Goal: Task Accomplishment & Management: Manage account settings

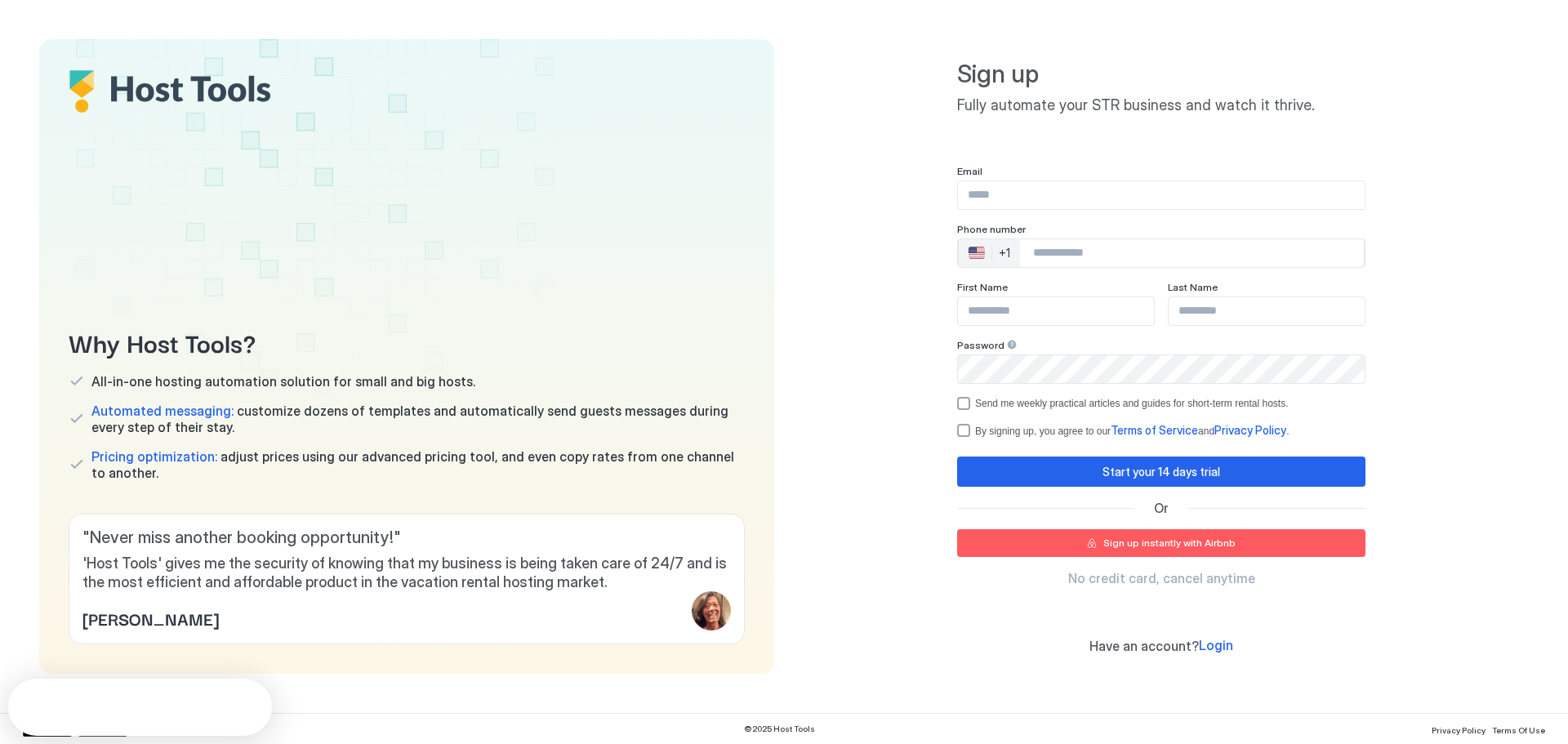
click at [1037, 197] on input "Input Field" at bounding box center [1160, 195] width 407 height 27
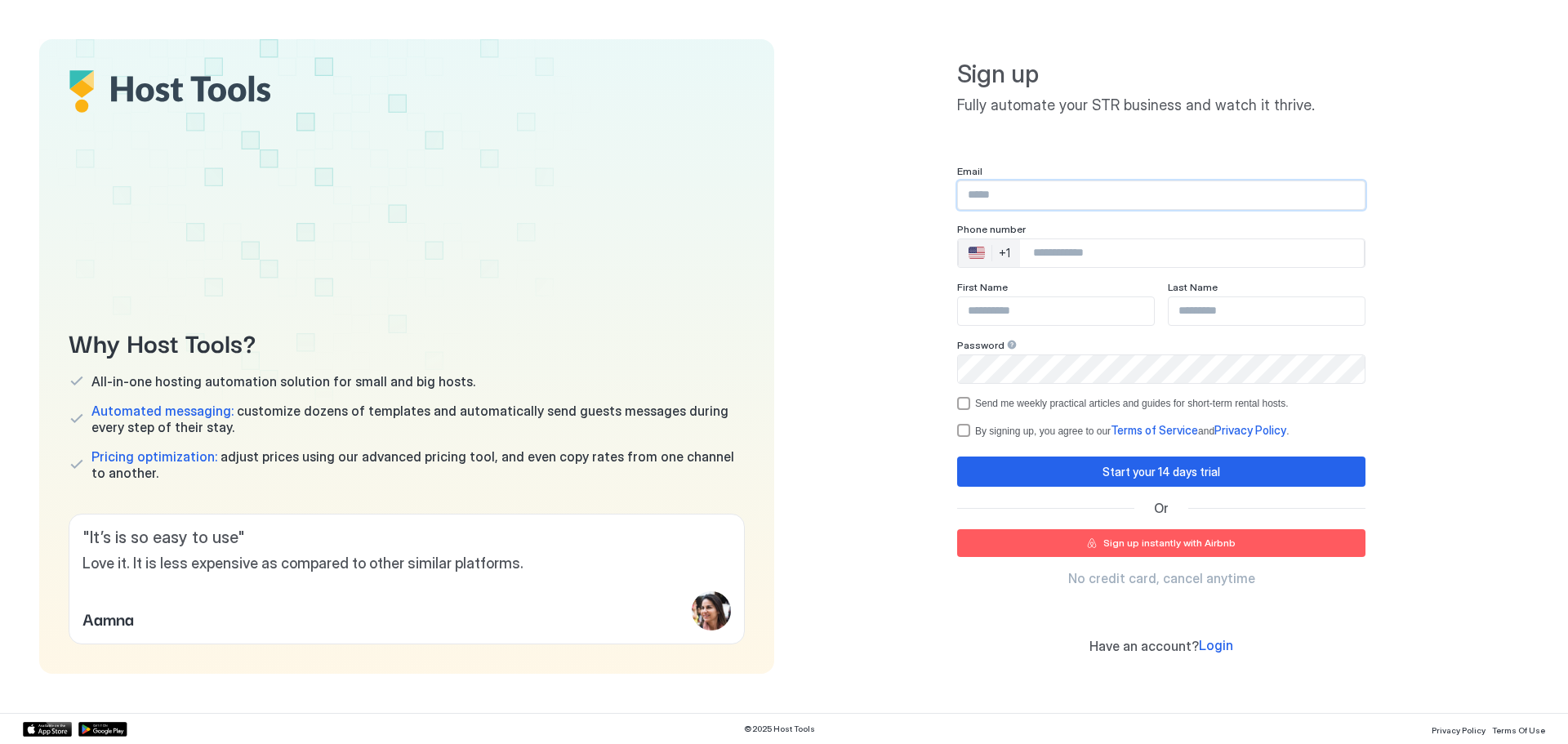
click at [1016, 192] on input "Input Field" at bounding box center [1160, 195] width 407 height 27
click at [1099, 192] on input "***" at bounding box center [1160, 195] width 407 height 27
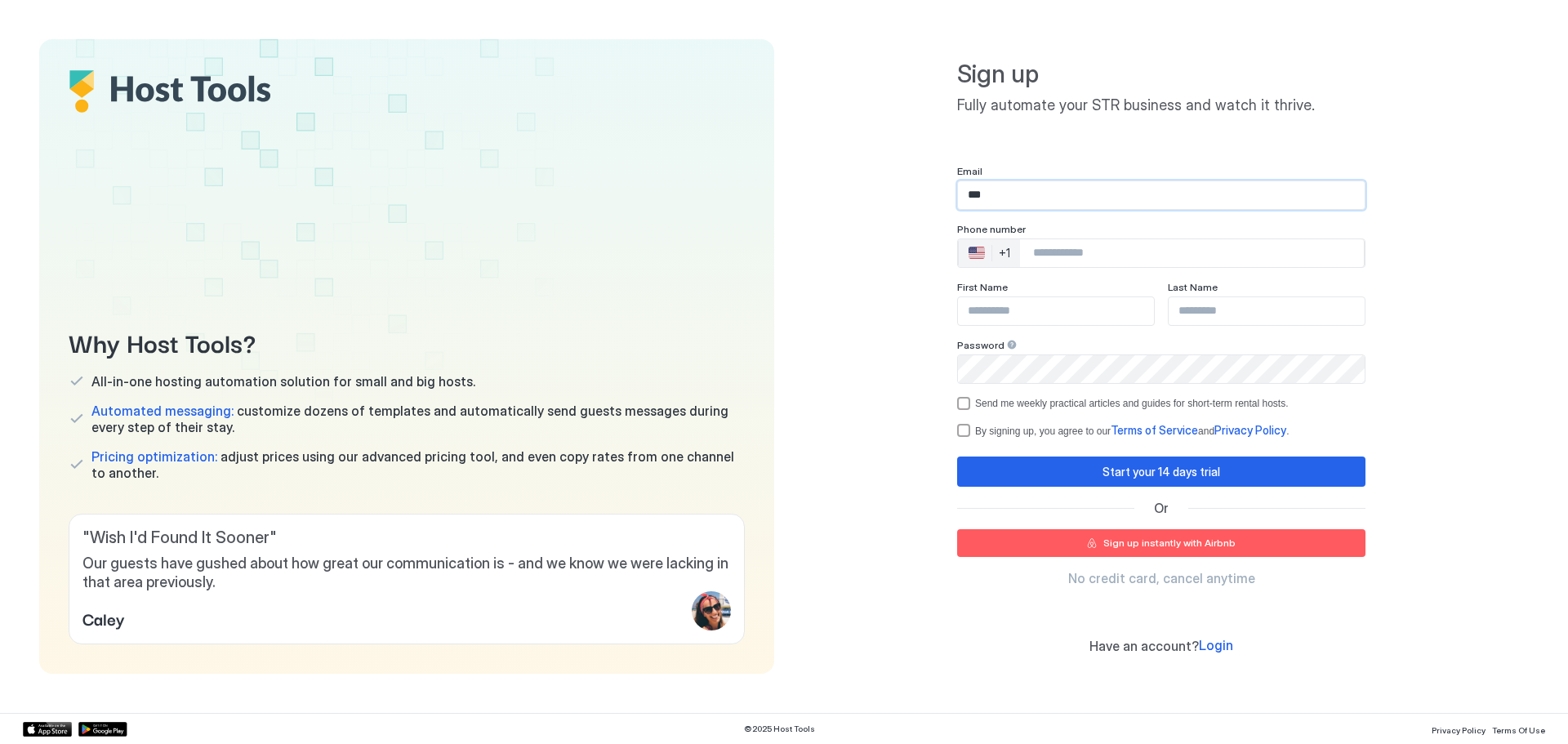
paste input "**********"
type input "**********"
click at [1072, 256] on input "Phone Number input" at bounding box center [1192, 254] width 344 height 29
type input "**********"
click at [1063, 319] on input "Input Field" at bounding box center [1055, 311] width 196 height 27
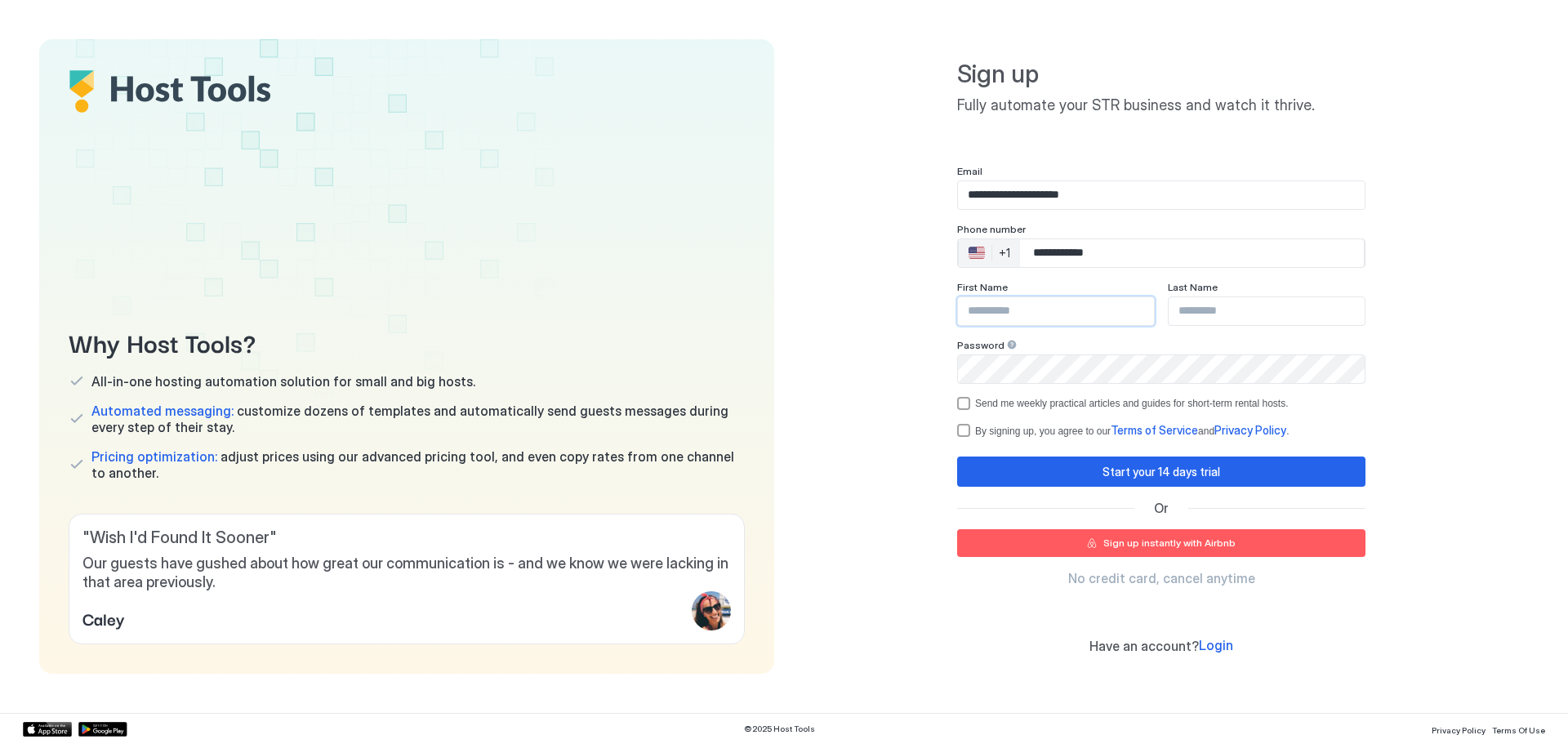
type input "*****"
type input "******"
click at [961, 426] on div "termsPrivacy" at bounding box center [962, 430] width 13 height 13
click at [1193, 475] on div "Start your 14 days trial" at bounding box center [1160, 472] width 118 height 18
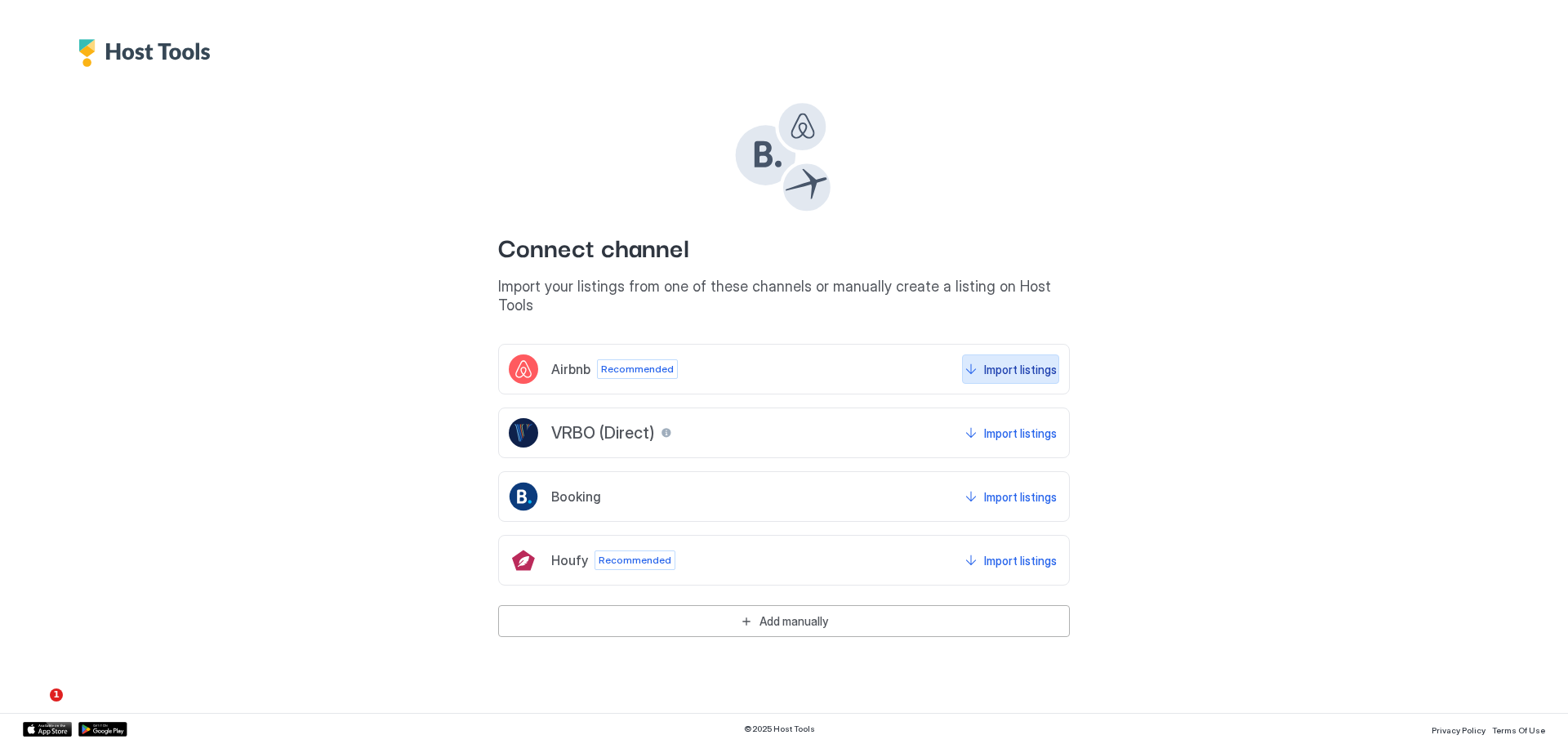
click at [1011, 361] on div "Import listings" at bounding box center [1020, 370] width 73 height 18
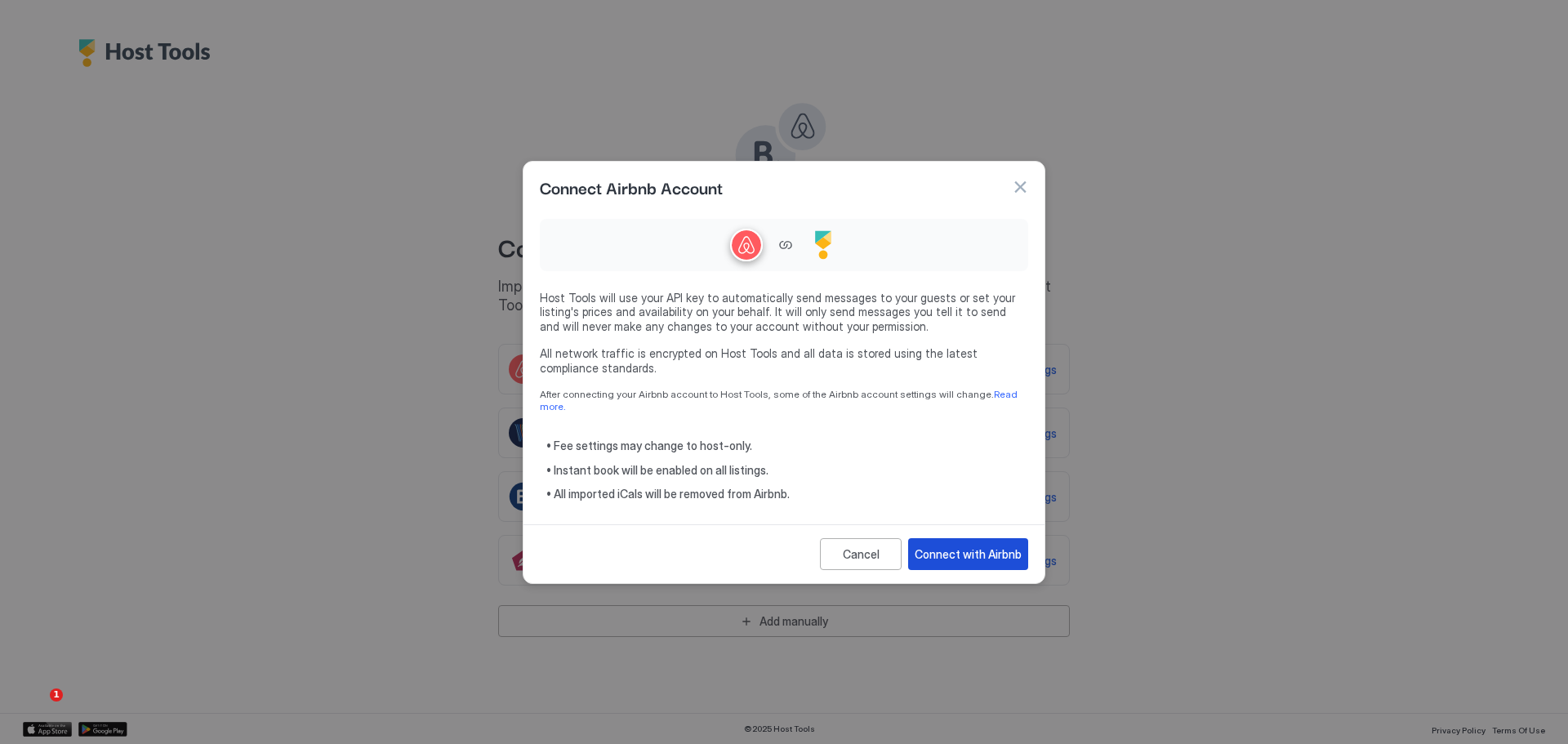
click at [963, 549] on div "Connect with Airbnb" at bounding box center [968, 554] width 107 height 18
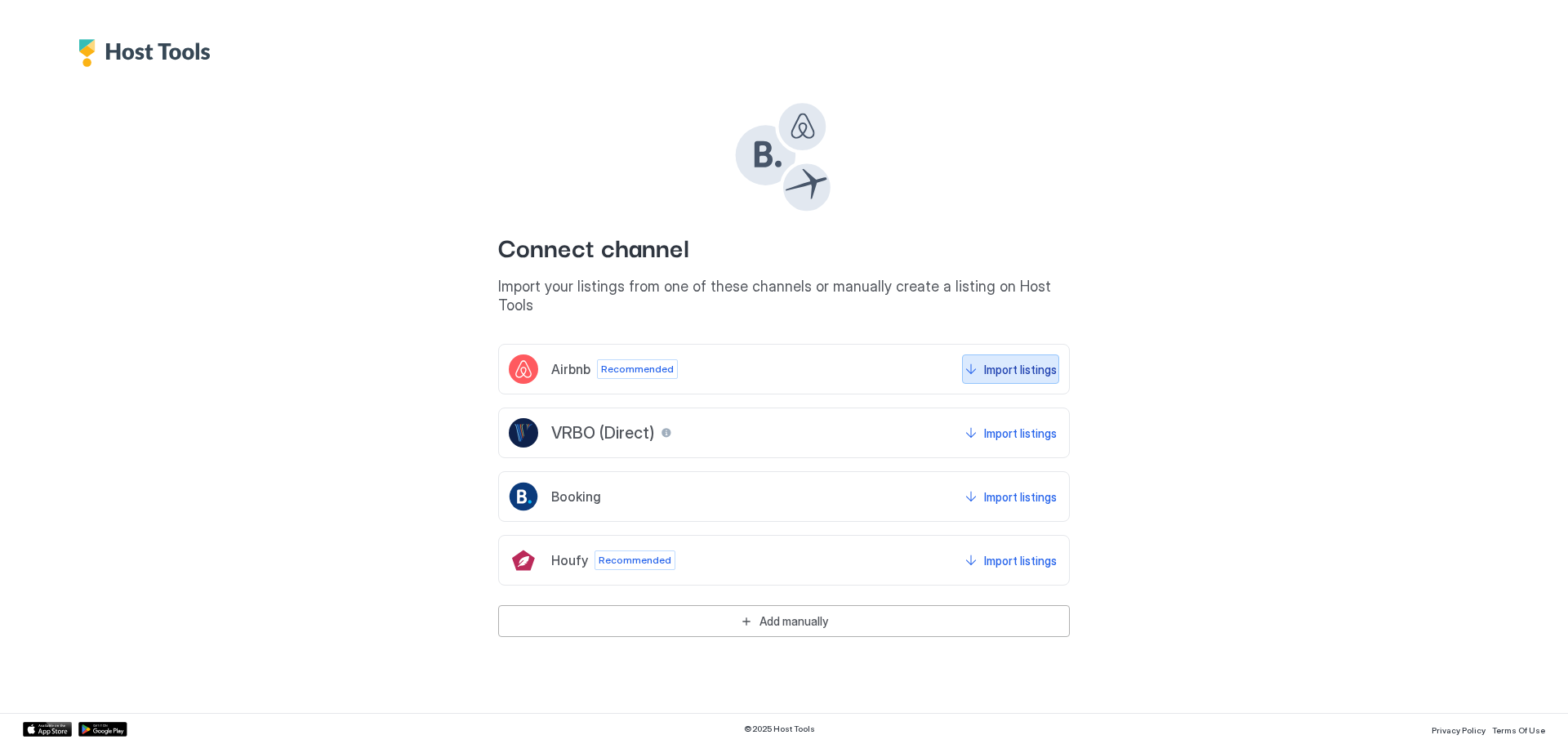
click at [1023, 361] on div "Import listings" at bounding box center [1020, 370] width 73 height 18
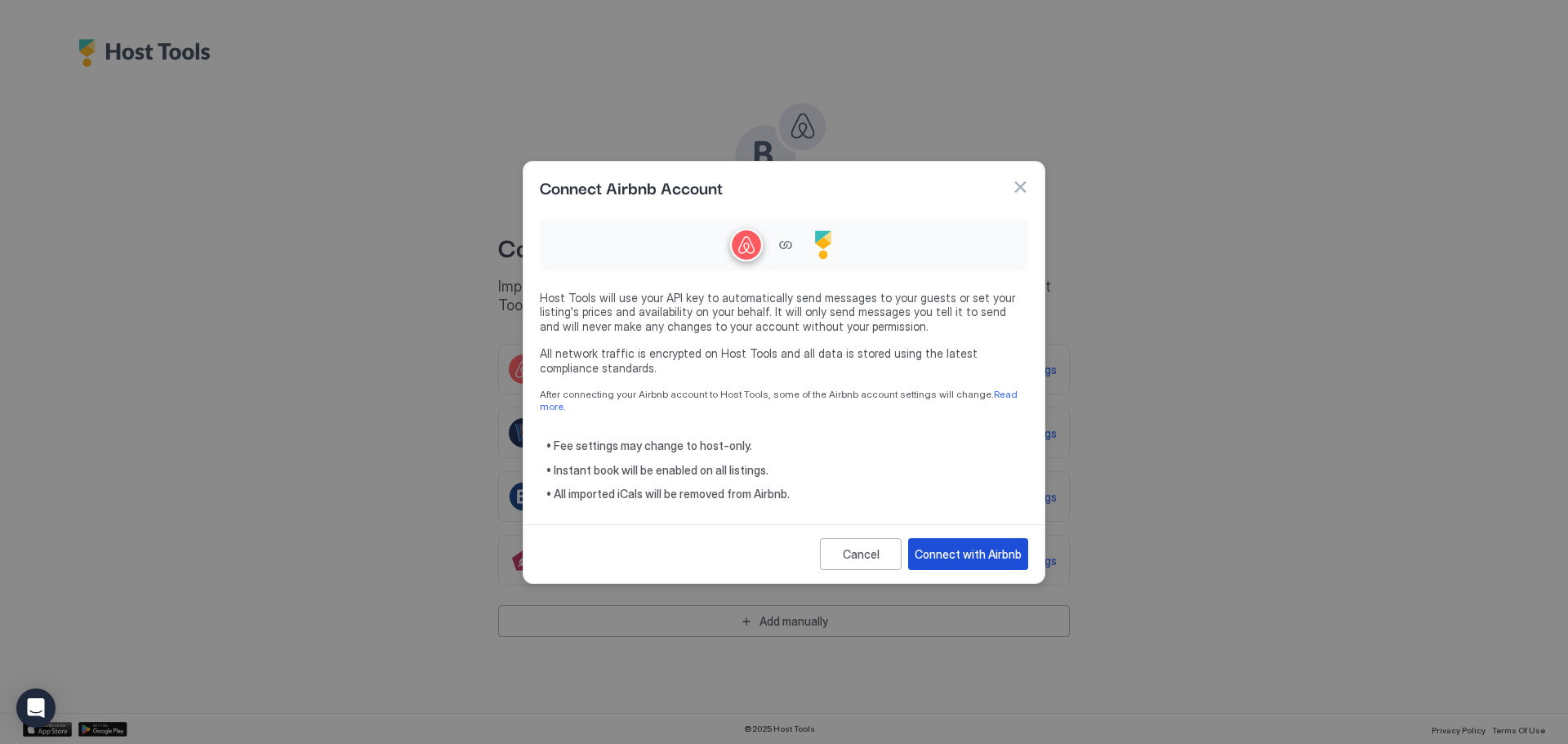
click at [978, 550] on div "Connect with Airbnb" at bounding box center [968, 554] width 107 height 18
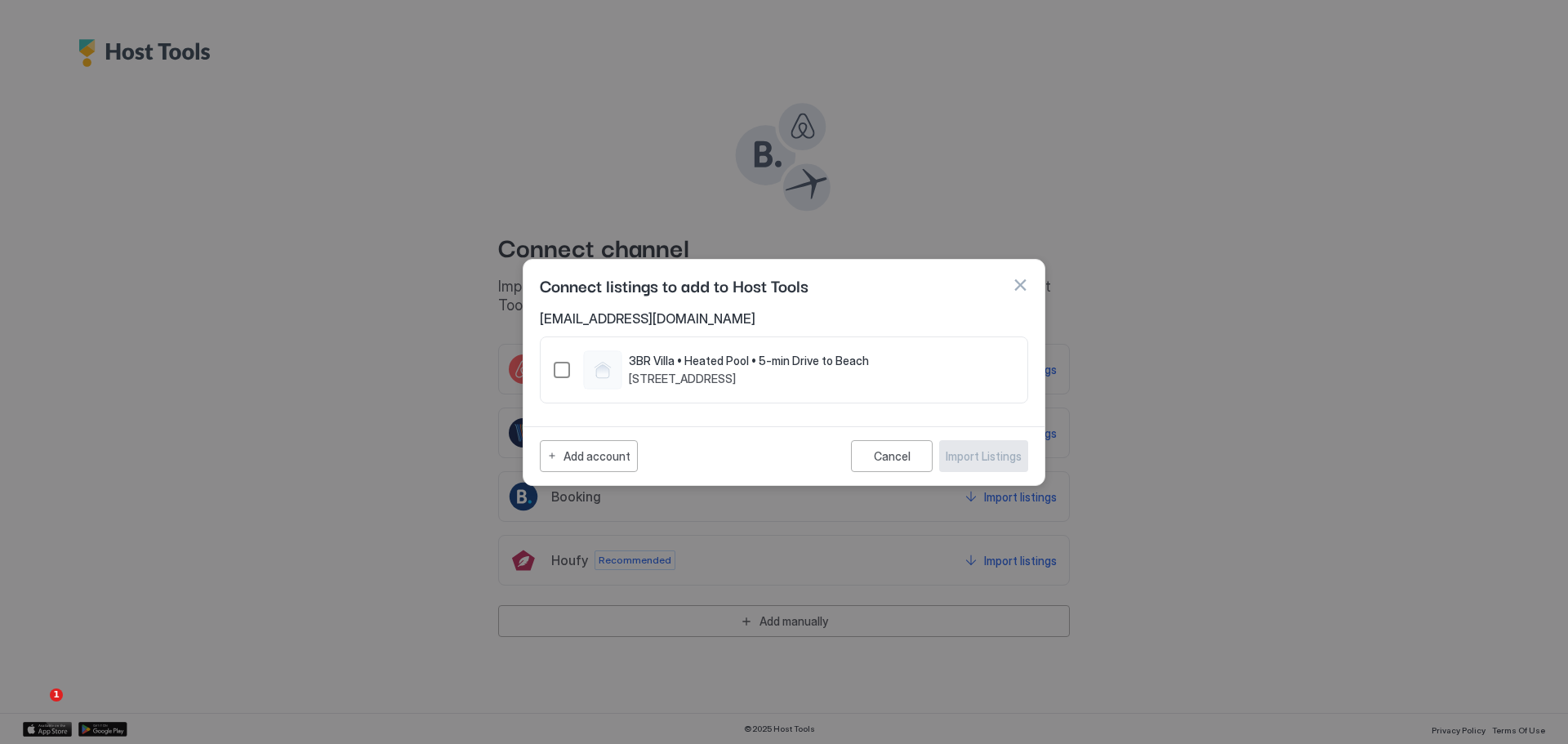
click at [561, 370] on div "1516264714940505733" at bounding box center [562, 370] width 17 height 17
click at [975, 462] on div "Import Listings" at bounding box center [984, 456] width 76 height 18
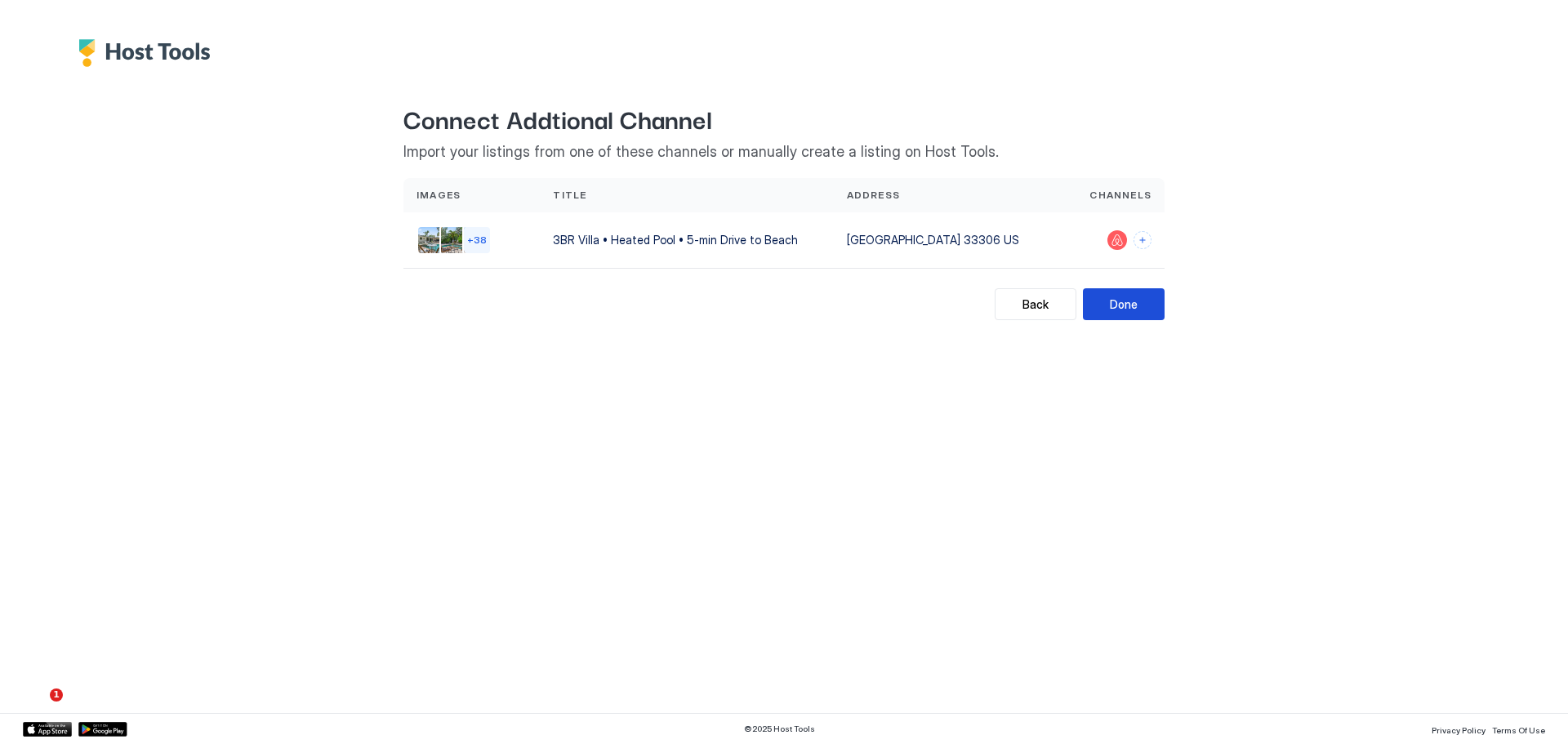
click at [1124, 304] on div "Done" at bounding box center [1123, 304] width 27 height 18
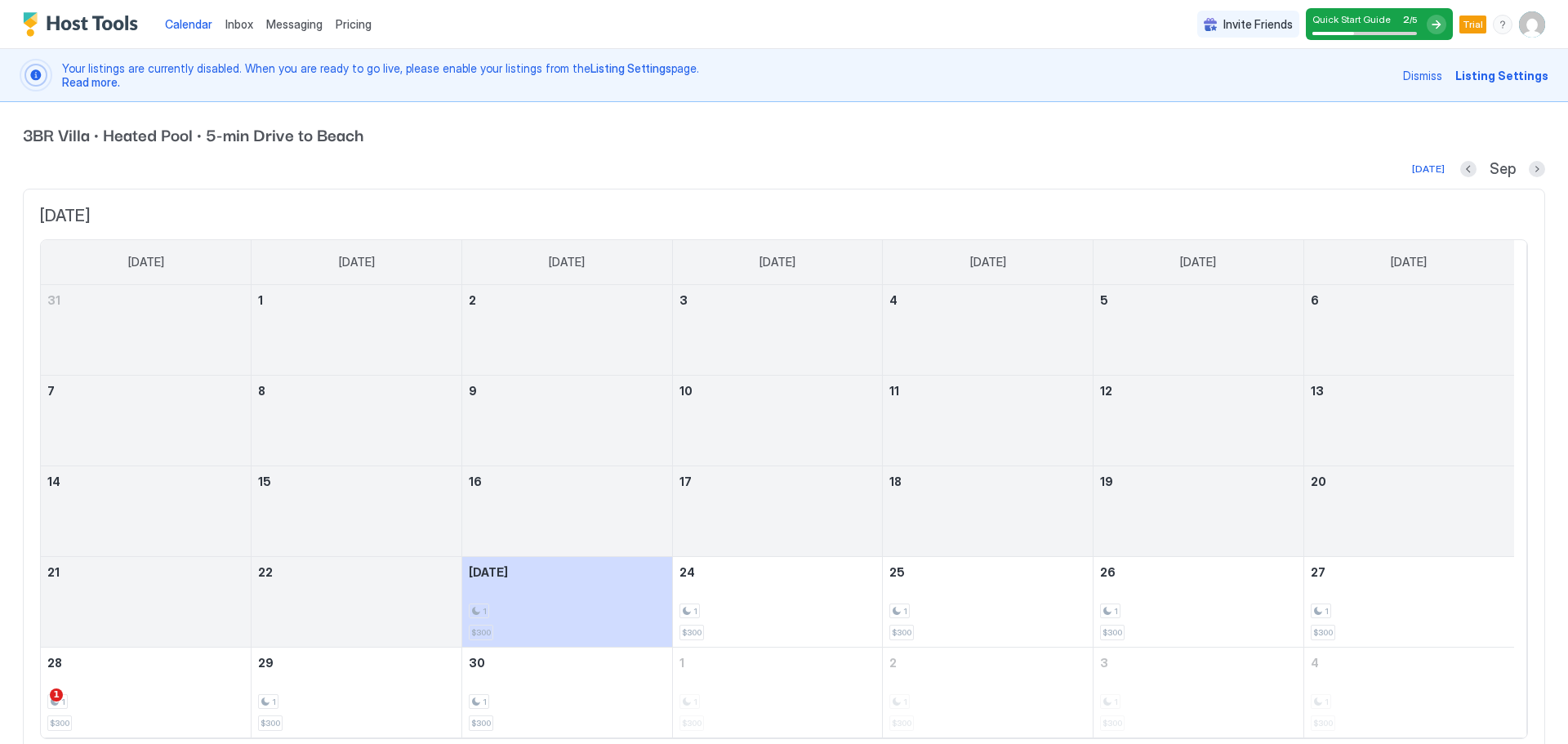
click at [1344, 17] on span "Quick Start Guide" at bounding box center [1352, 19] width 78 height 13
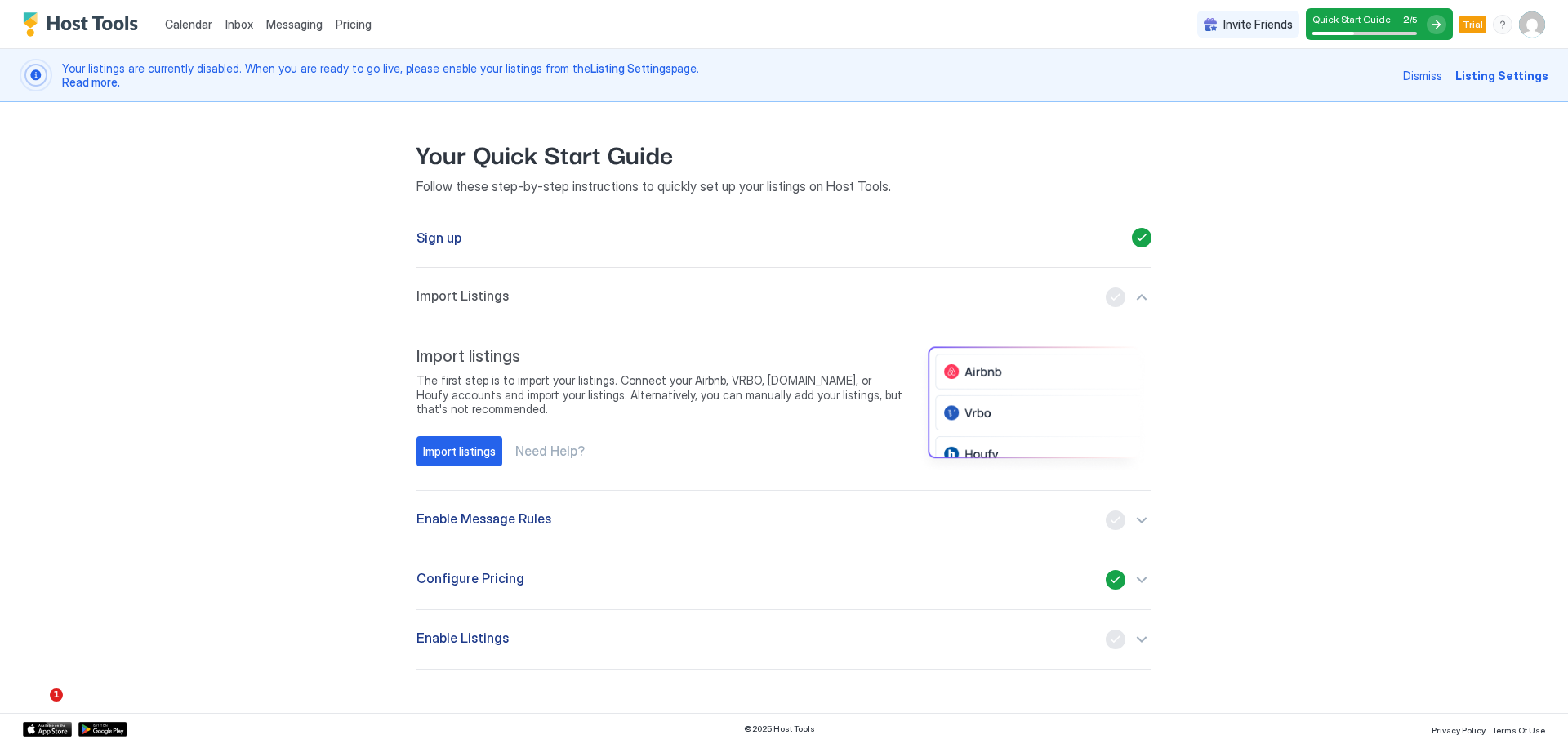
click at [1354, 30] on div "Quick Start Guide 2 / 5" at bounding box center [1364, 23] width 104 height 22
click at [1433, 27] on div at bounding box center [1436, 24] width 20 height 20
click at [1438, 24] on div at bounding box center [1436, 24] width 20 height 20
click at [1328, 308] on div "Your Quick Start Guide Follow these step-by-step instructions to quickly set up…" at bounding box center [783, 402] width 1130 height 600
click at [634, 574] on div "Configure Pricing" at bounding box center [784, 579] width 735 height 20
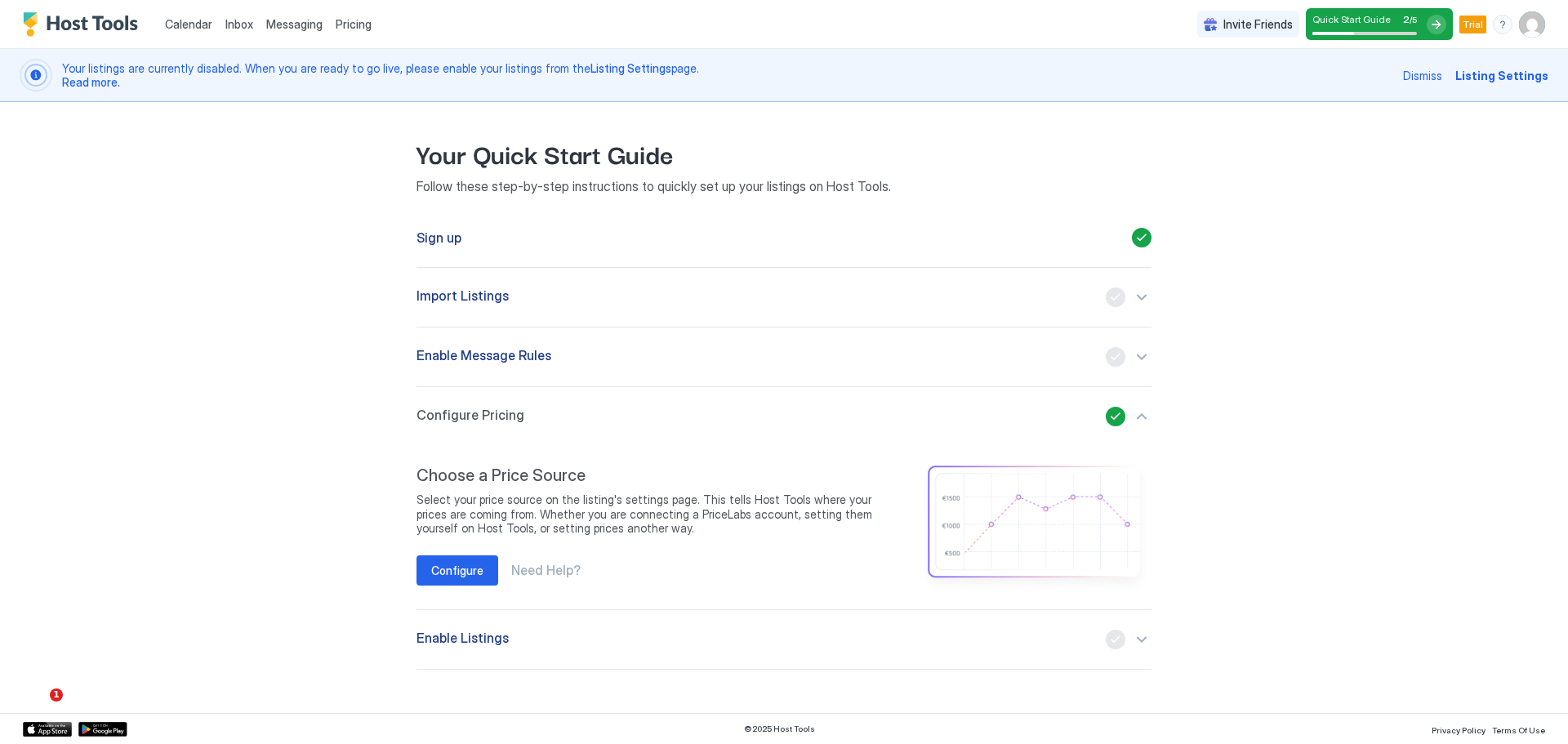
click at [119, 69] on span "Your listings are currently disabled. When you are ready to go live, please ena…" at bounding box center [727, 75] width 1331 height 28
click at [1077, 221] on div "Sign up" at bounding box center [784, 238] width 735 height 60
click at [1073, 243] on div "Sign up" at bounding box center [784, 238] width 735 height 60
click at [1048, 297] on div "Import Listings" at bounding box center [784, 297] width 735 height 20
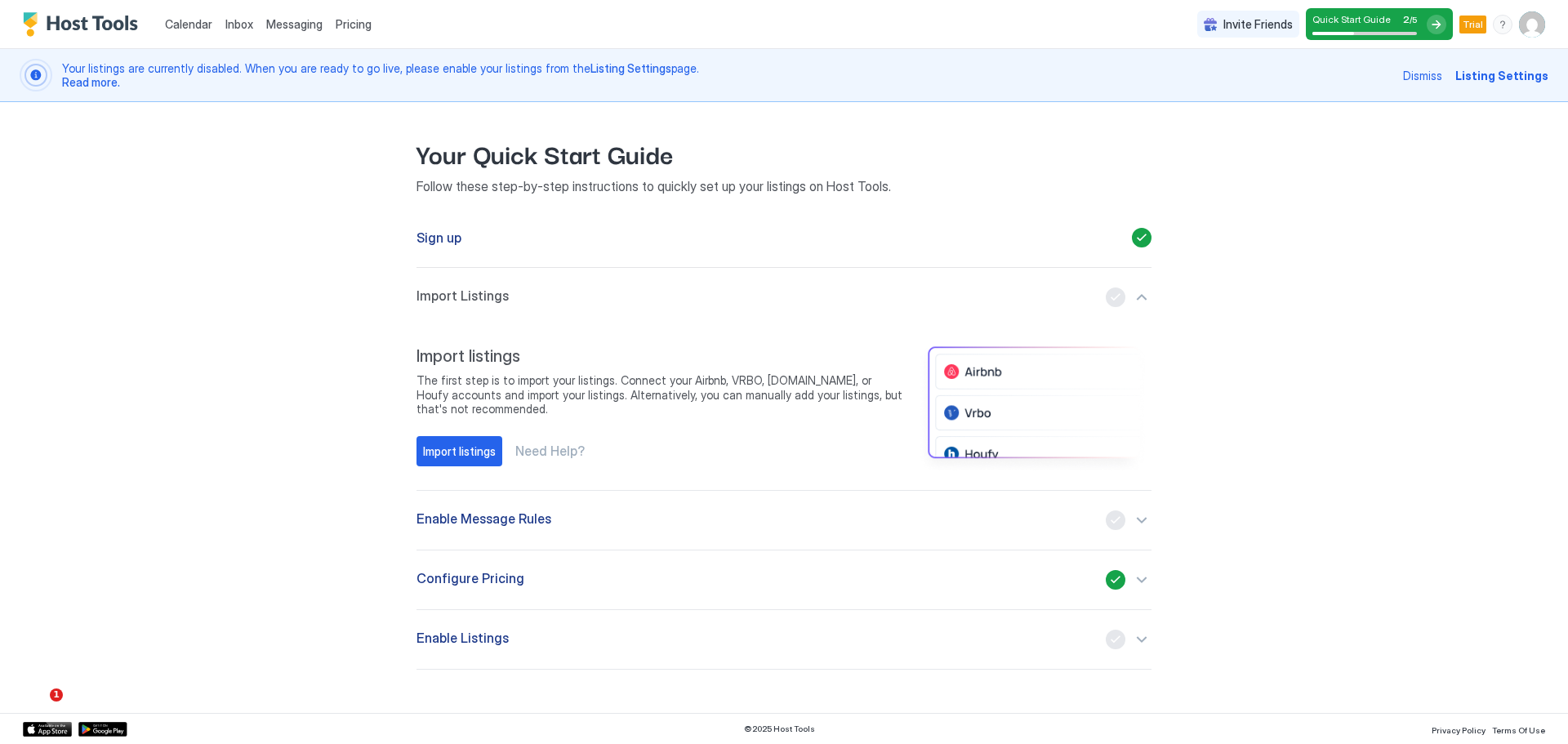
click at [1139, 291] on div "button" at bounding box center [1128, 297] width 46 height 20
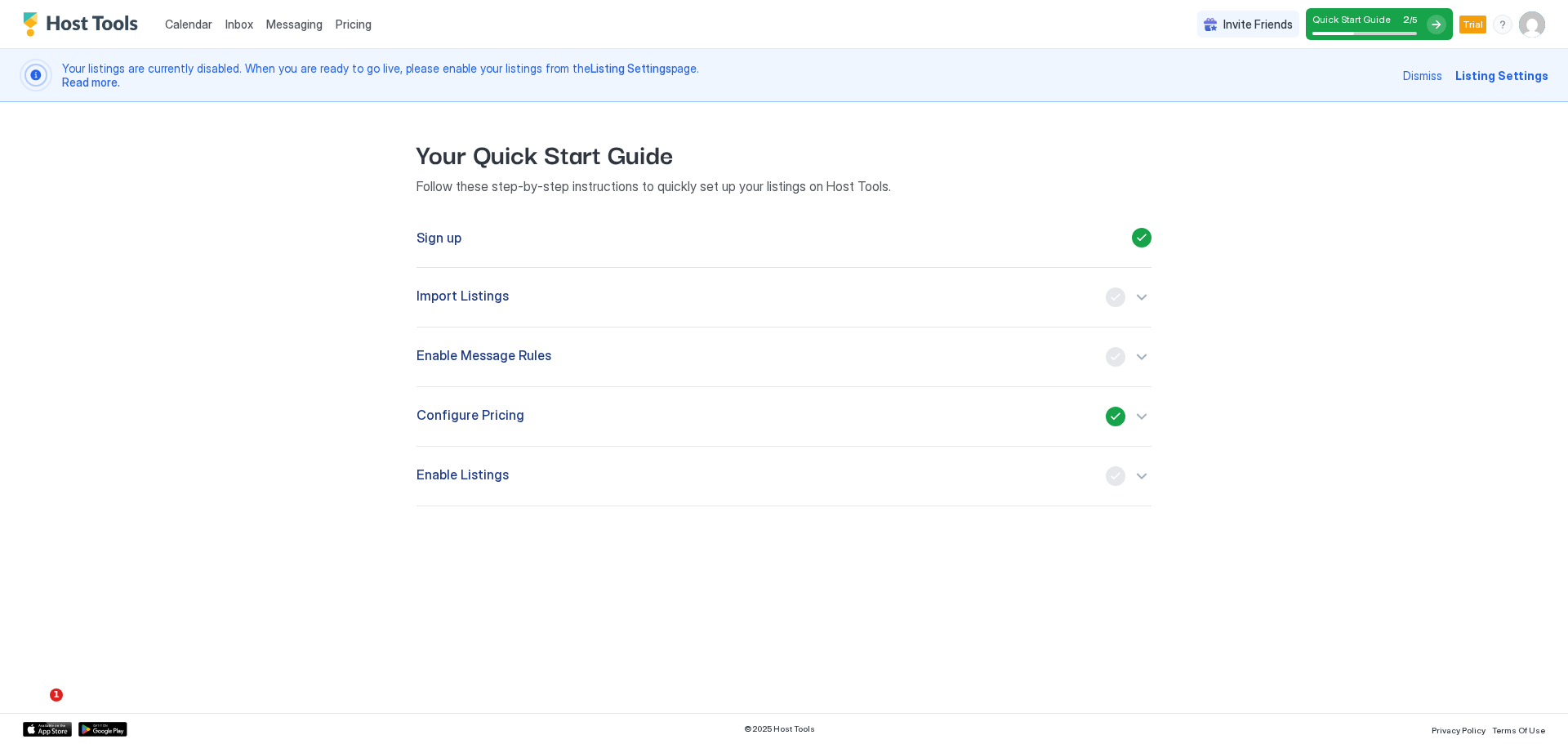
click at [1139, 291] on div "button" at bounding box center [1128, 297] width 46 height 20
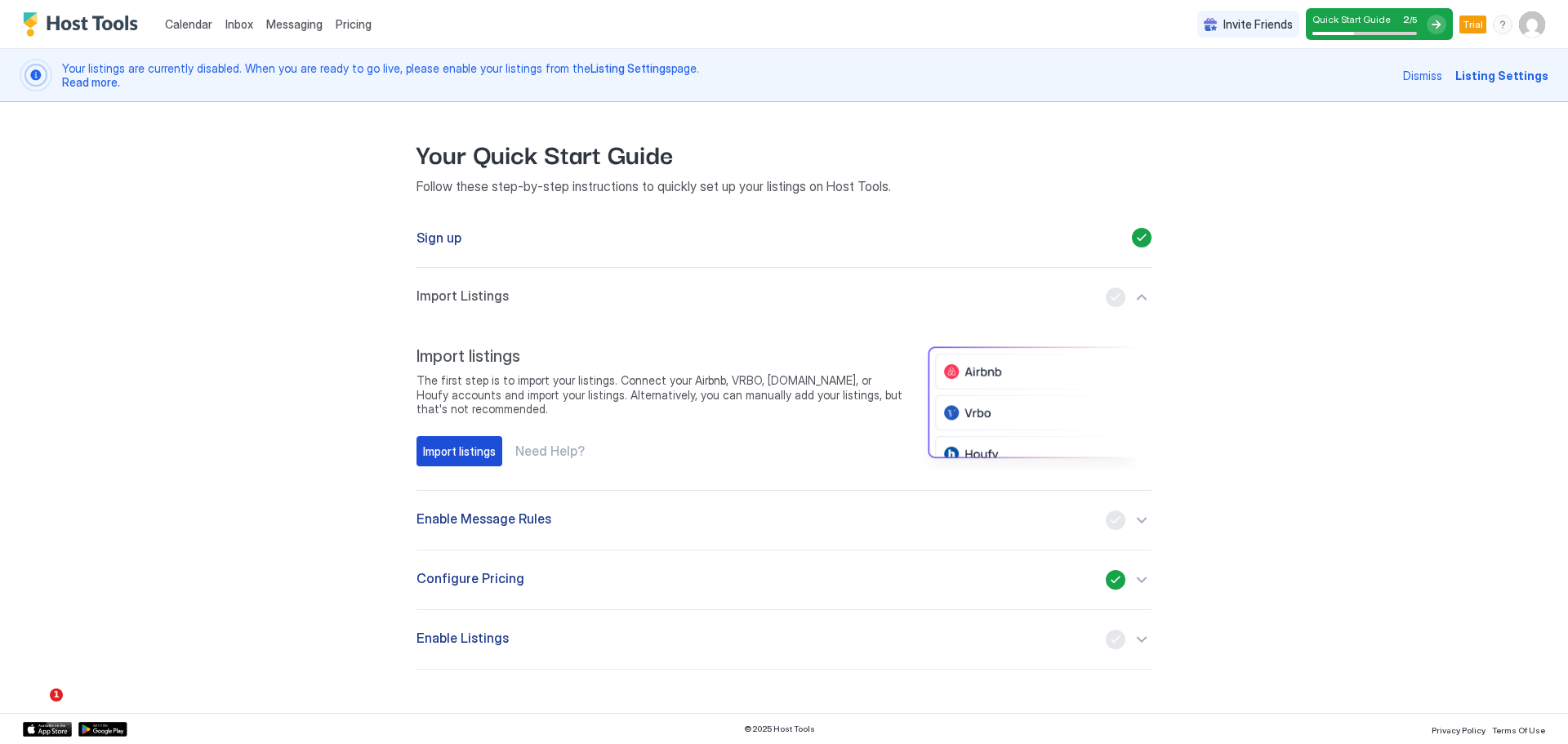
click at [450, 453] on div "Import listings" at bounding box center [459, 451] width 73 height 18
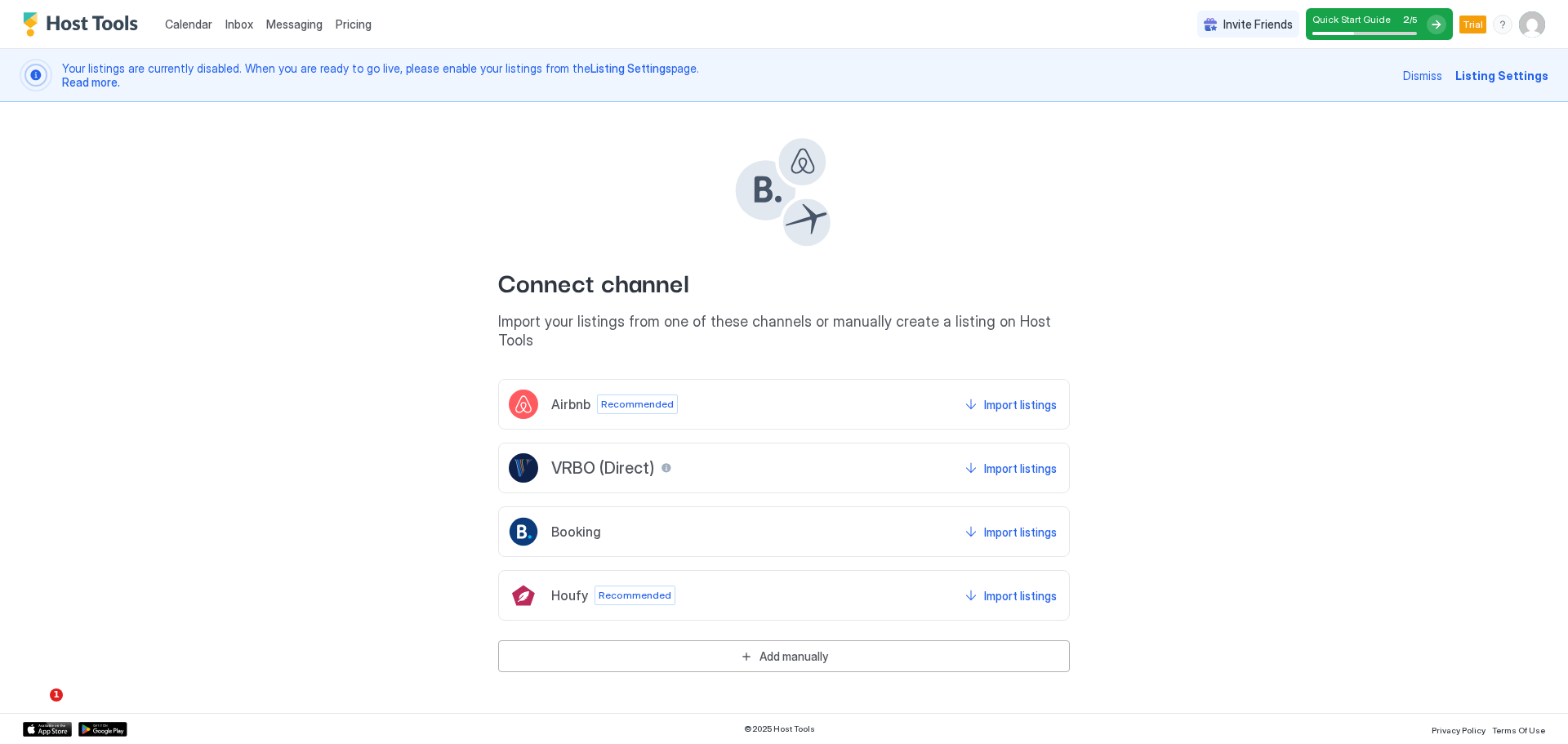
click at [78, 20] on img "Host Tools Logo" at bounding box center [84, 24] width 123 height 24
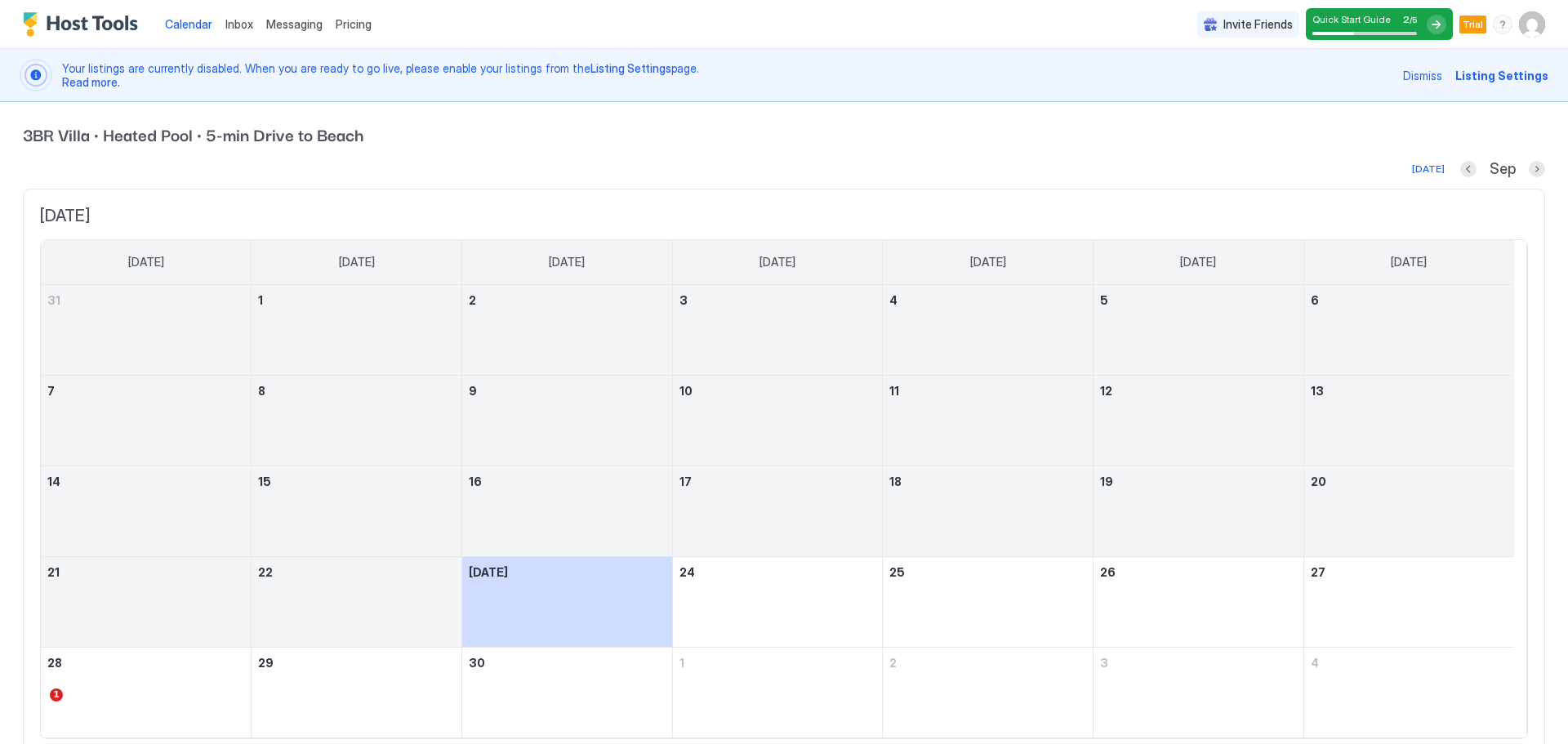
click at [78, 21] on img "Host Tools Logo" at bounding box center [84, 24] width 123 height 24
click at [78, 22] on img "Host Tools Logo" at bounding box center [84, 24] width 123 height 24
click at [79, 22] on img "Host Tools Logo" at bounding box center [84, 24] width 123 height 24
click at [236, 27] on span "Inbox" at bounding box center [239, 24] width 27 height 14
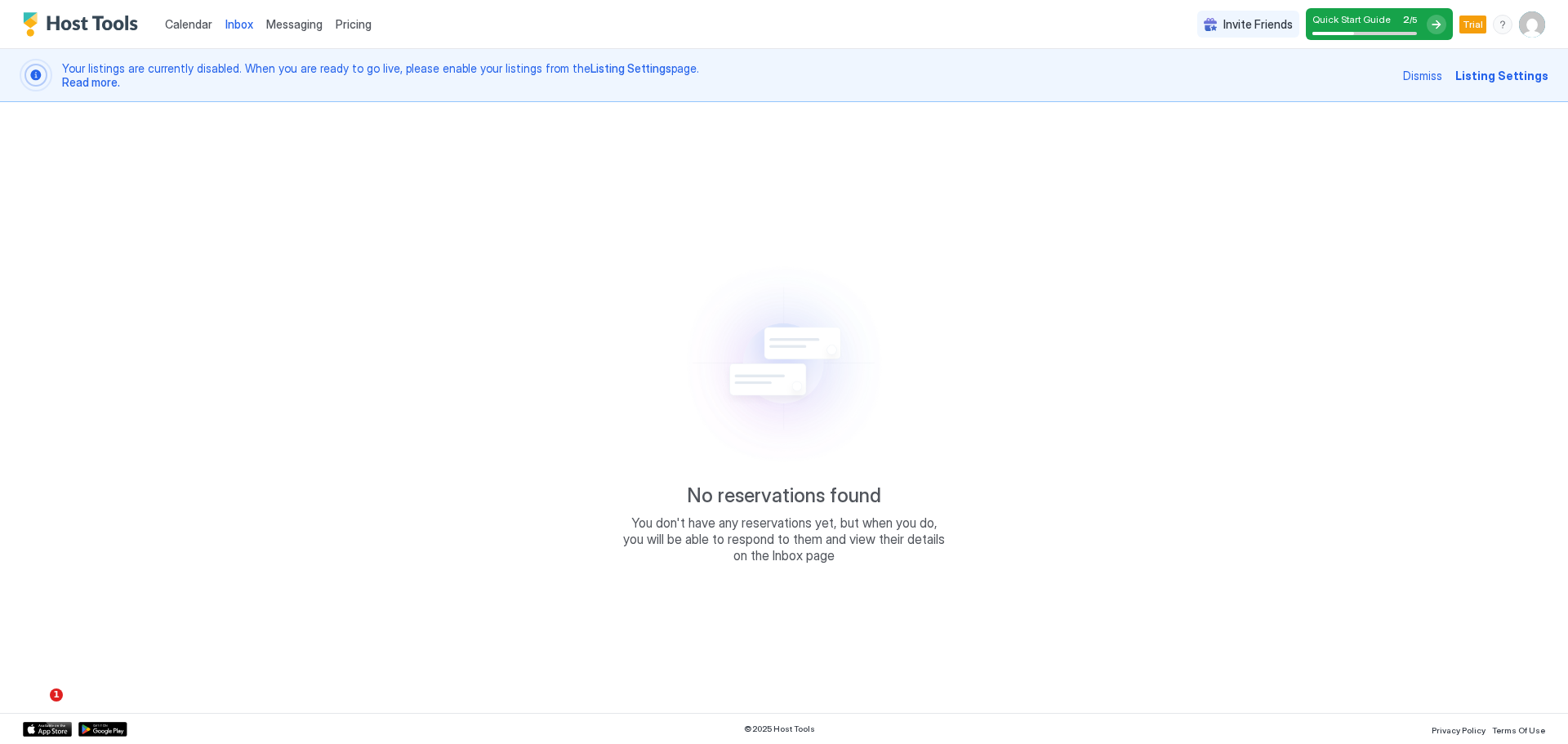
click at [179, 22] on span "Calendar" at bounding box center [188, 24] width 48 height 14
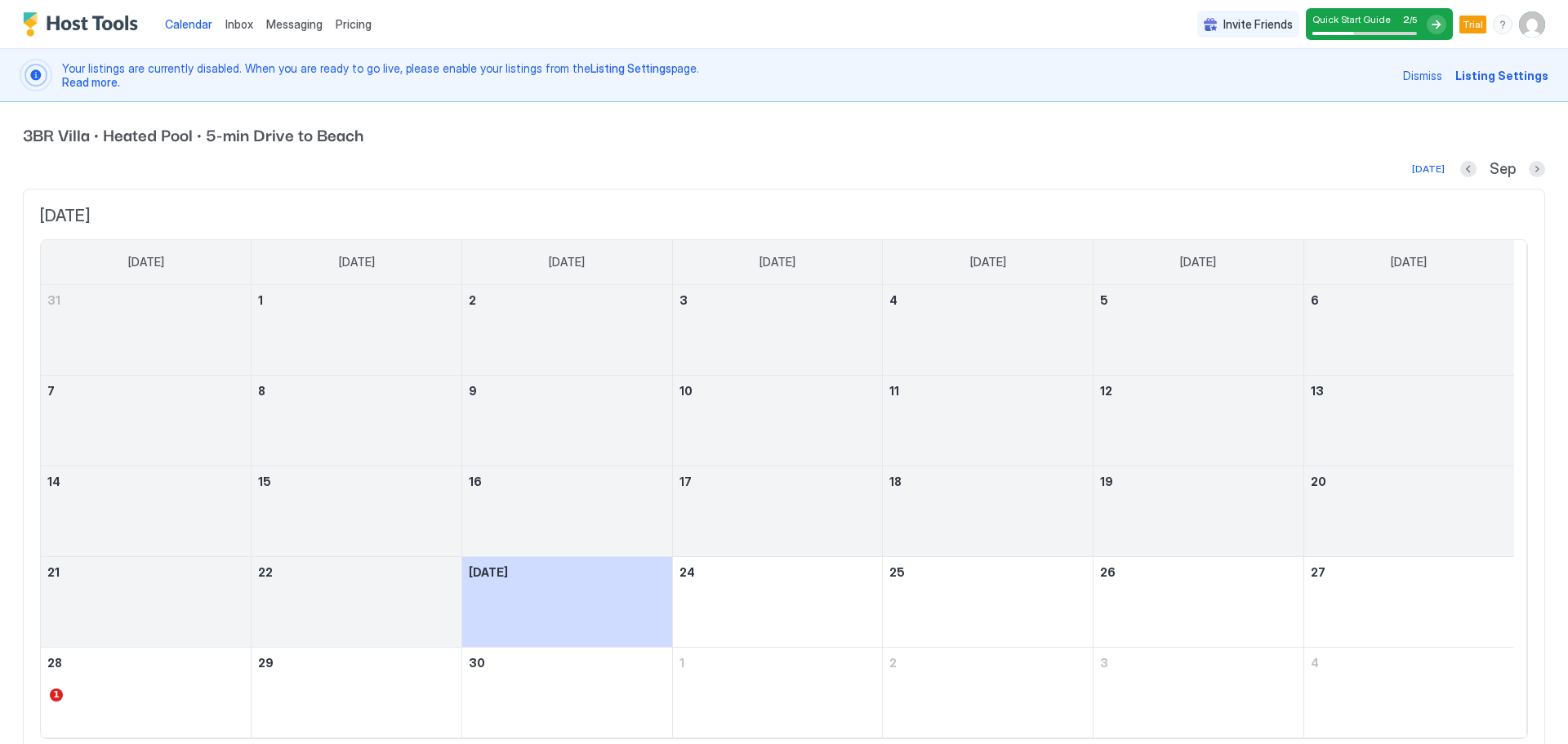
click at [104, 22] on img "Host Tools Logo" at bounding box center [84, 24] width 123 height 24
click at [1491, 76] on span "Listing Settings" at bounding box center [1501, 76] width 93 height 18
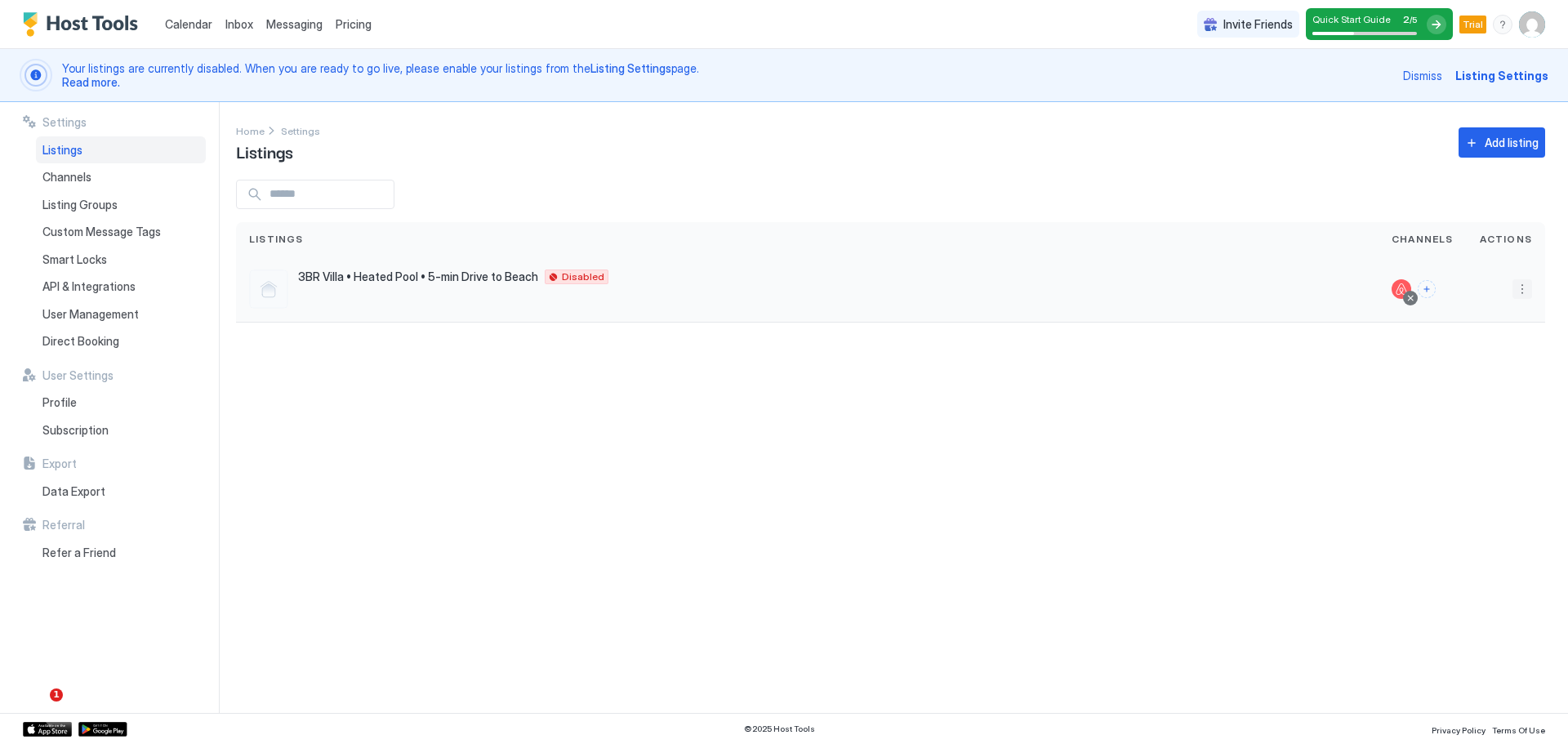
click at [1526, 292] on button "More options" at bounding box center [1522, 289] width 20 height 20
click at [506, 270] on div at bounding box center [784, 372] width 1568 height 744
click at [277, 294] on div at bounding box center [268, 289] width 39 height 39
click at [309, 268] on div "3BR Villa • Heated Pool • 5-min Drive to Beach Wilton Manors 33306 US Disabled" at bounding box center [806, 290] width 1142 height 66
click at [1403, 289] on div at bounding box center [1401, 289] width 20 height 20
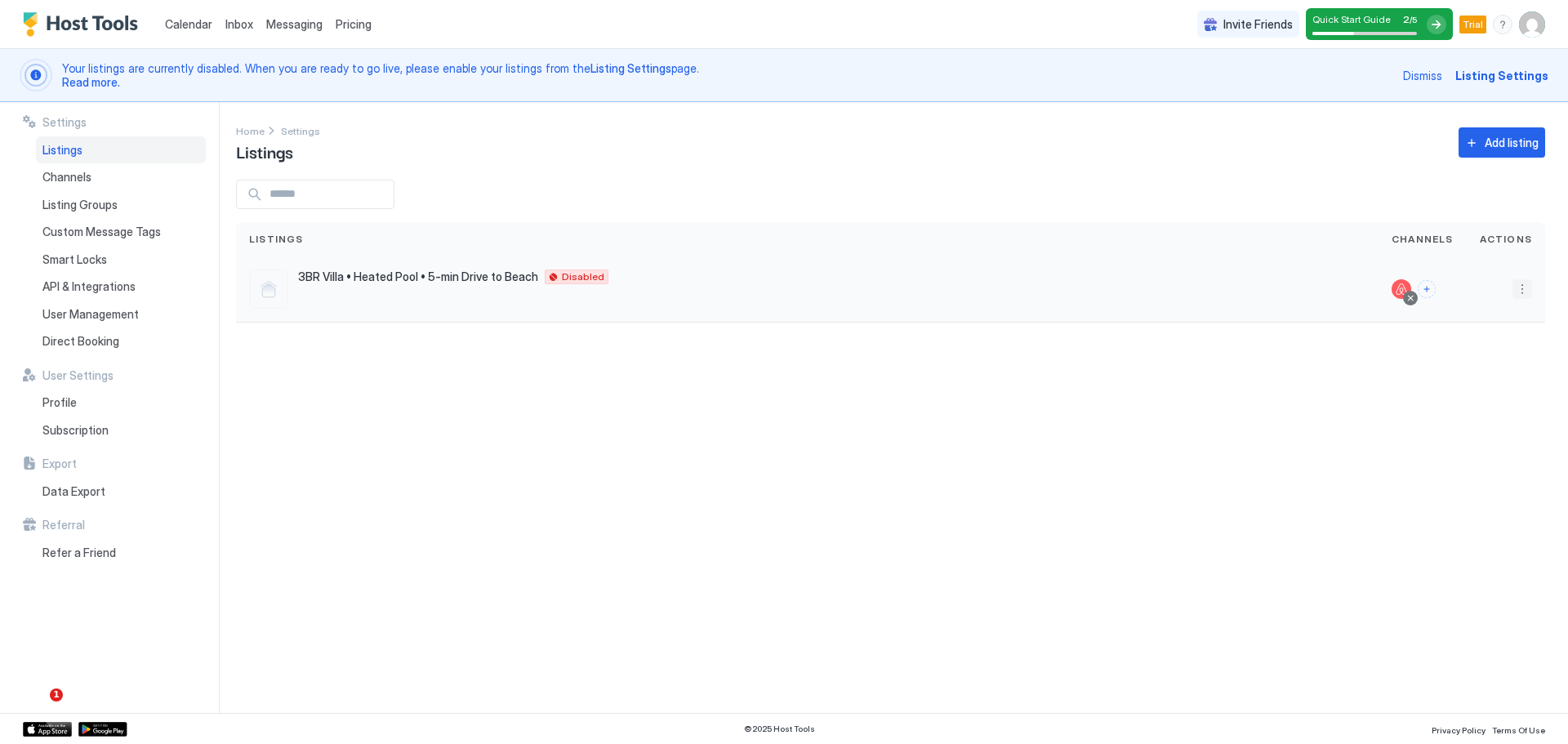
click at [1518, 289] on button "More options" at bounding box center [1522, 289] width 20 height 20
click at [1494, 418] on span "Airbnb Settings" at bounding box center [1483, 416] width 73 height 13
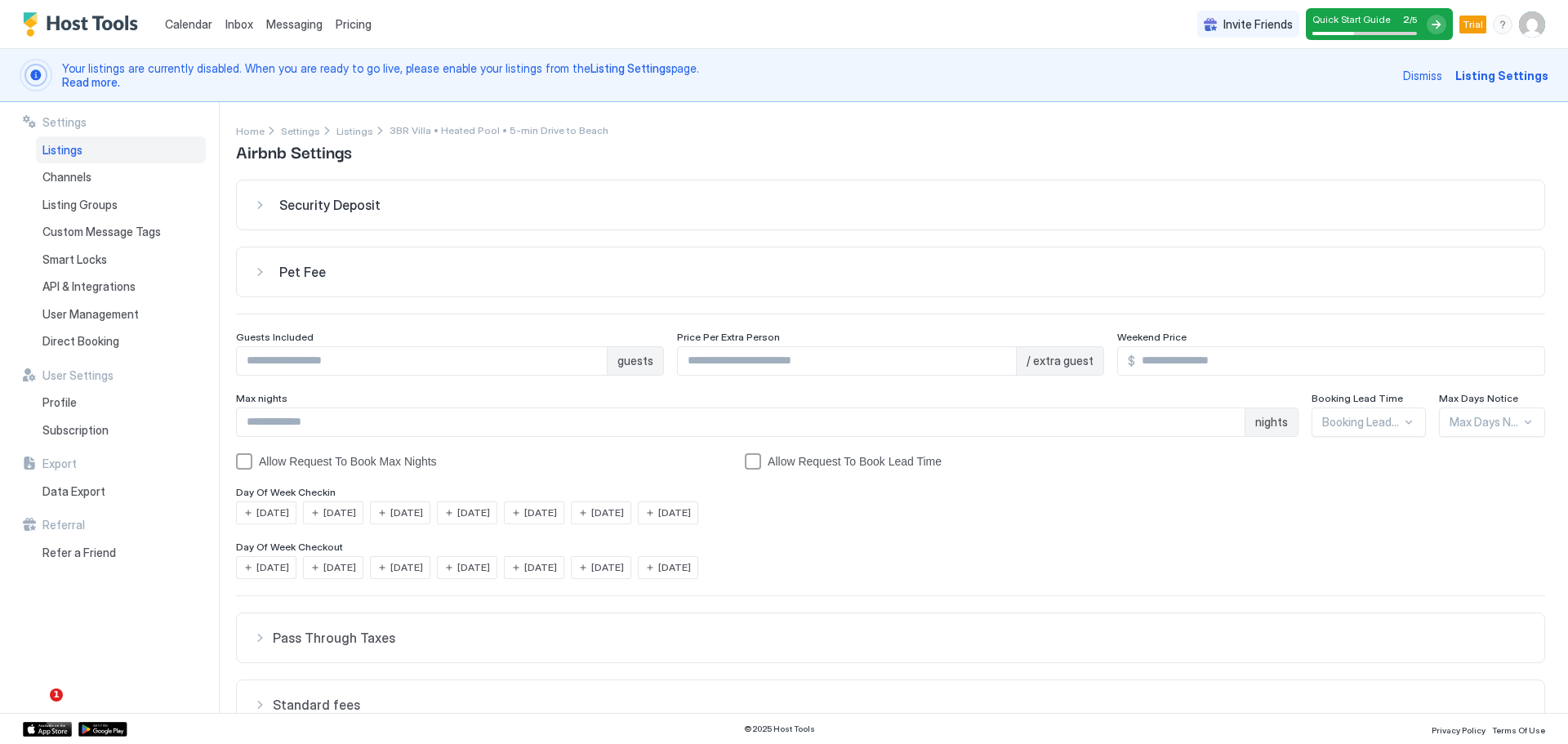
click at [267, 209] on div "Security Deposit" at bounding box center [890, 205] width 1274 height 17
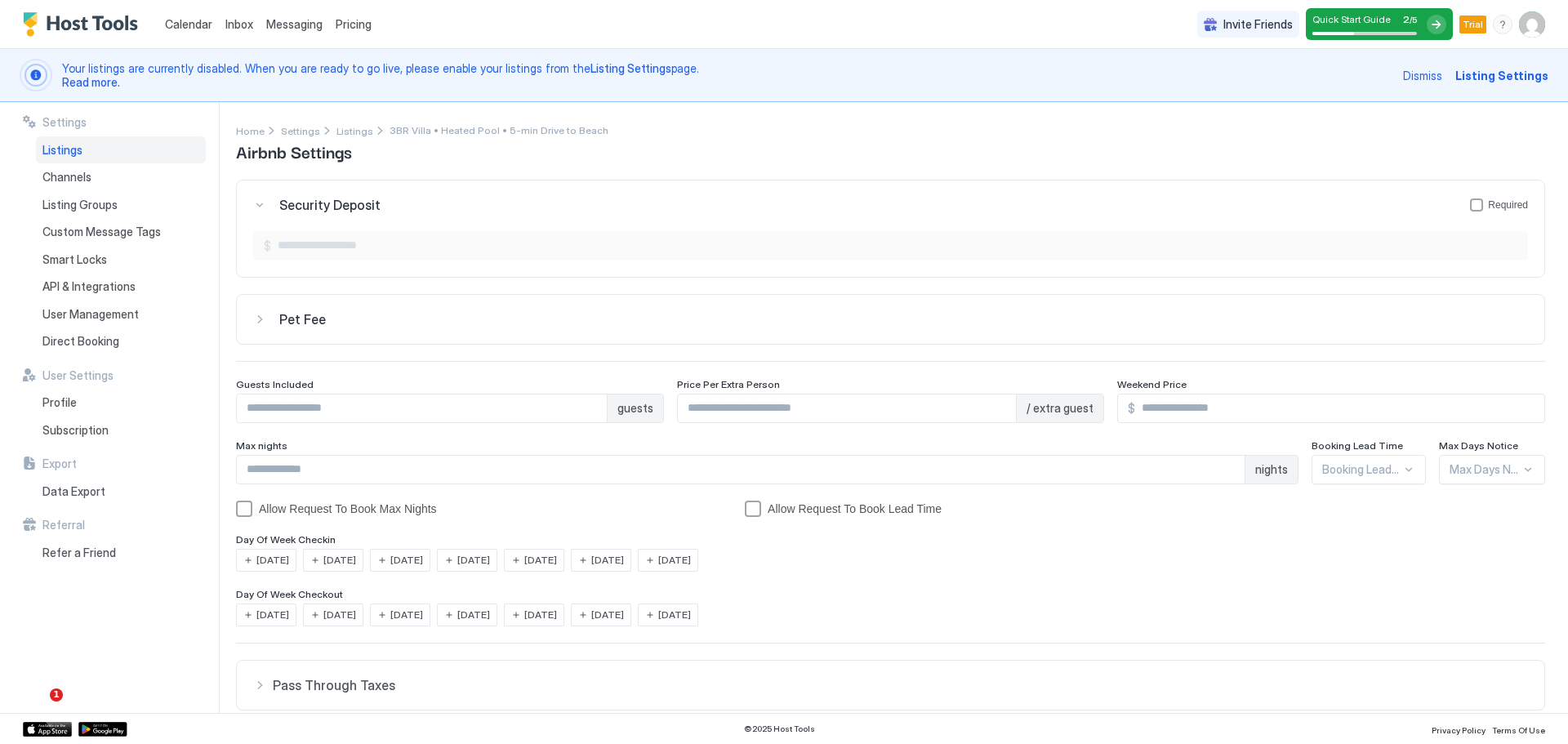
click at [261, 203] on div "Security Deposit Required" at bounding box center [890, 205] width 1274 height 17
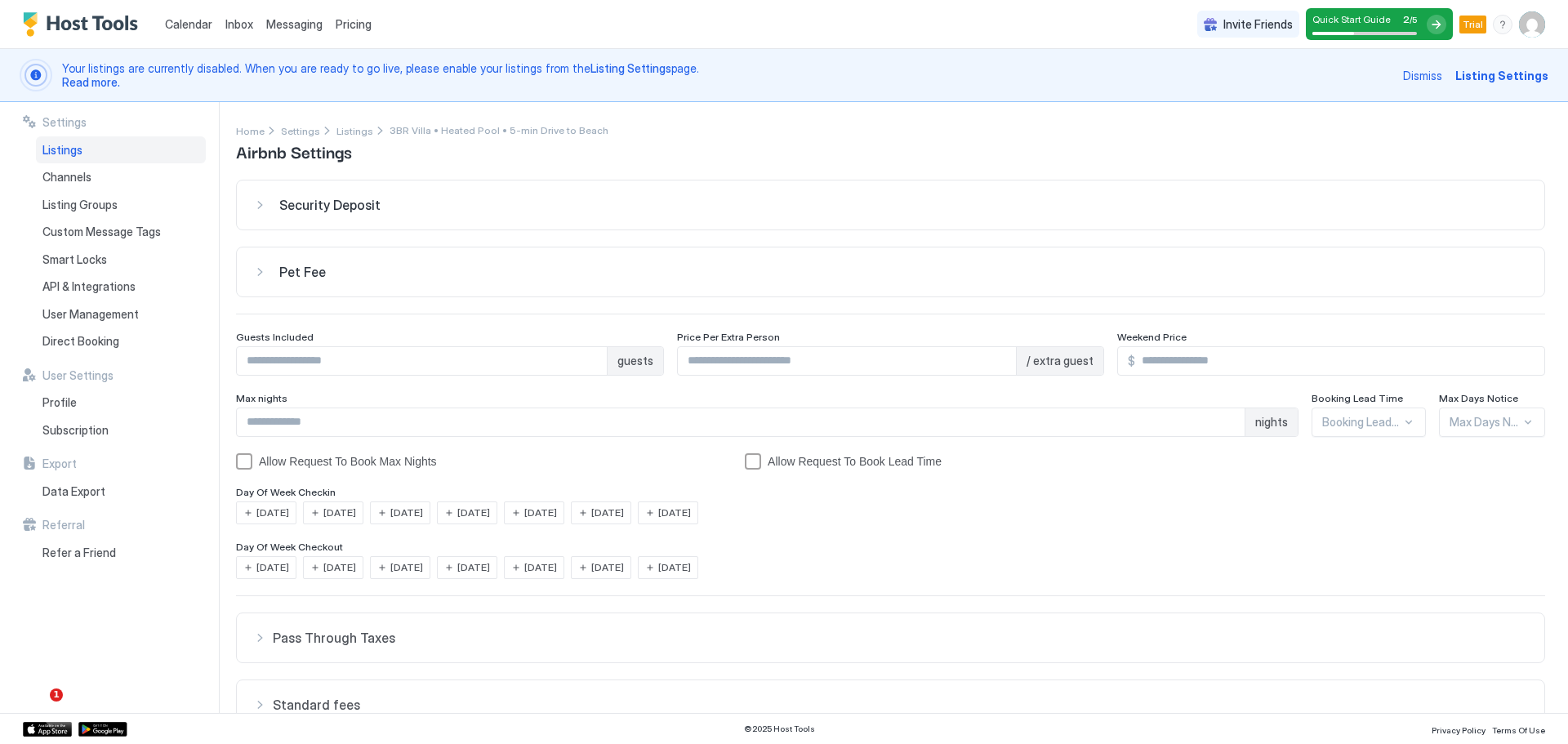
click at [257, 274] on div "Pet Fee" at bounding box center [890, 271] width 1274 height 17
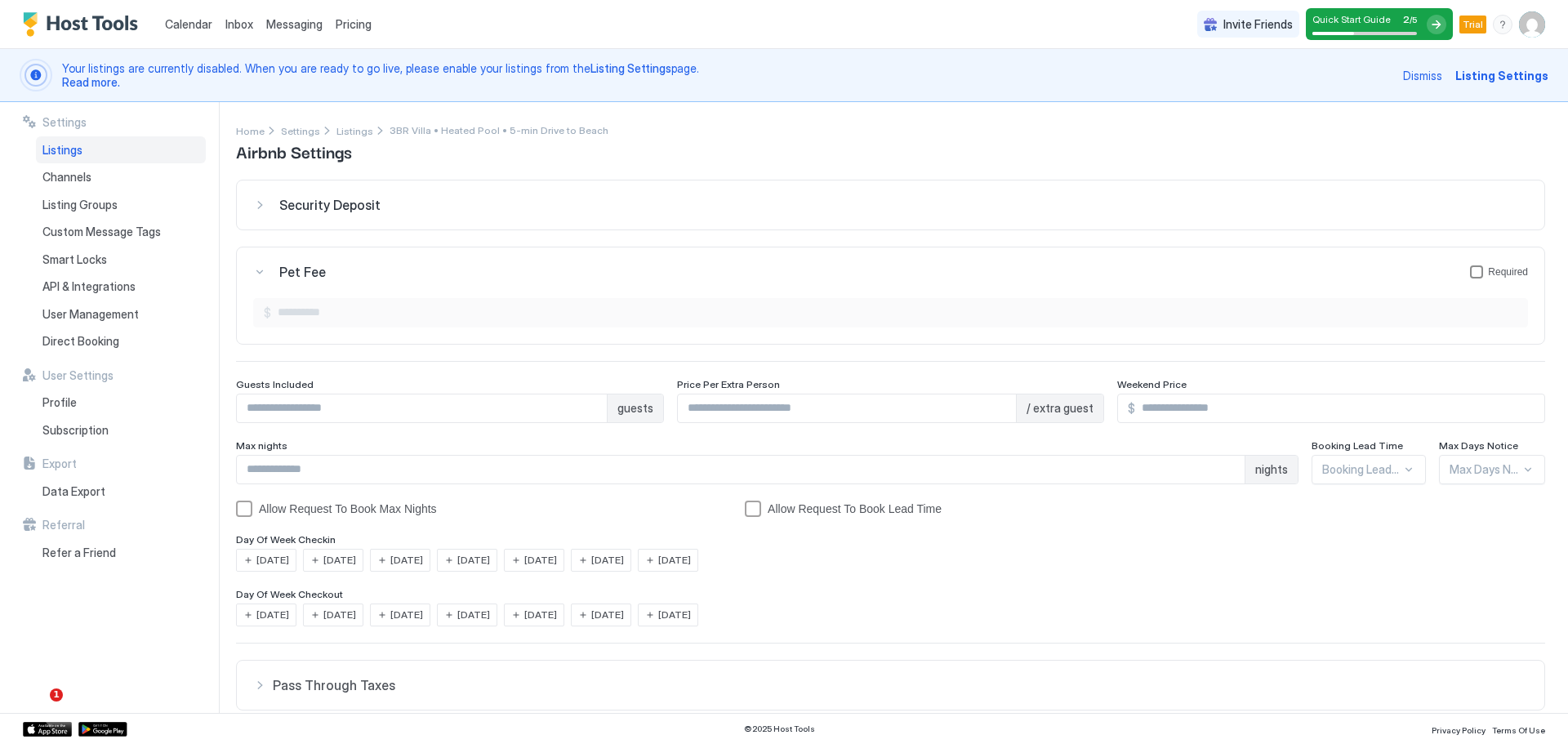
click at [1470, 275] on div "petFeeForm" at bounding box center [1475, 271] width 13 height 13
click at [1471, 270] on icon "petFeeForm" at bounding box center [1476, 272] width 10 height 10
click at [257, 206] on div "Security Deposit" at bounding box center [890, 205] width 1274 height 17
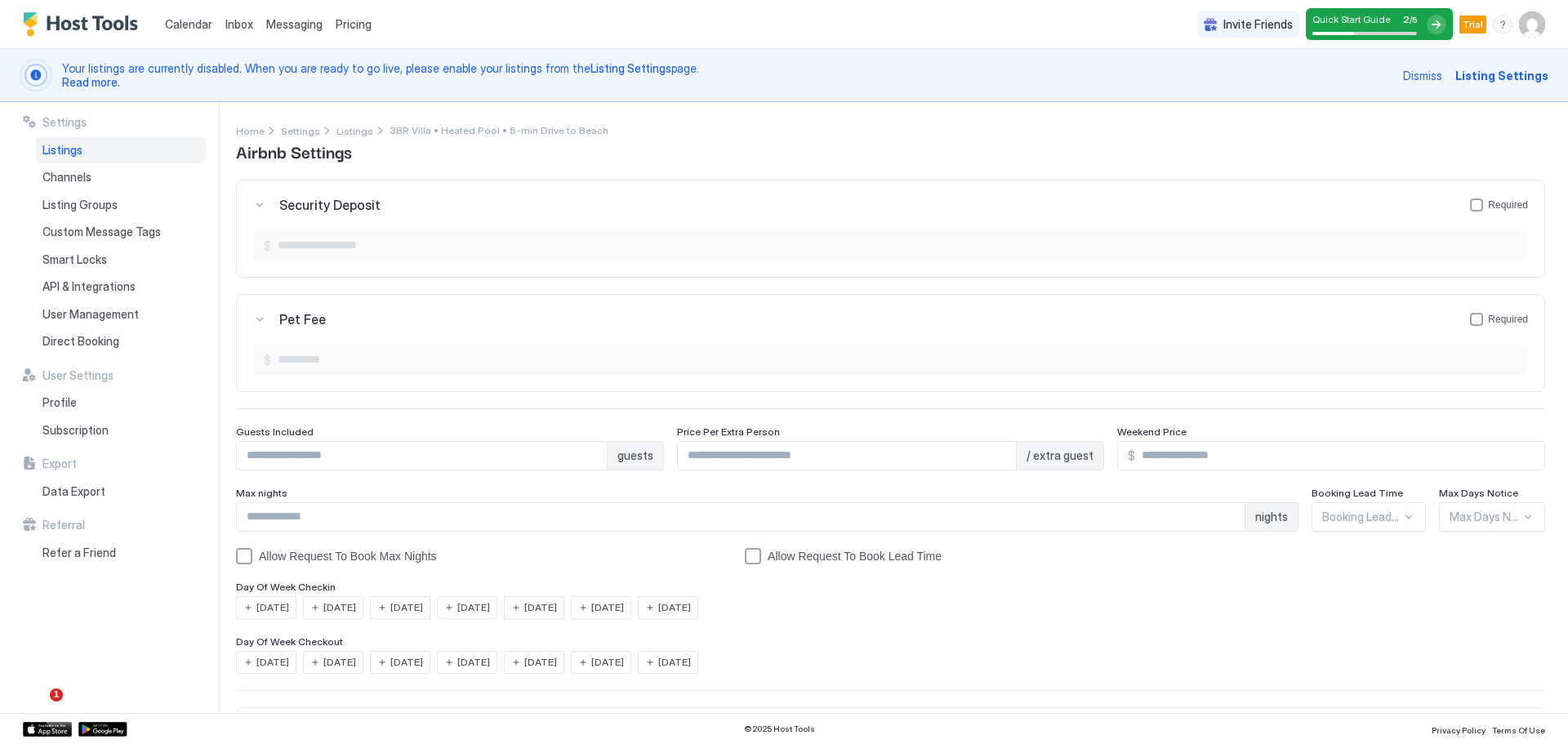
click at [255, 203] on div "Security Deposit Required" at bounding box center [890, 205] width 1274 height 17
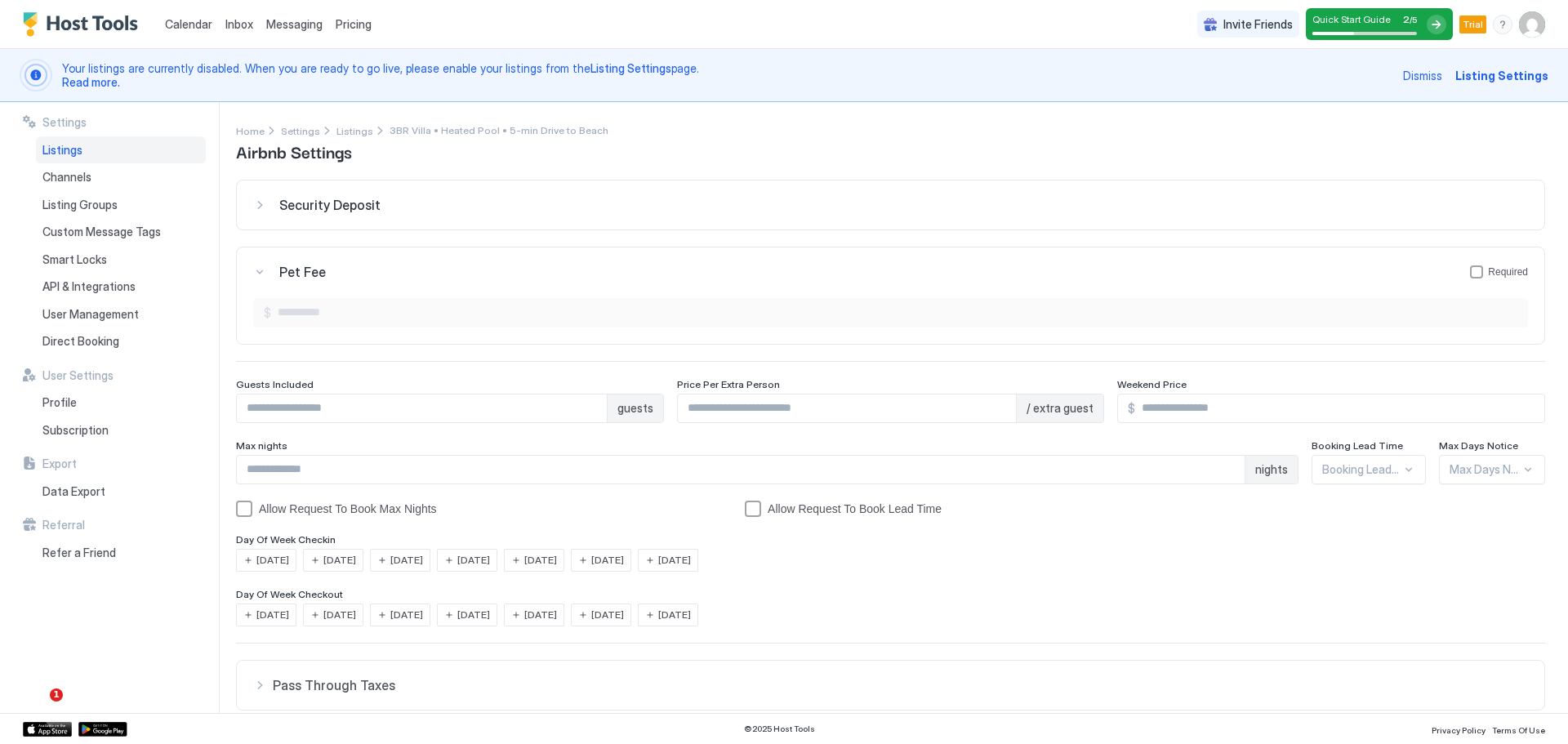
click at [258, 267] on div "Pet Fee Required" at bounding box center [890, 271] width 1274 height 17
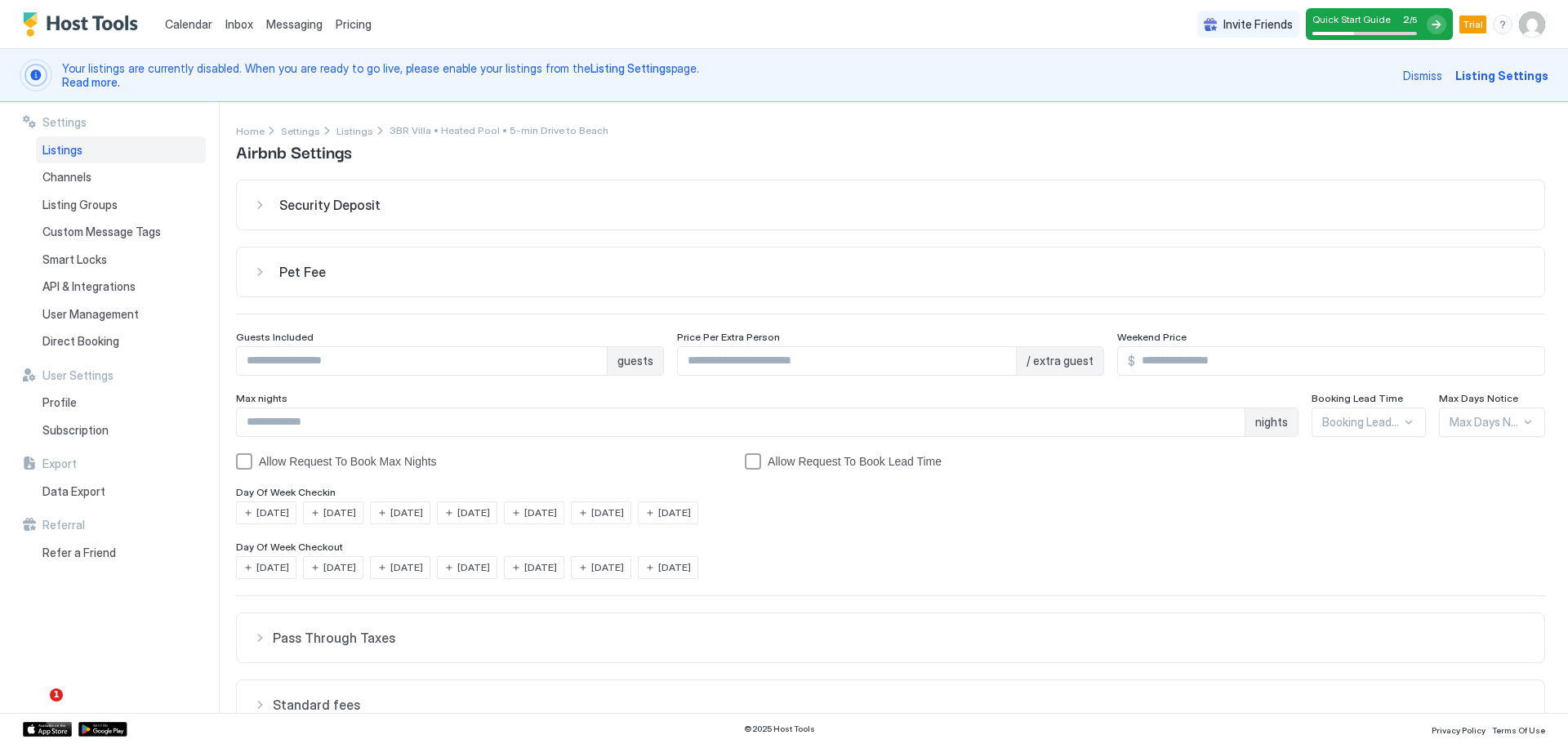
click at [74, 154] on span "Listings" at bounding box center [62, 150] width 40 height 15
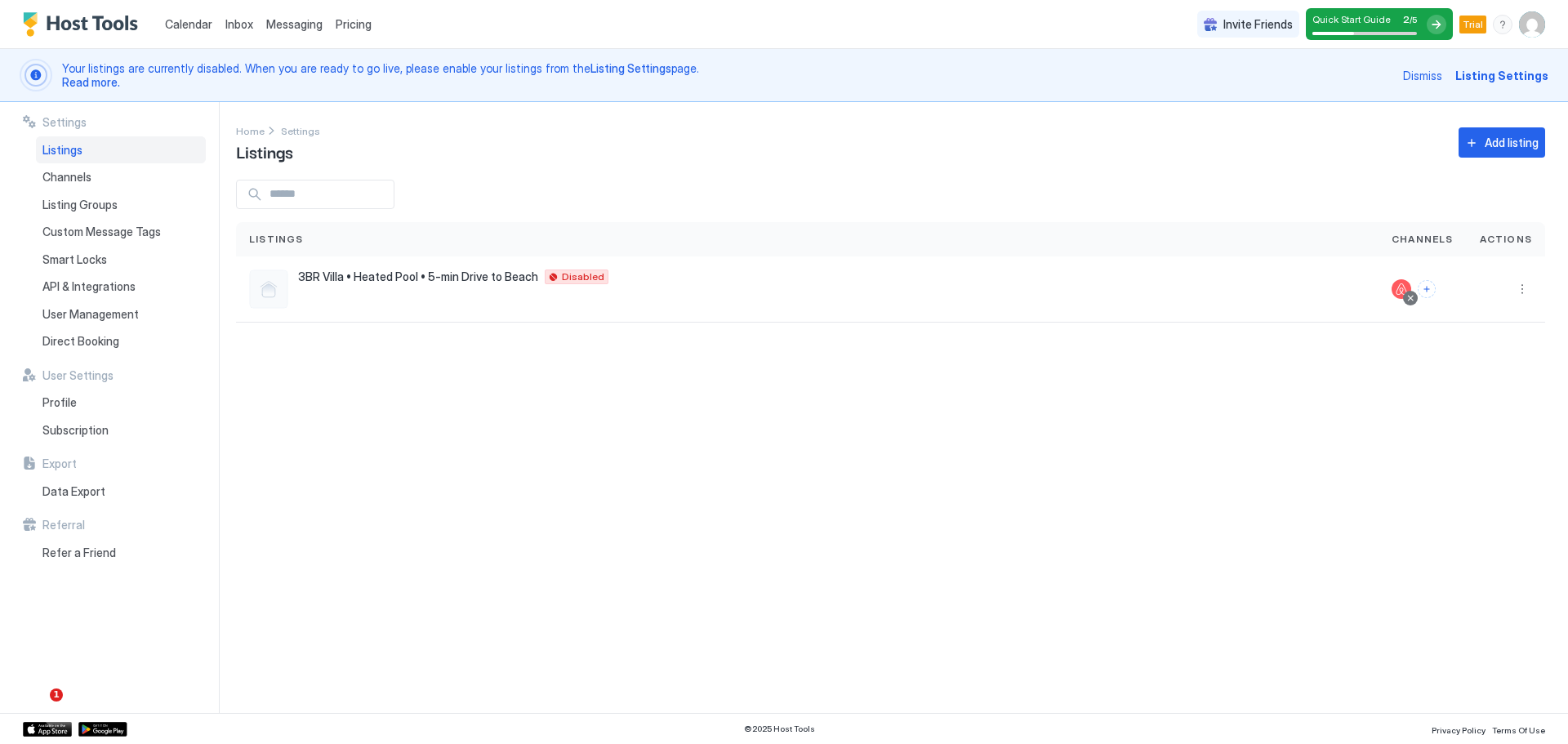
click at [74, 154] on span "Listings" at bounding box center [62, 150] width 40 height 15
click at [81, 82] on span "Read more." at bounding box center [91, 82] width 58 height 14
click at [260, 295] on div at bounding box center [268, 289] width 39 height 39
click at [1434, 291] on button "Connect channels" at bounding box center [1427, 289] width 18 height 18
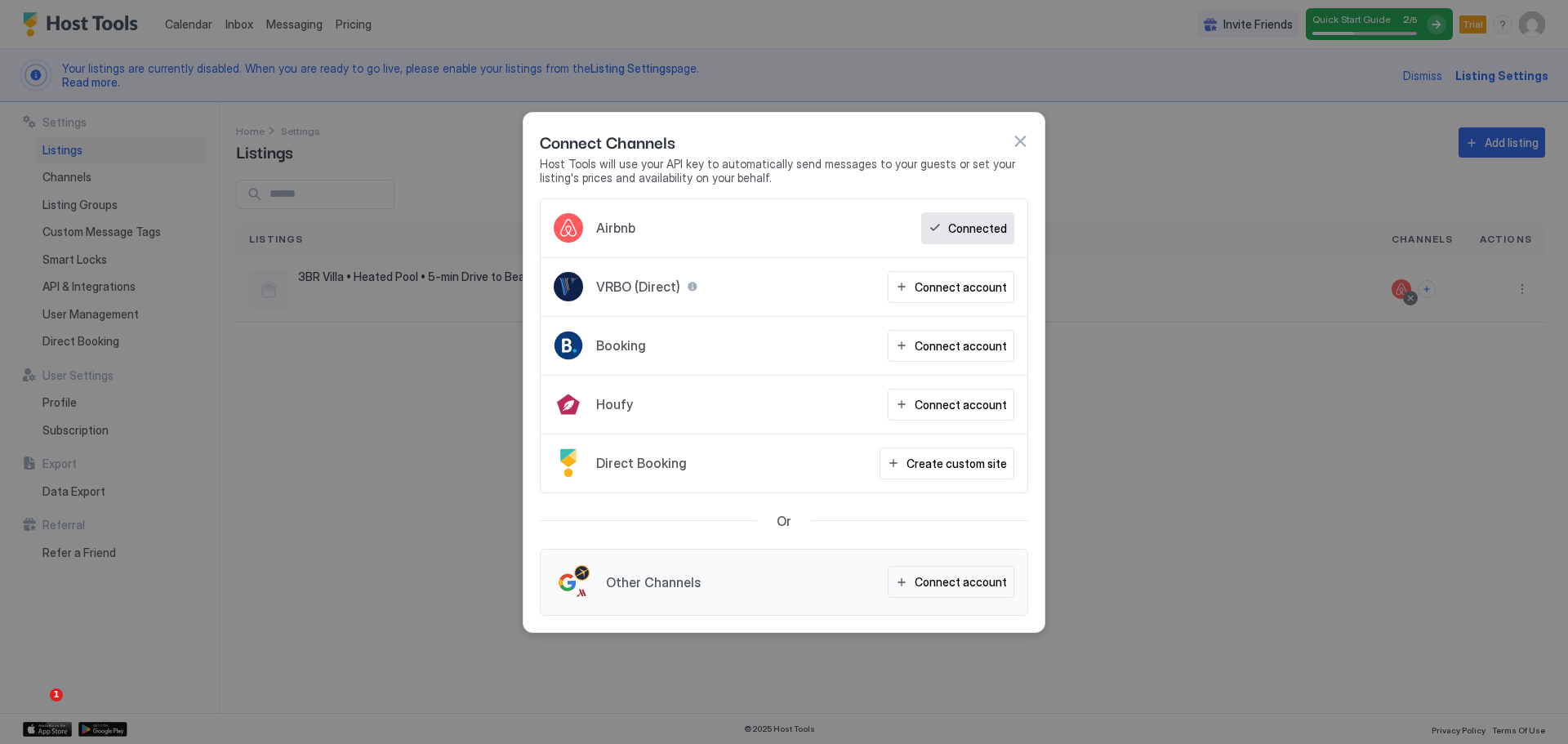
click at [1099, 483] on div at bounding box center [784, 372] width 1568 height 744
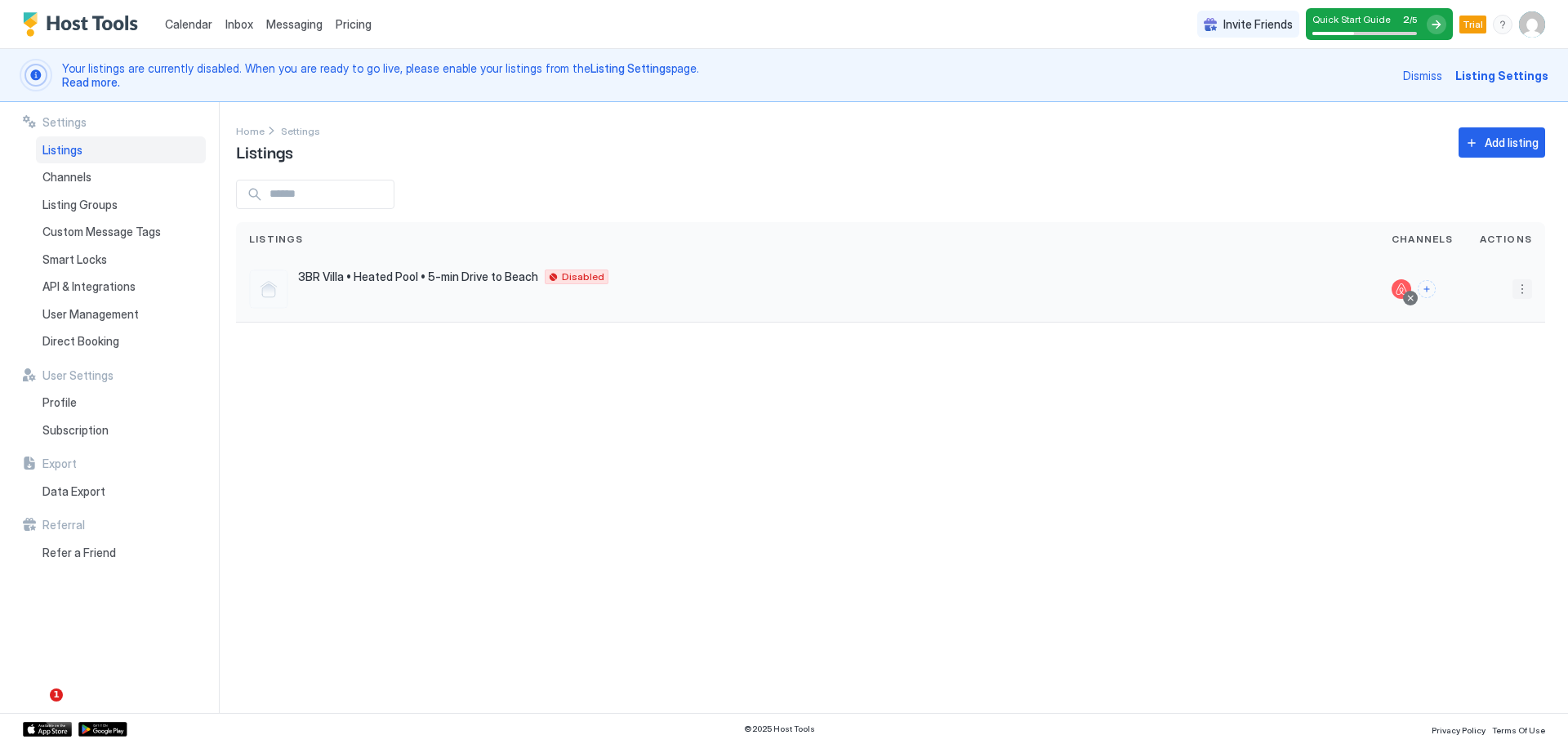
click at [1519, 289] on button "More options" at bounding box center [1522, 289] width 20 height 20
click at [1327, 405] on div at bounding box center [784, 372] width 1568 height 744
drag, startPoint x: 1326, startPoint y: 404, endPoint x: 1291, endPoint y: 411, distance: 35.7
click at [1526, 293] on button "More options" at bounding box center [1522, 289] width 20 height 20
click at [1479, 367] on span "Listing Settings" at bounding box center [1484, 365] width 73 height 13
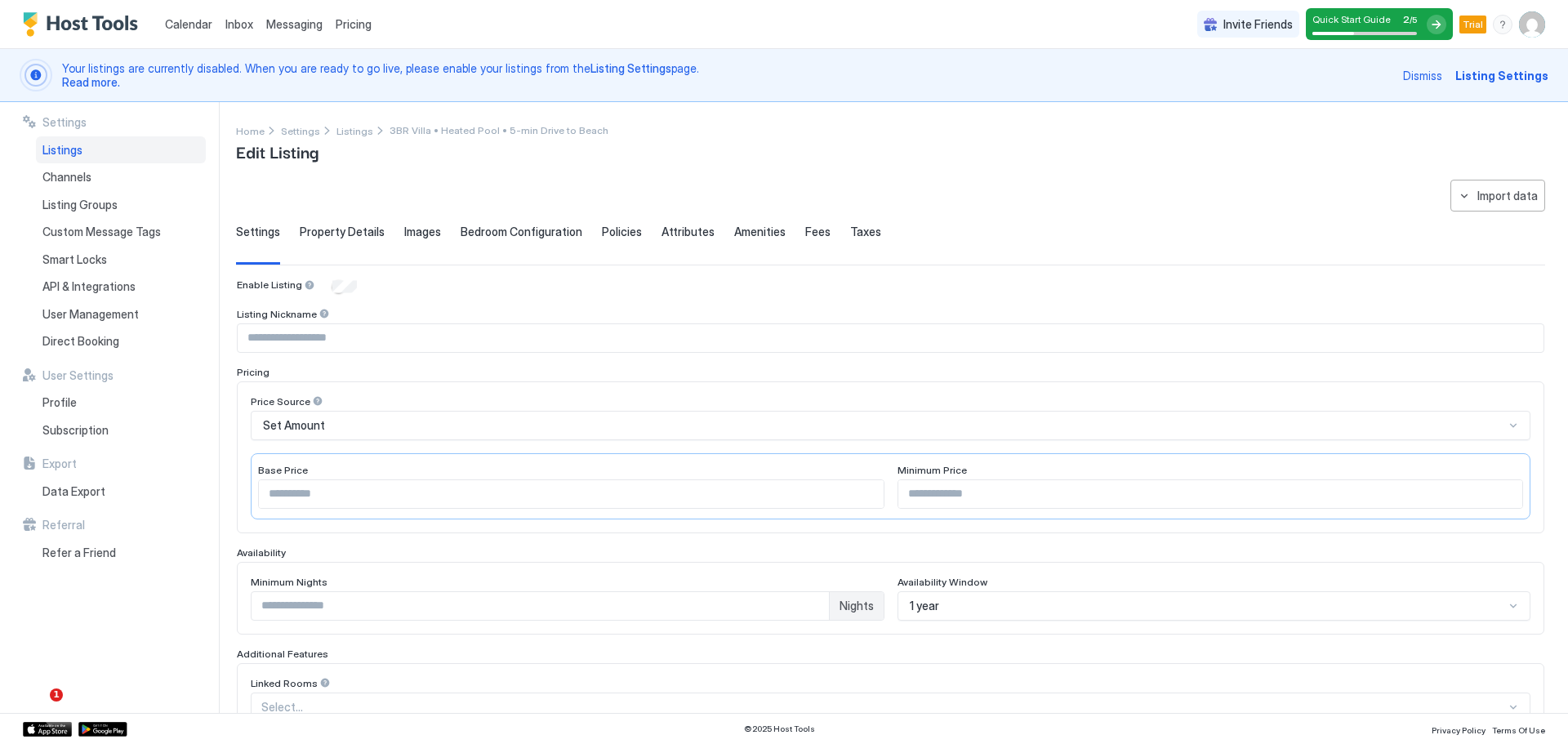
click at [888, 145] on div "Home Settings Listings 3BR Villa • Heated Pool • 5-min Drive to Beach Edit List…" at bounding box center [890, 142] width 1309 height 42
click at [73, 149] on span "Listings" at bounding box center [62, 150] width 40 height 15
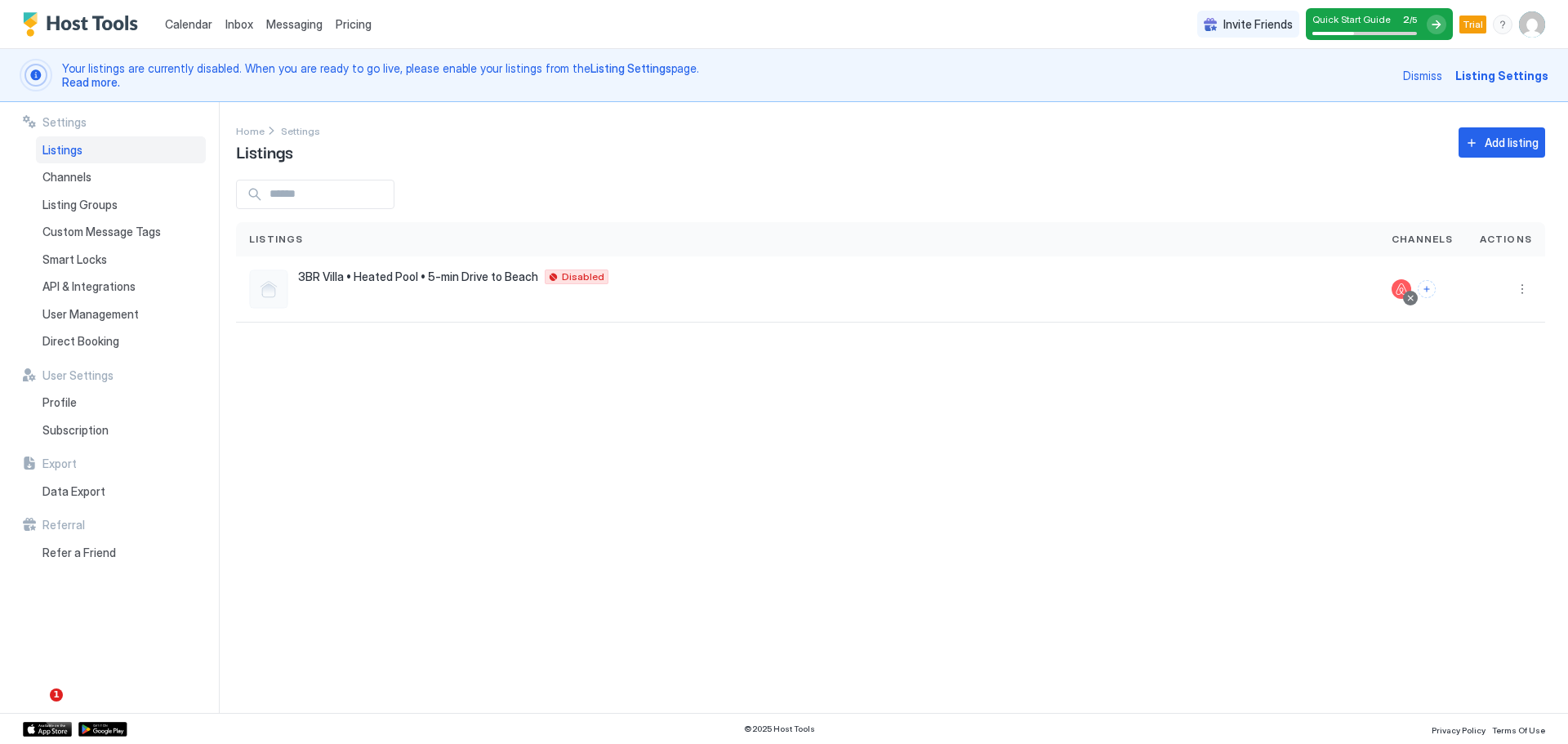
click at [73, 149] on span "Listings" at bounding box center [62, 150] width 40 height 15
click at [93, 25] on img "Host Tools Logo" at bounding box center [84, 24] width 123 height 24
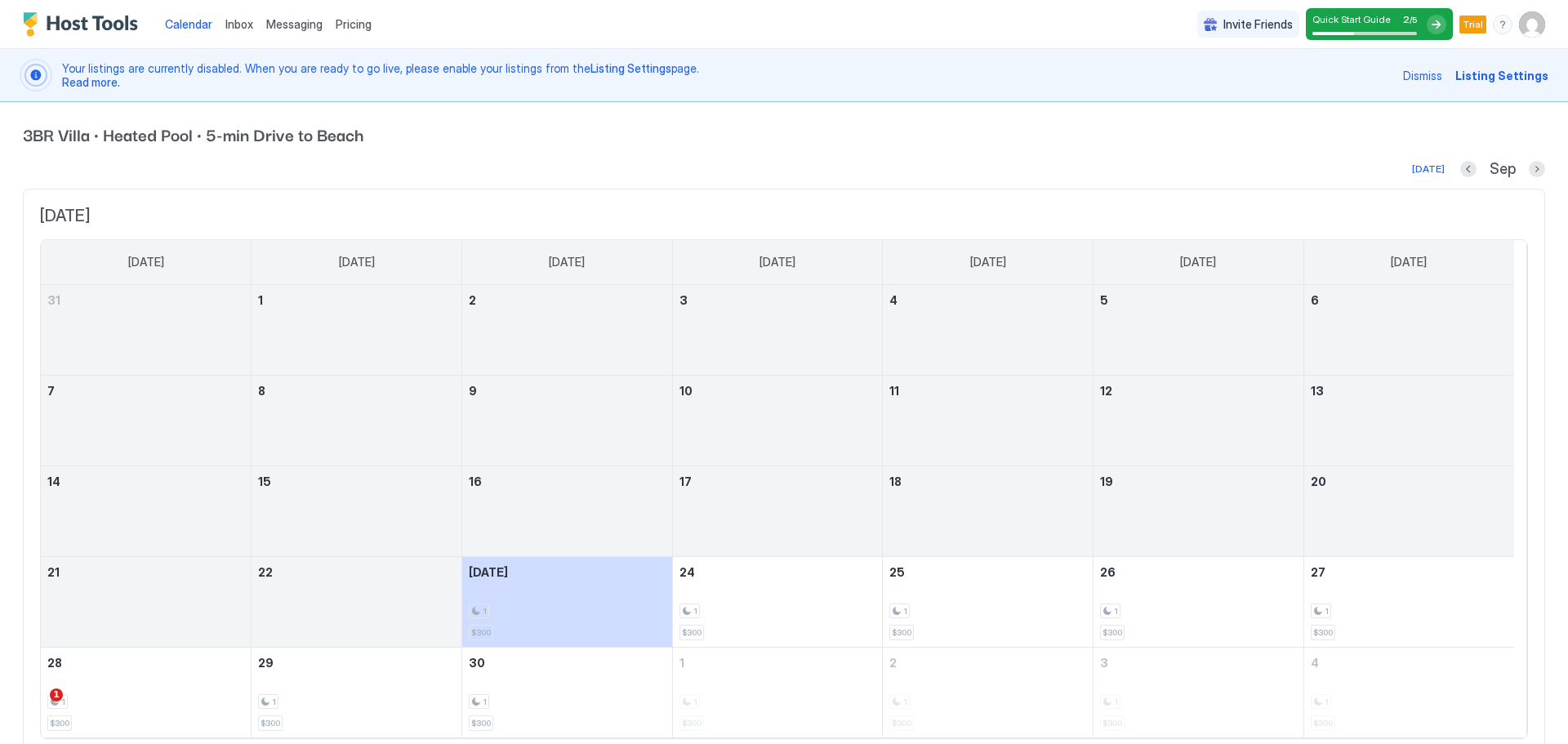
click at [93, 25] on img "Host Tools Logo" at bounding box center [84, 24] width 123 height 24
click at [845, 32] on div "Calendar Inbox Messaging Pricing Invite Friends Quick Start Guide 2 / 5 Trial EM" at bounding box center [784, 24] width 1568 height 49
click at [847, 25] on div "Calendar Inbox Messaging Pricing Invite Friends Quick Start Guide 2 / 5 Trial EM" at bounding box center [784, 24] width 1568 height 49
click at [282, 20] on span "Messaging" at bounding box center [294, 24] width 57 height 14
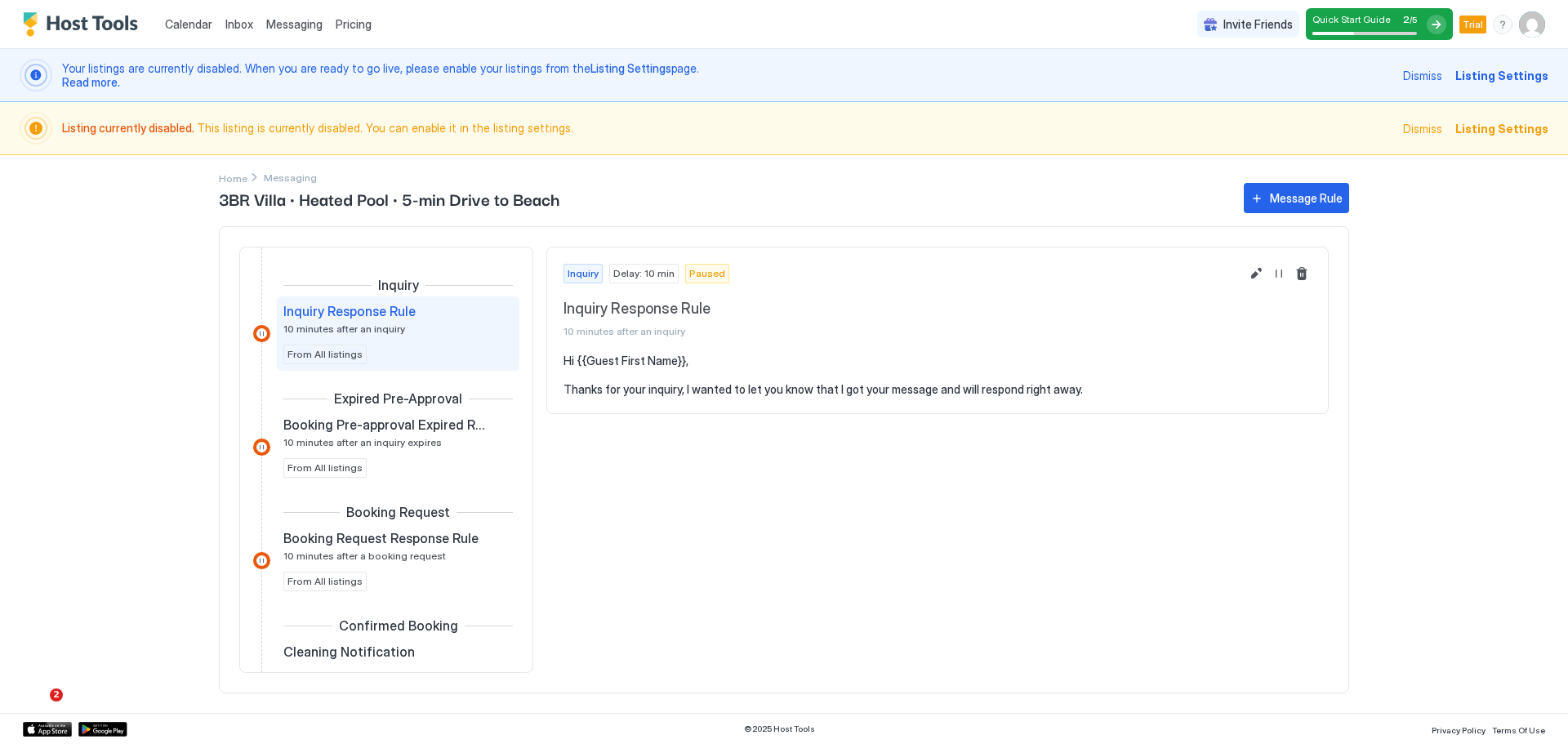
click at [648, 279] on span "Delay: 10 min" at bounding box center [644, 273] width 61 height 15
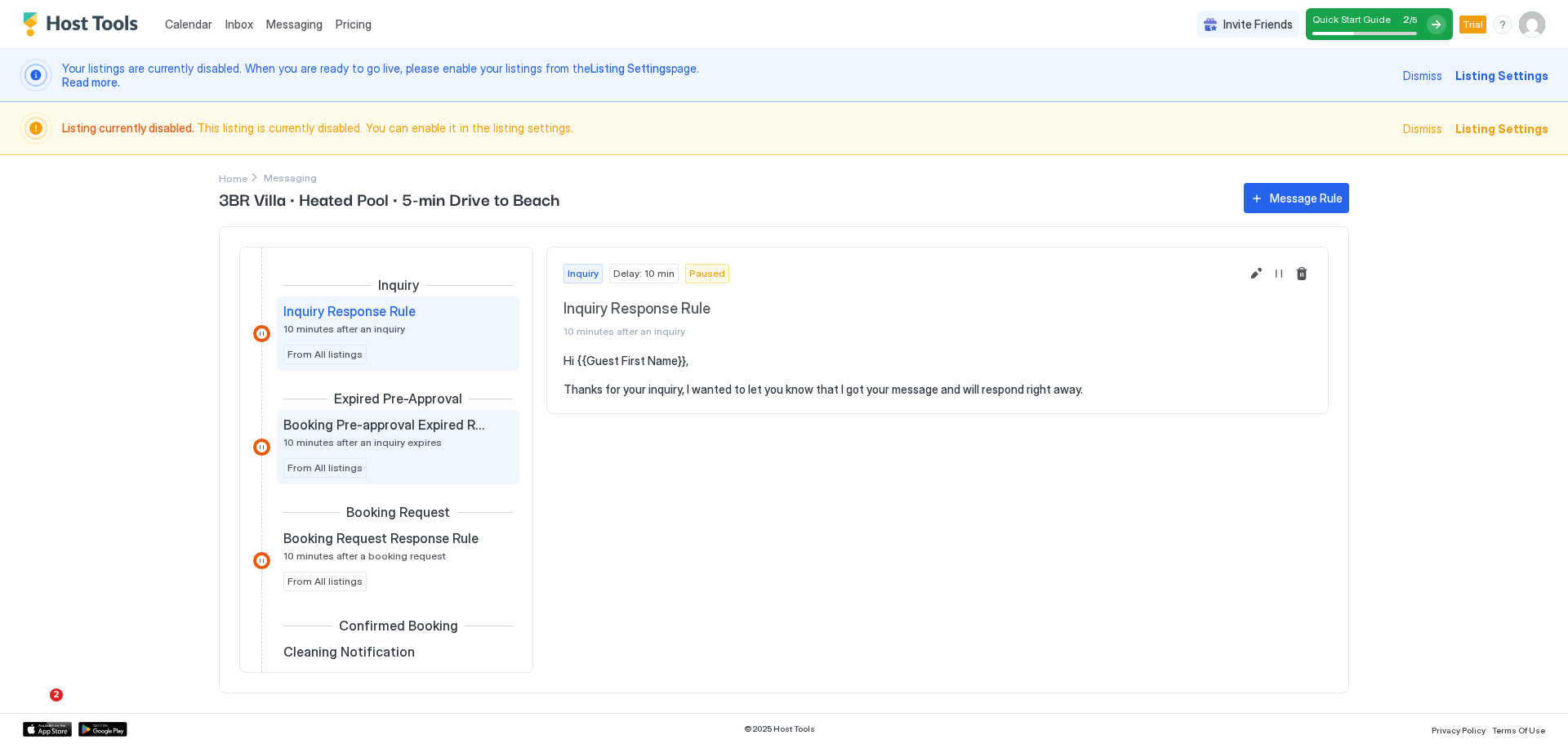
click at [342, 435] on div "Booking Pre-approval Expired Rule 10 minutes after an inquiry expires" at bounding box center [387, 432] width 207 height 32
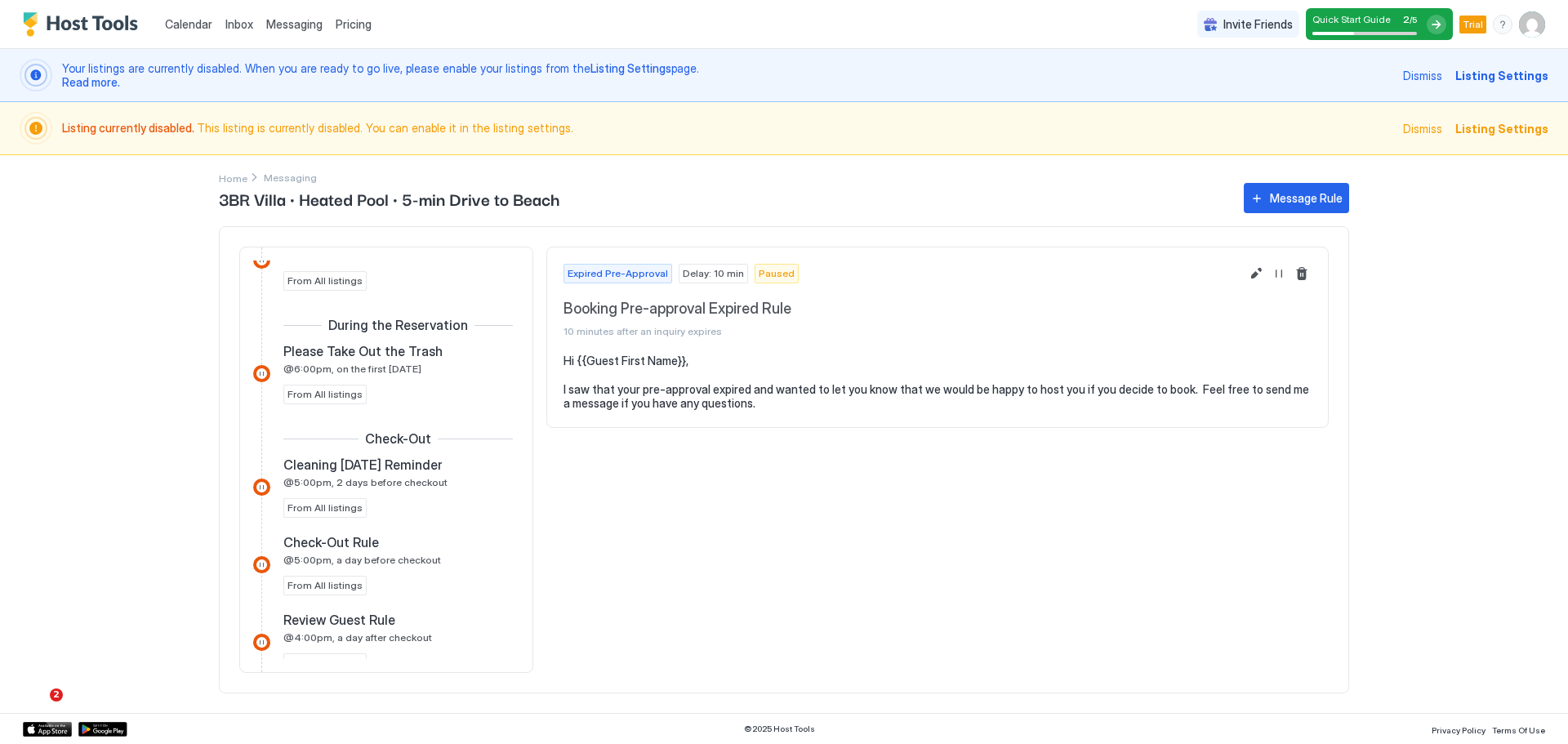
scroll to position [1088, 0]
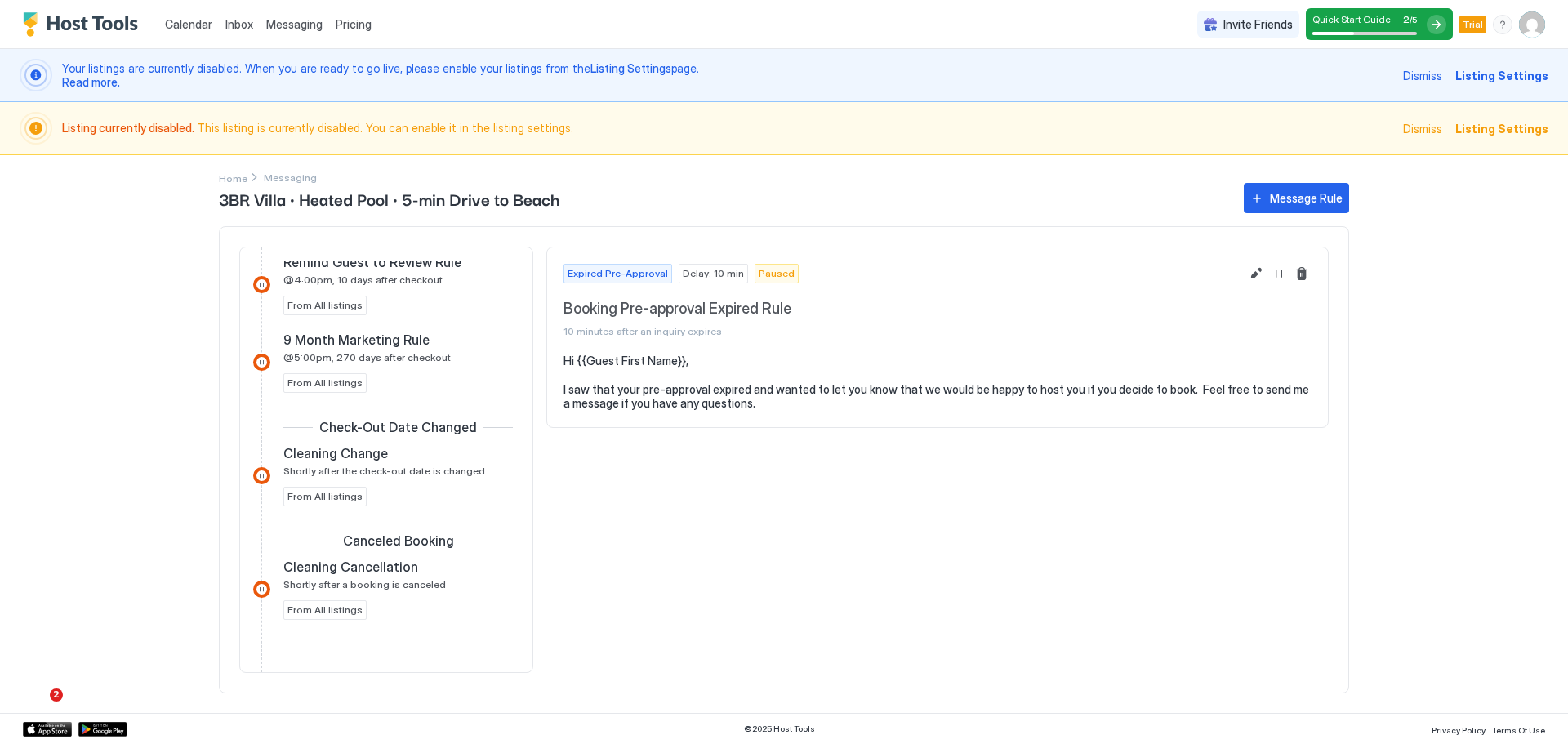
click at [294, 24] on span "Messaging" at bounding box center [294, 24] width 57 height 14
click at [233, 25] on span "Inbox" at bounding box center [239, 24] width 27 height 14
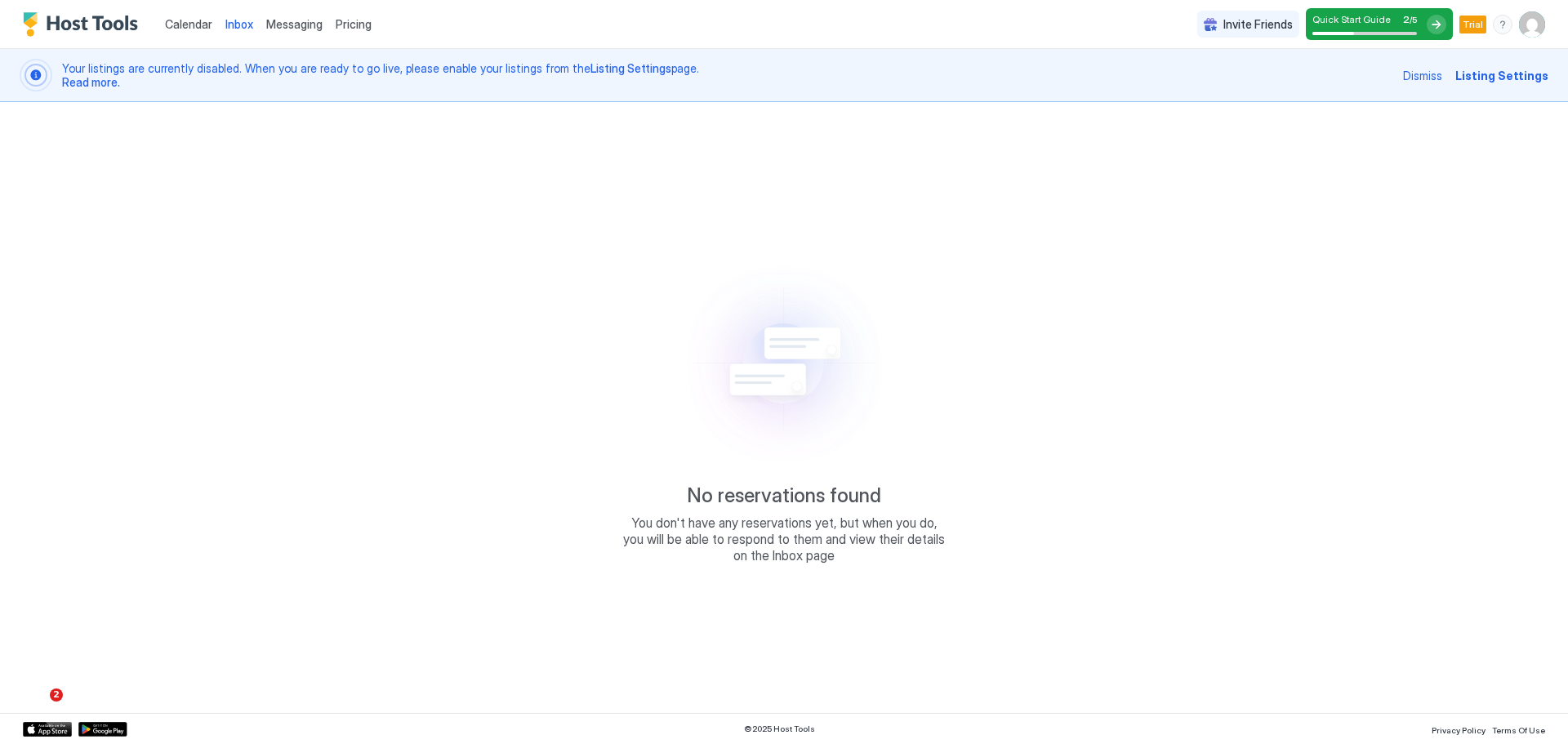
click at [233, 27] on span "Inbox" at bounding box center [239, 24] width 27 height 14
click at [285, 24] on span "Messaging" at bounding box center [294, 24] width 57 height 14
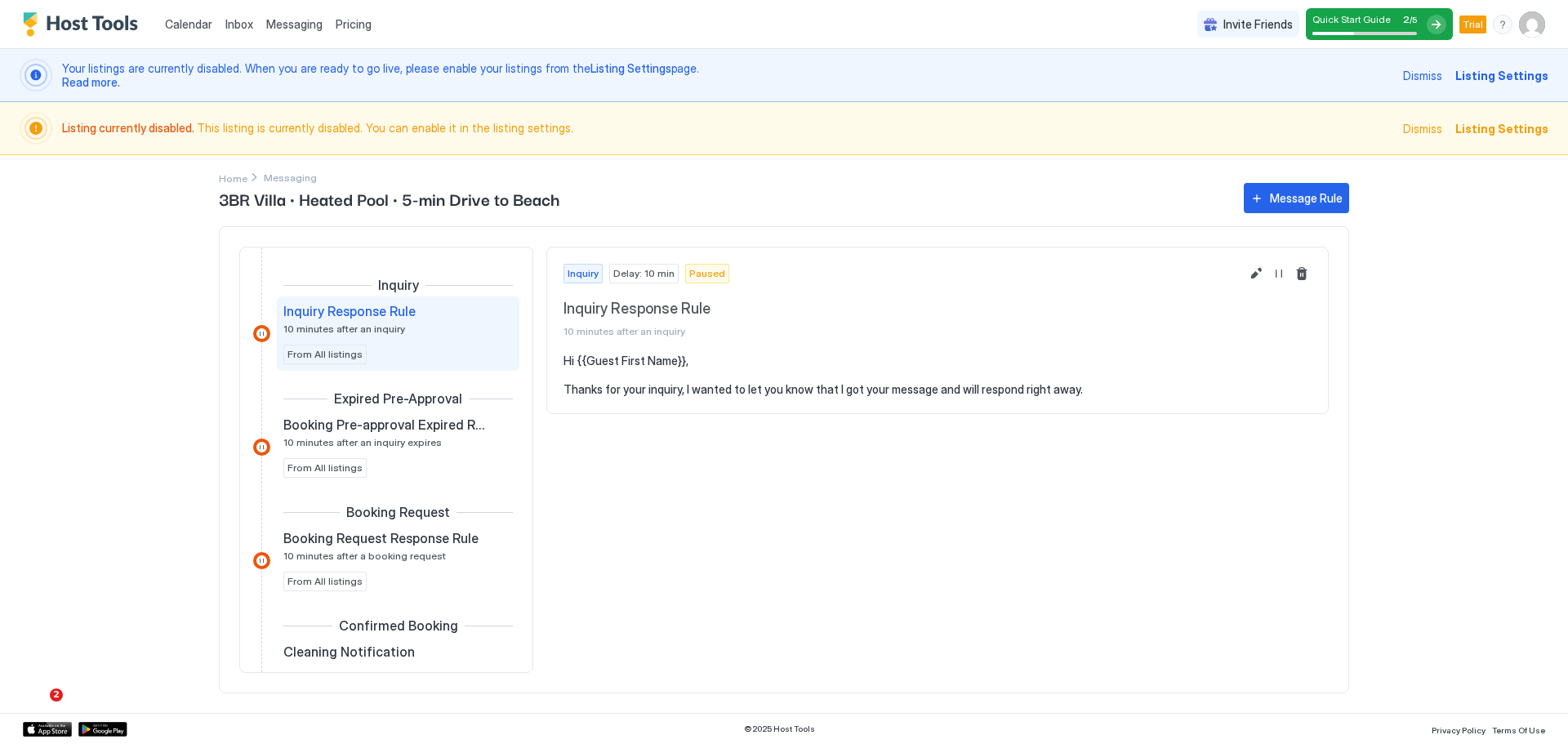
click at [343, 24] on span "Pricing" at bounding box center [353, 24] width 36 height 15
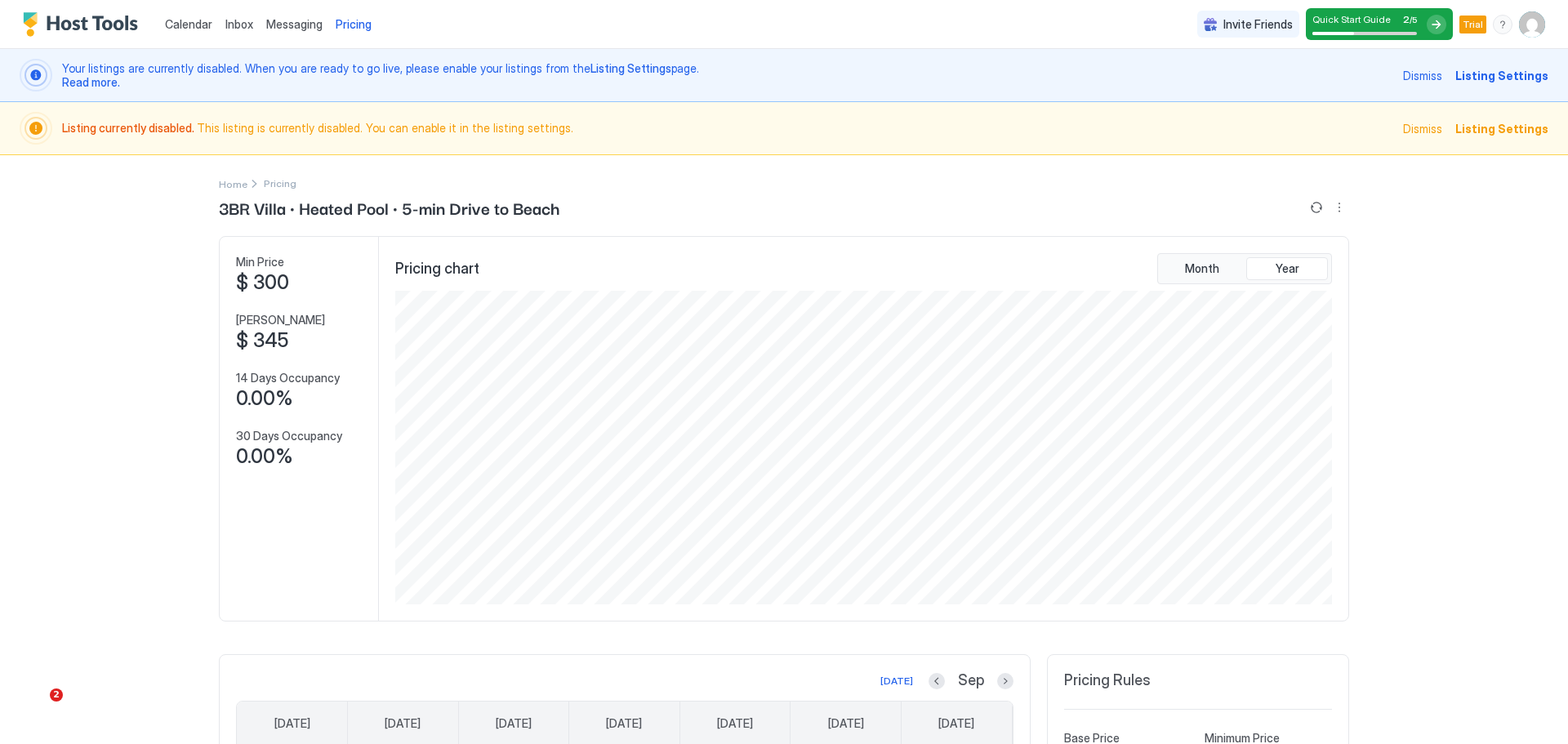
click at [78, 256] on div "Calendar Inbox Messaging Pricing Invite Friends Quick Start Guide 2 / 5 Trial E…" at bounding box center [784, 372] width 1568 height 744
click at [182, 24] on span "Calendar" at bounding box center [188, 24] width 48 height 14
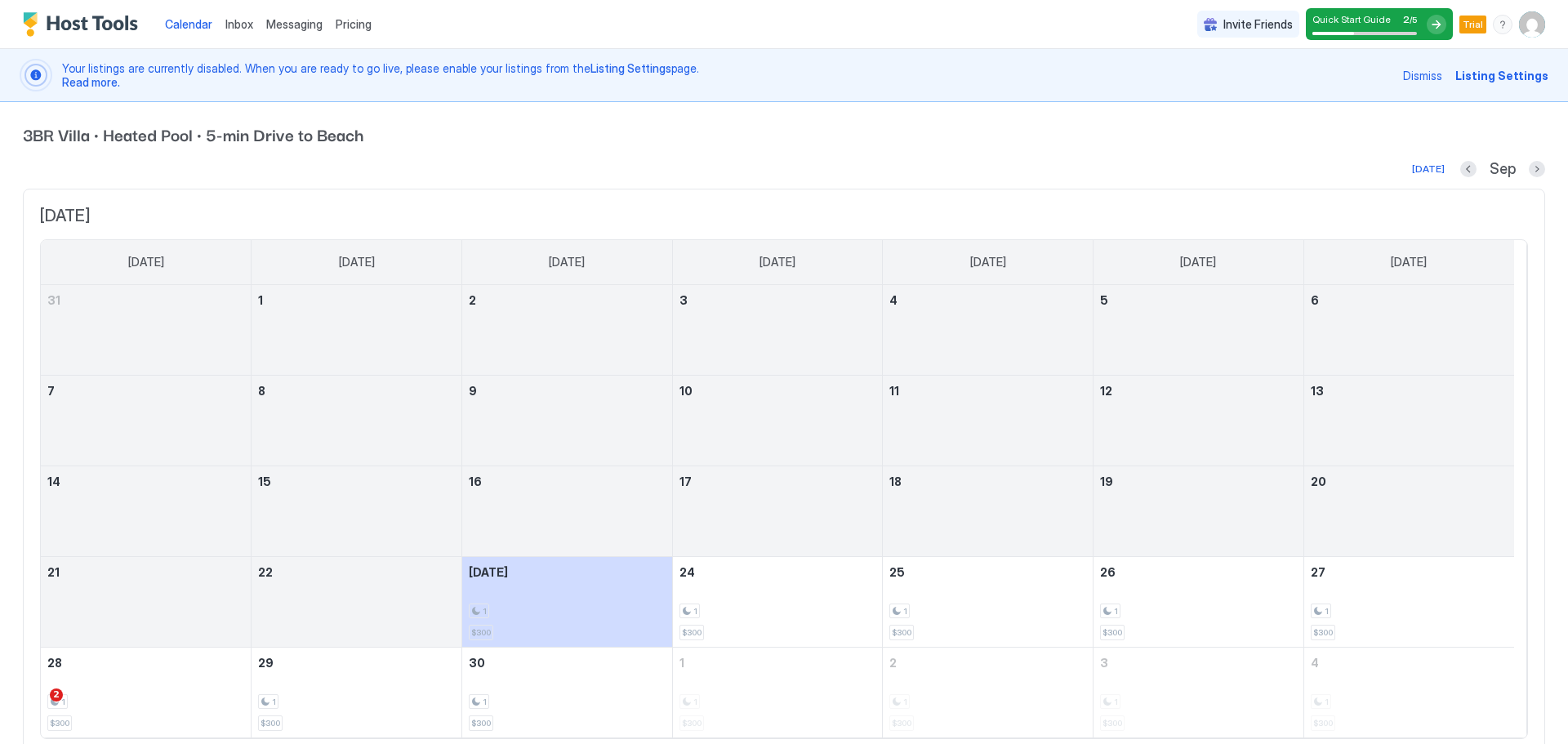
click at [444, 135] on span "3BR Villa • Heated Pool • 5-min Drive to Beach" at bounding box center [783, 134] width 1522 height 24
click at [103, 22] on img "Host Tools Logo" at bounding box center [84, 24] width 123 height 24
click at [1503, 75] on span "Listing Settings" at bounding box center [1501, 76] width 93 height 18
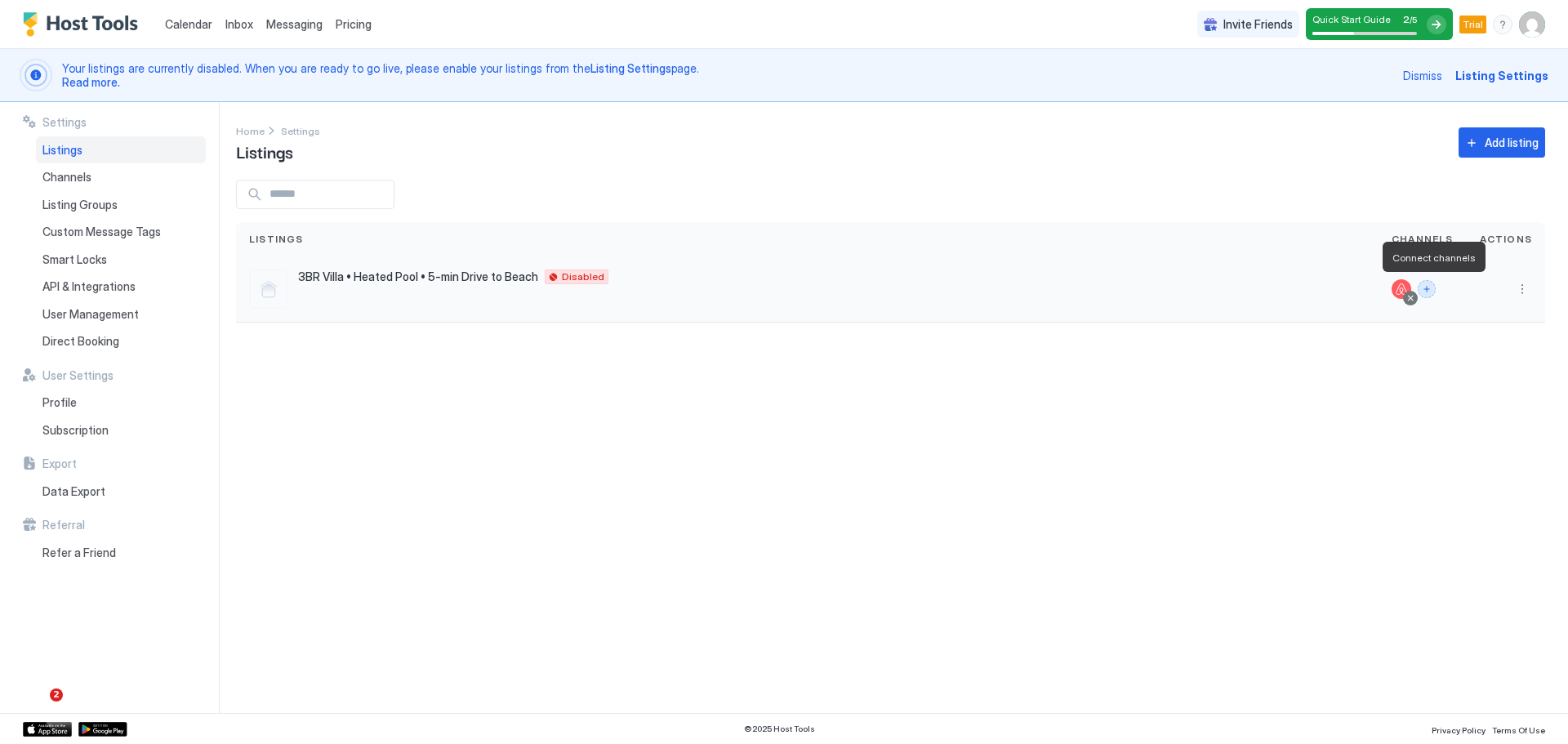
click at [1431, 288] on button "Connect channels" at bounding box center [1427, 289] width 18 height 18
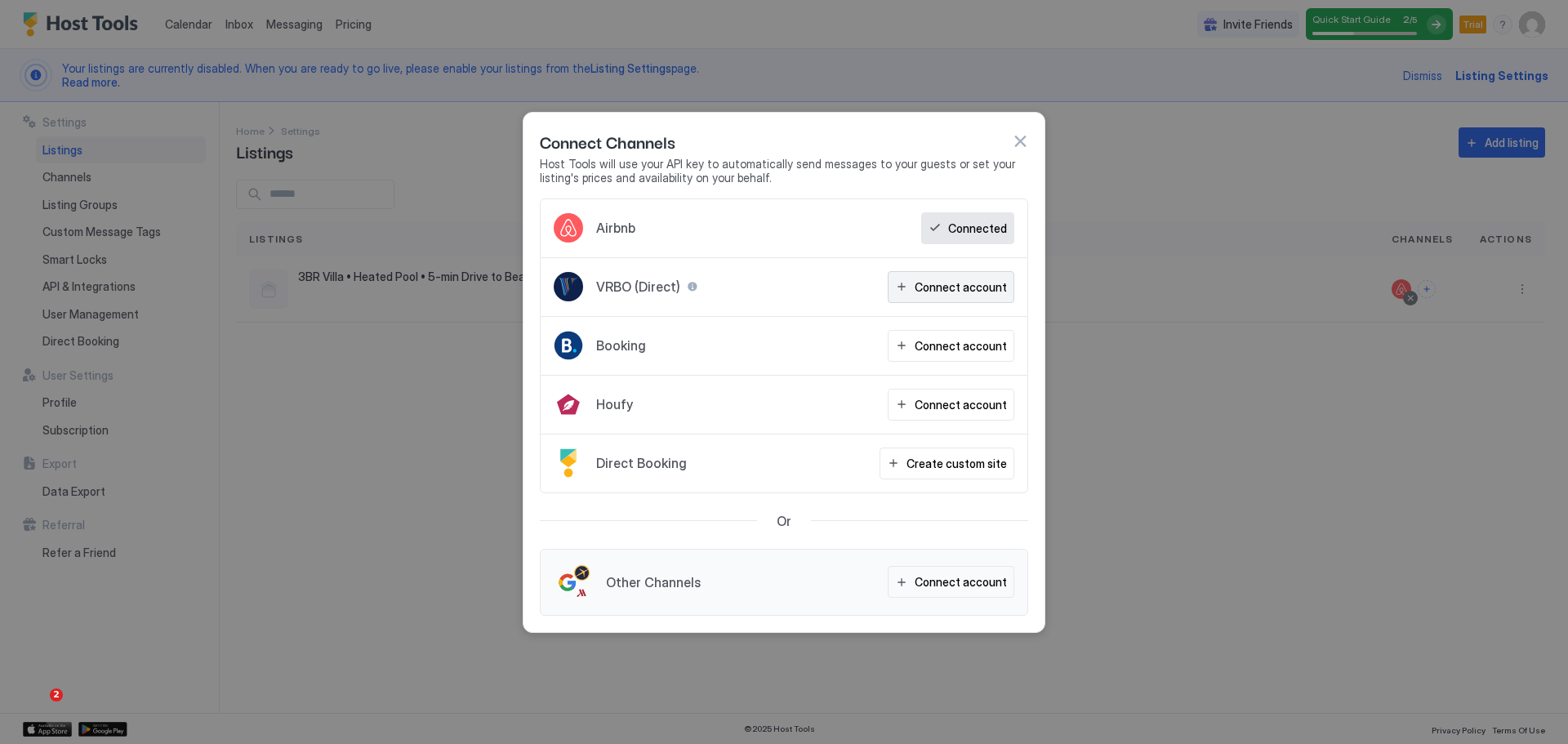
click at [942, 285] on div "Connect account" at bounding box center [960, 288] width 93 height 18
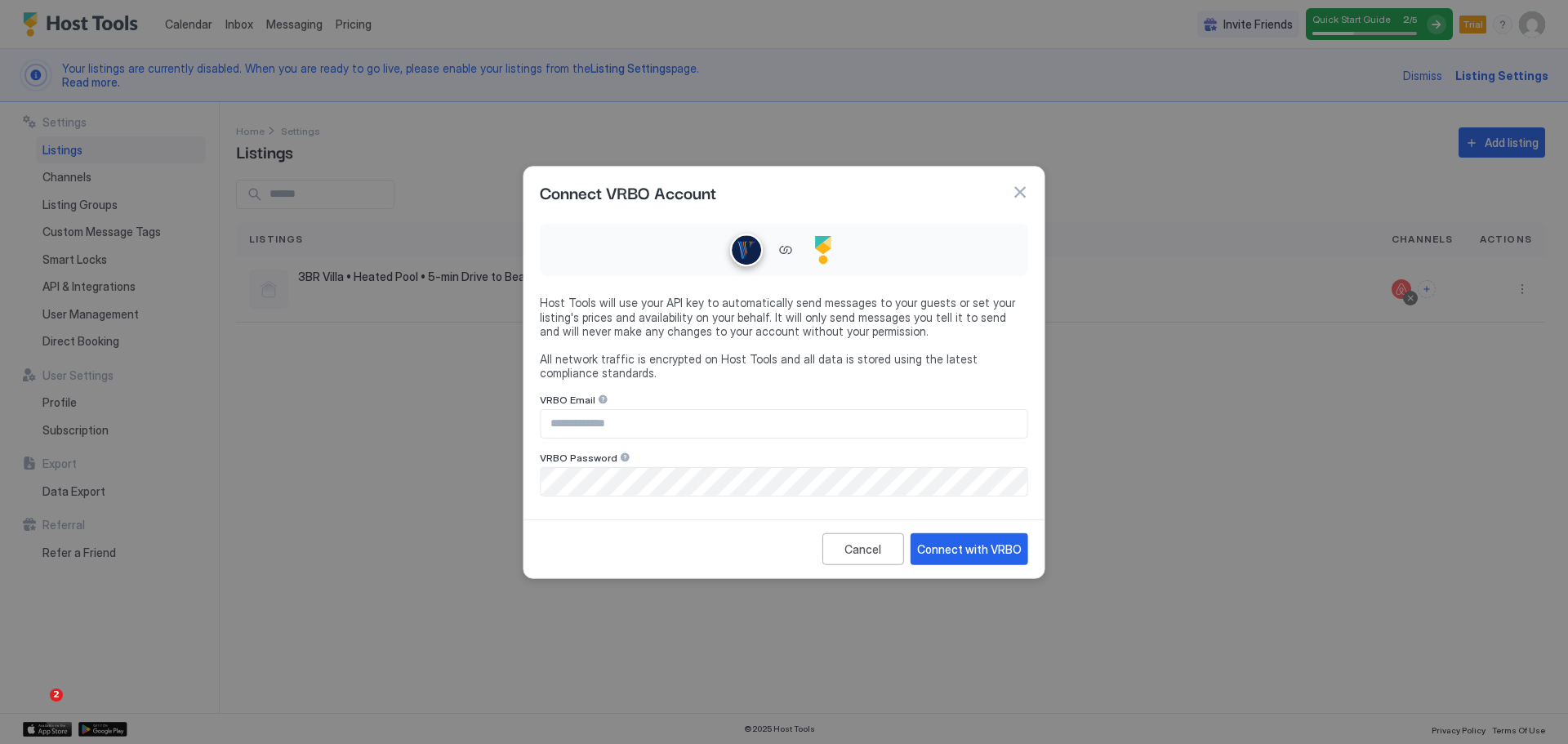
type input "**********"
click at [1005, 553] on div "Connect with VRBO" at bounding box center [968, 548] width 104 height 18
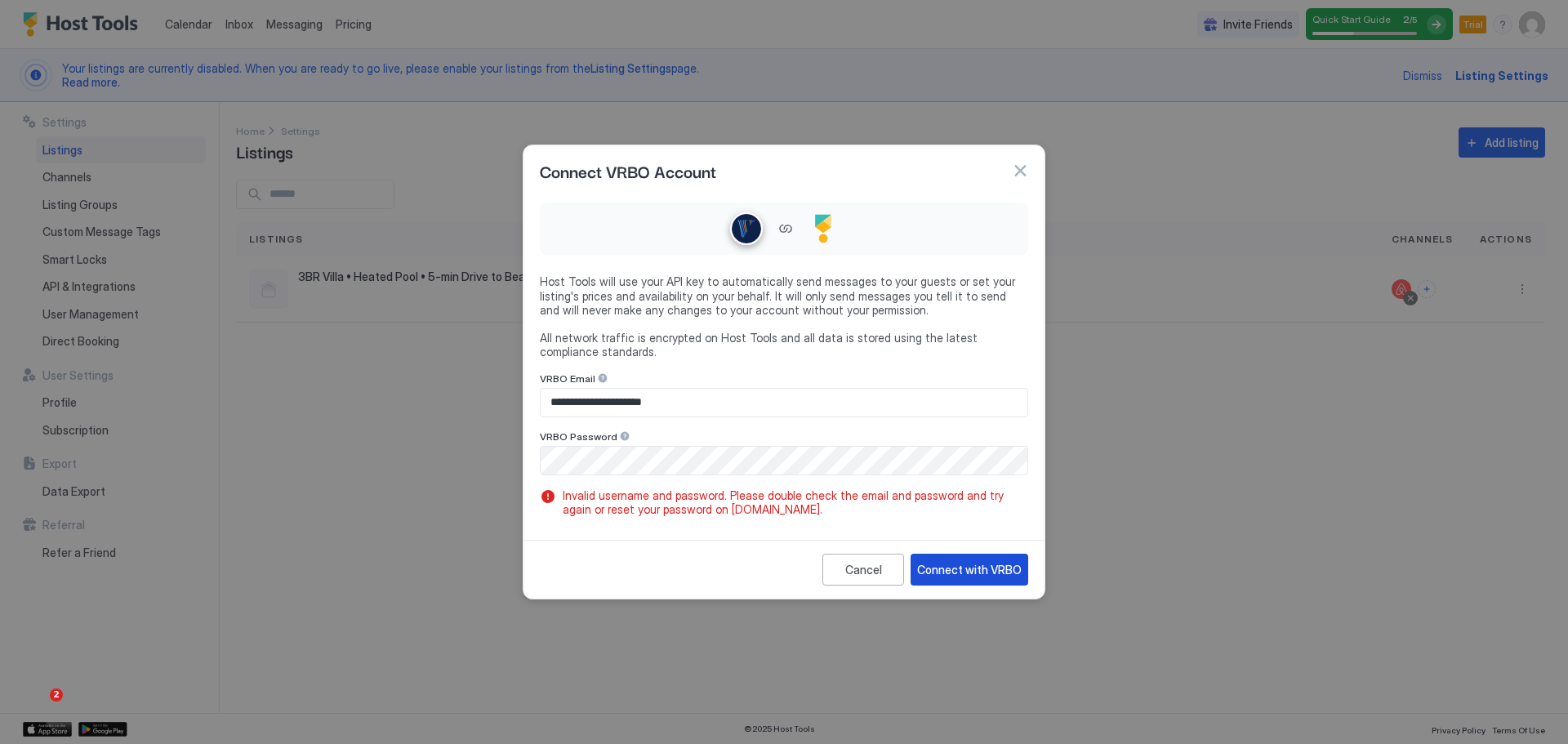
click at [961, 575] on div "Connect with VRBO" at bounding box center [968, 569] width 104 height 18
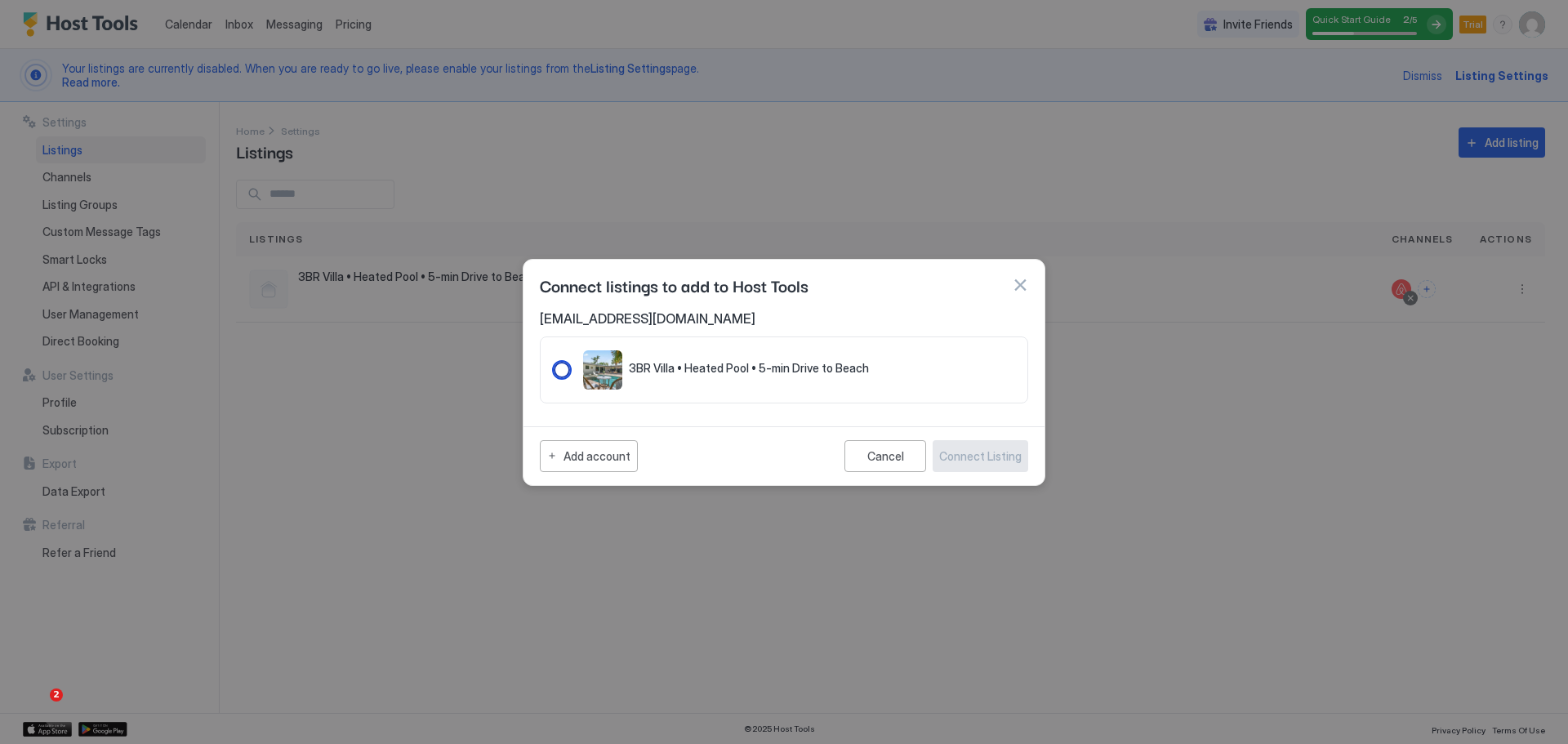
click at [704, 363] on span "3BR Villa • Heated Pool • 5-min Drive to Beach" at bounding box center [749, 368] width 240 height 15
click at [1001, 465] on button "Connect Listing" at bounding box center [980, 455] width 96 height 32
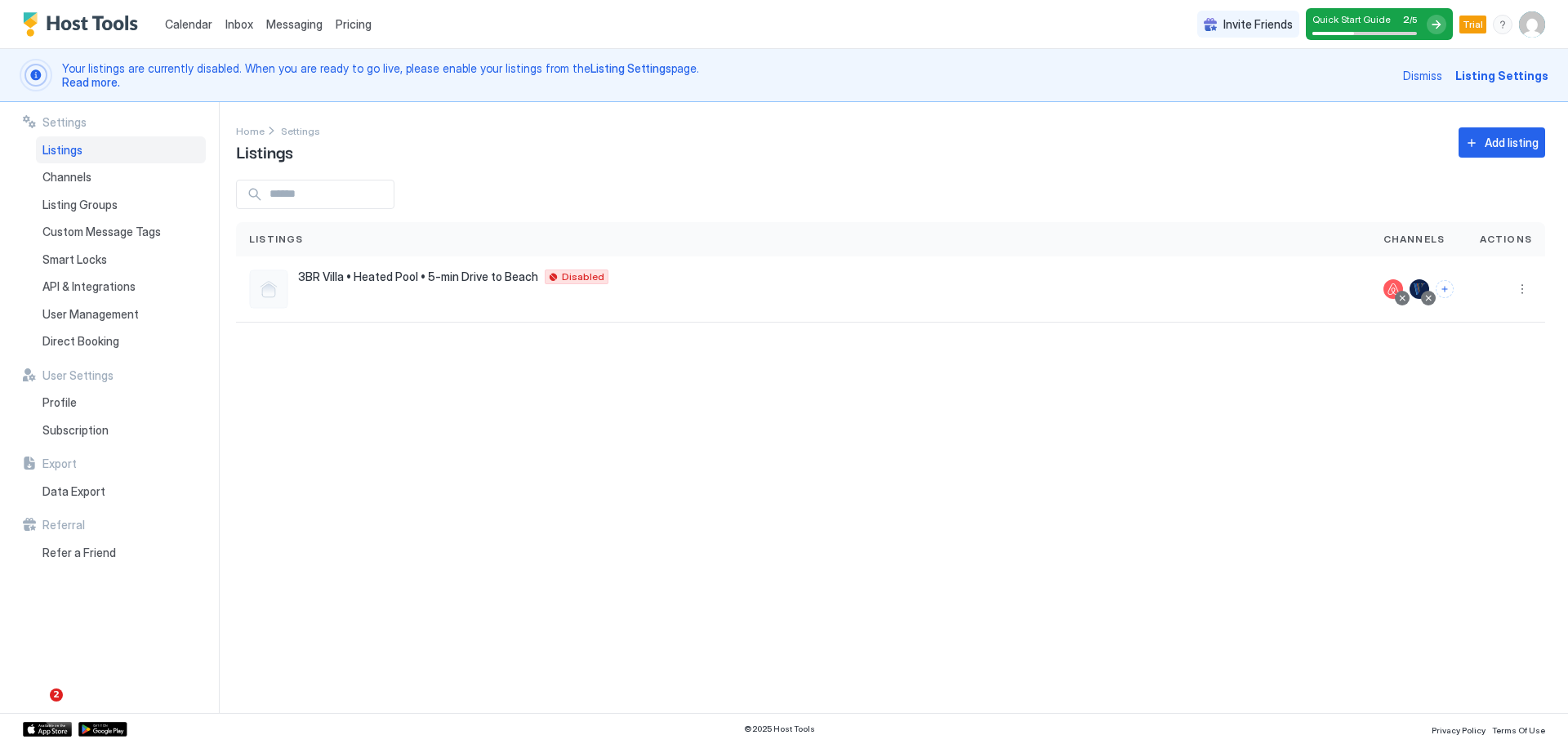
click at [523, 420] on div "Settings Home Settings Listings Add listing Listings Channels Actions 3BR Villa…" at bounding box center [902, 408] width 1332 height 610
click at [357, 28] on span "Pricing" at bounding box center [353, 24] width 36 height 15
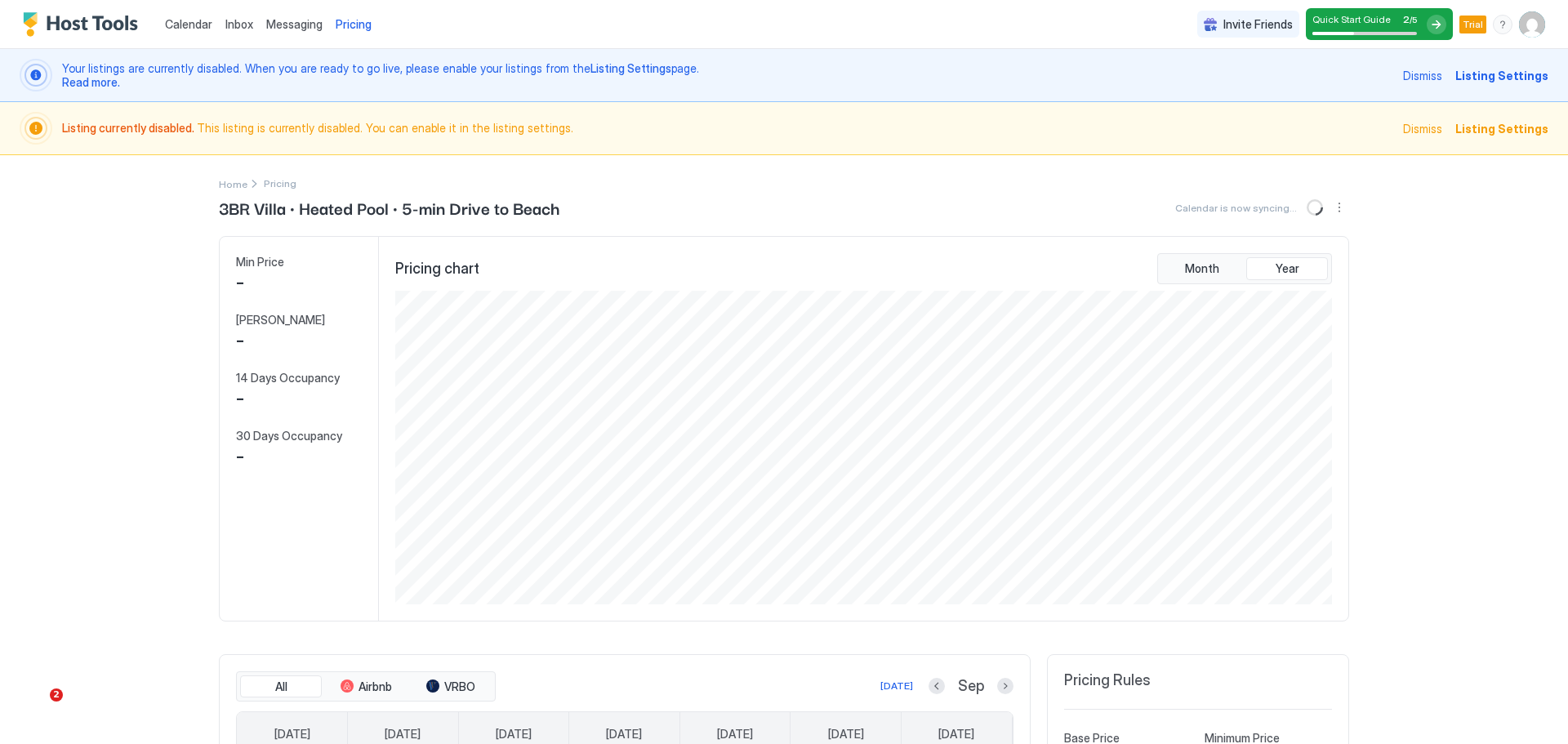
scroll to position [314, 940]
click at [357, 29] on span "Pricing" at bounding box center [353, 24] width 36 height 15
click at [350, 22] on span "Pricing" at bounding box center [353, 24] width 36 height 15
click at [73, 23] on img "Host Tools Logo" at bounding box center [84, 24] width 123 height 24
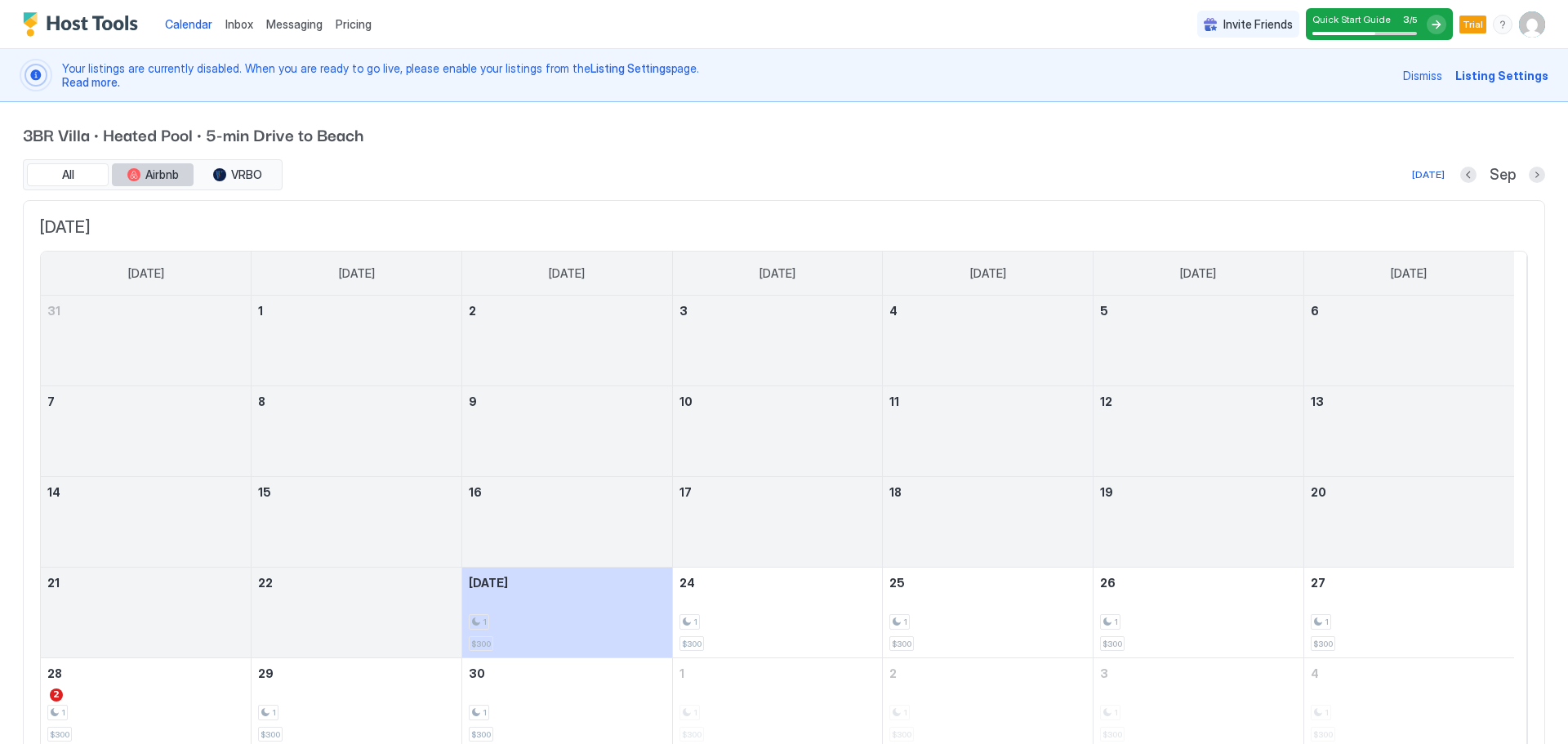
click at [154, 176] on span "Airbnb" at bounding box center [162, 175] width 33 height 15
click at [1327, 22] on span "Quick Start Guide" at bounding box center [1352, 19] width 78 height 13
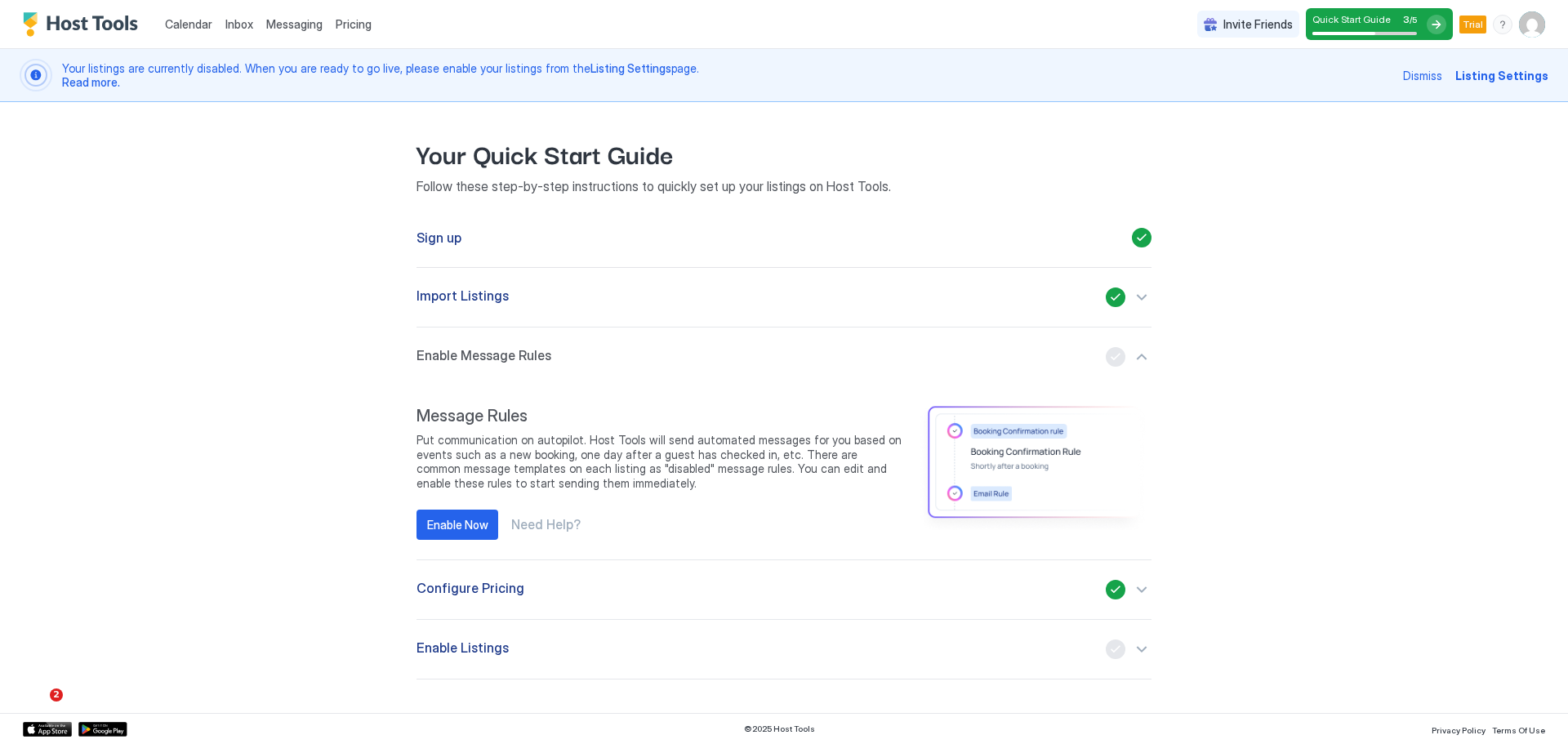
click at [529, 305] on div "Import Listings" at bounding box center [784, 297] width 735 height 20
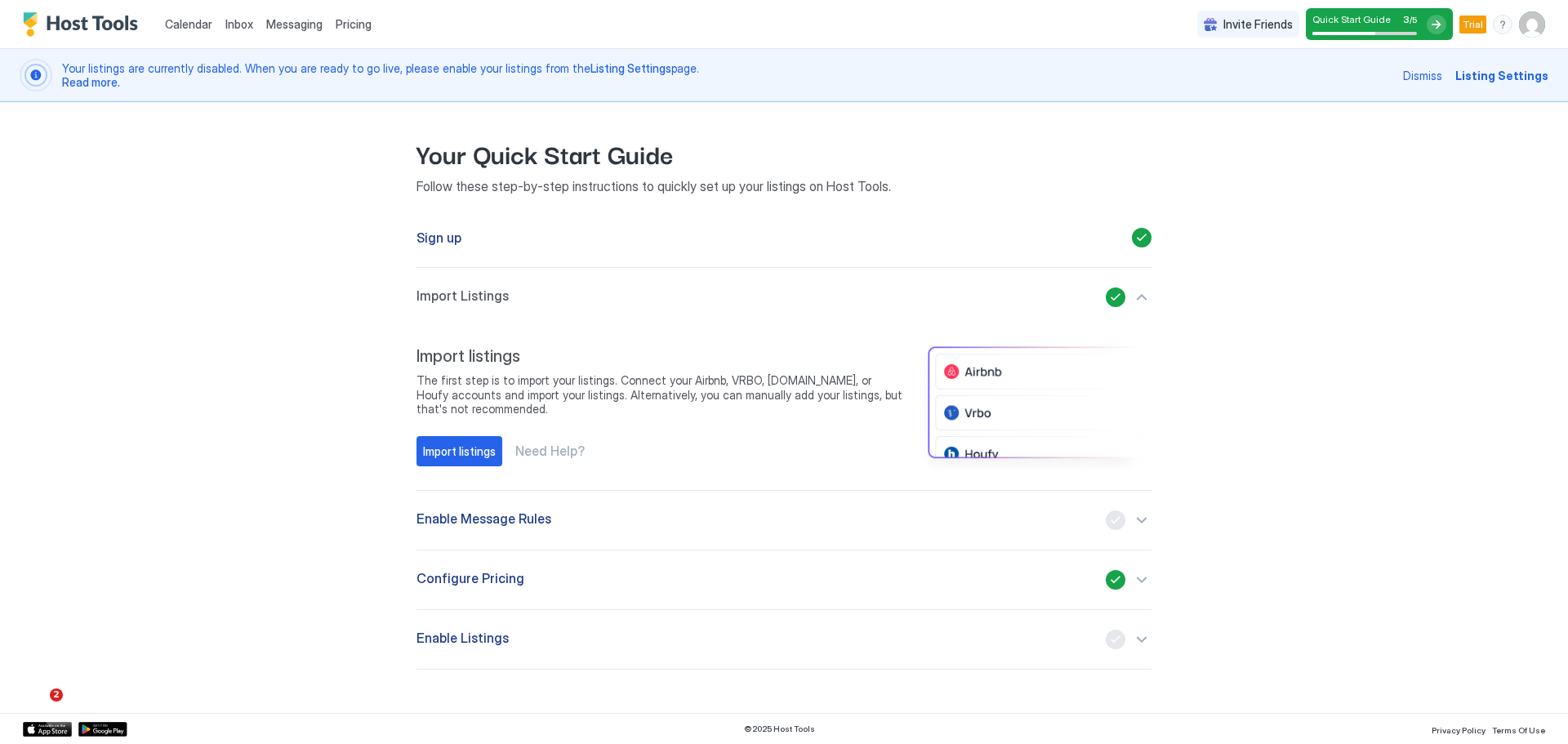
click at [529, 303] on div "Import Listings" at bounding box center [784, 297] width 735 height 20
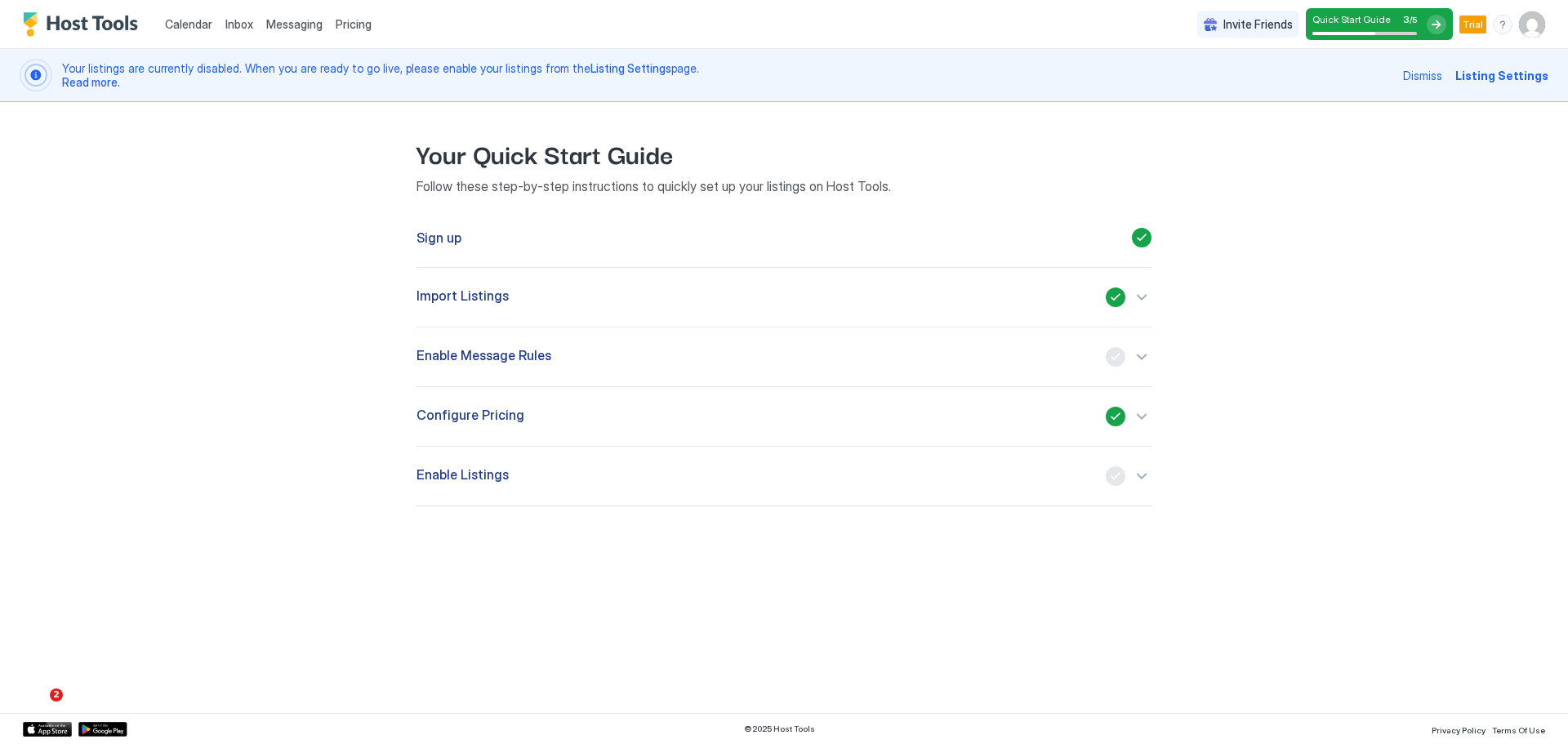
click at [529, 303] on div "Import Listings" at bounding box center [784, 297] width 735 height 20
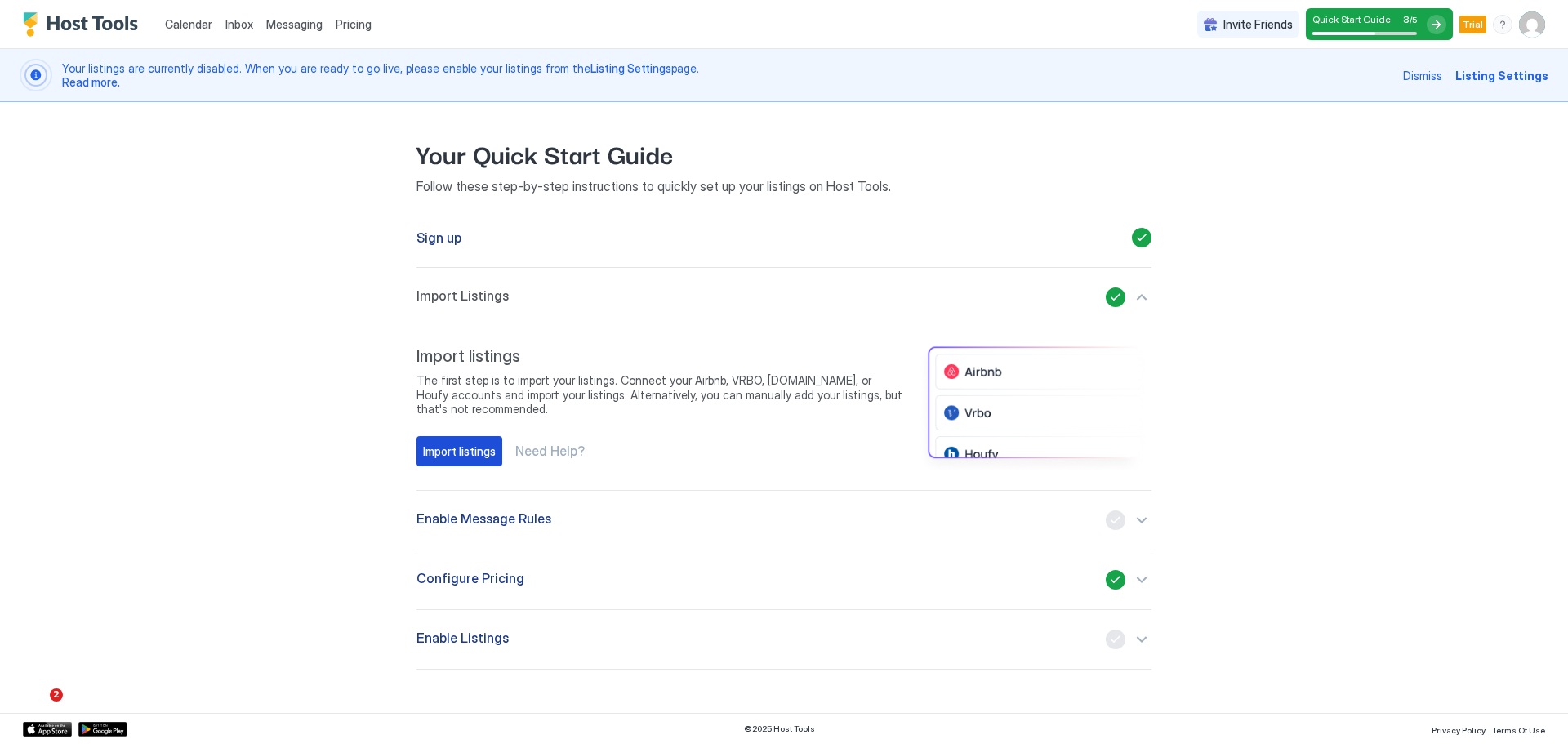
click at [465, 448] on div "Import listings" at bounding box center [459, 451] width 73 height 18
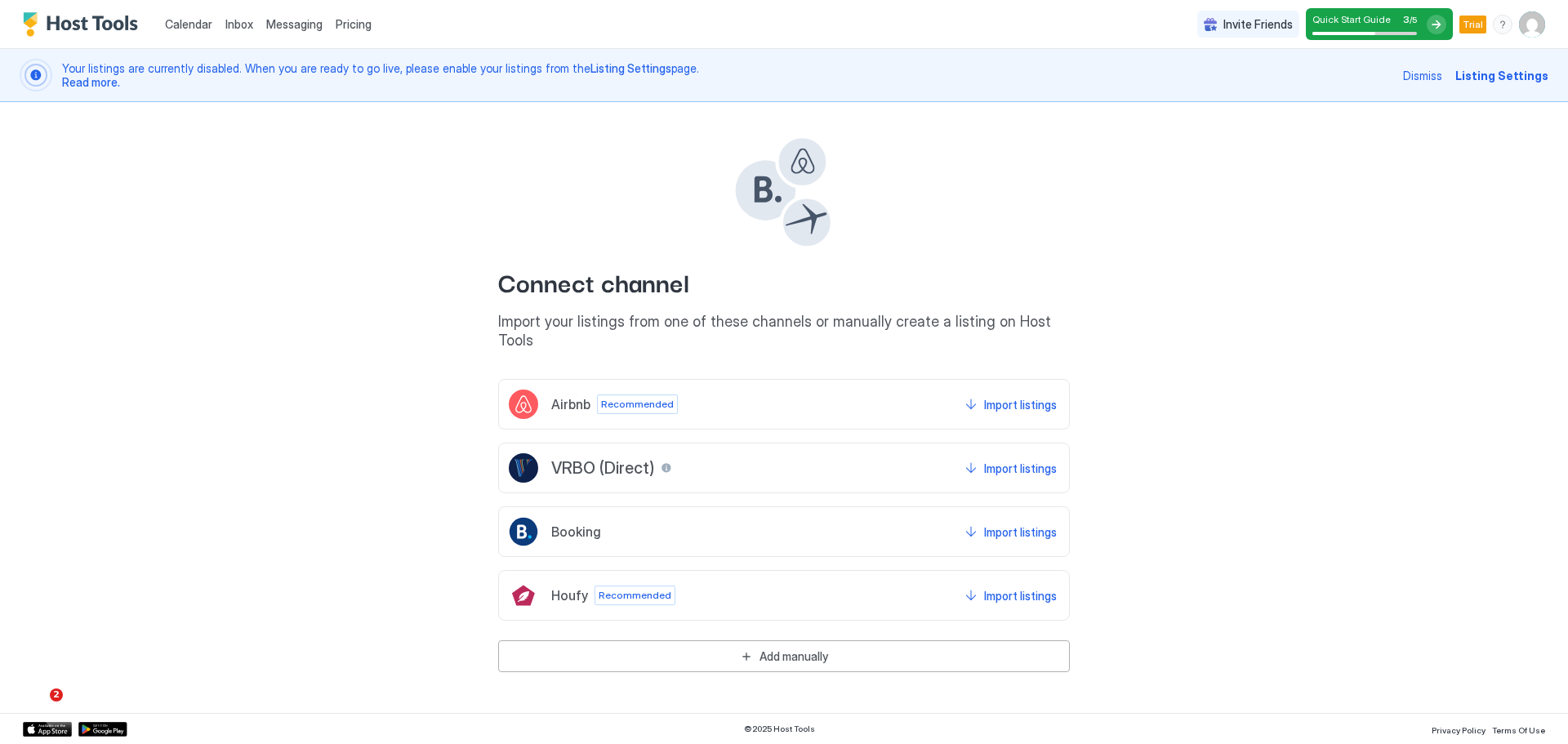
click at [78, 15] on img "Host Tools Logo" at bounding box center [84, 24] width 123 height 24
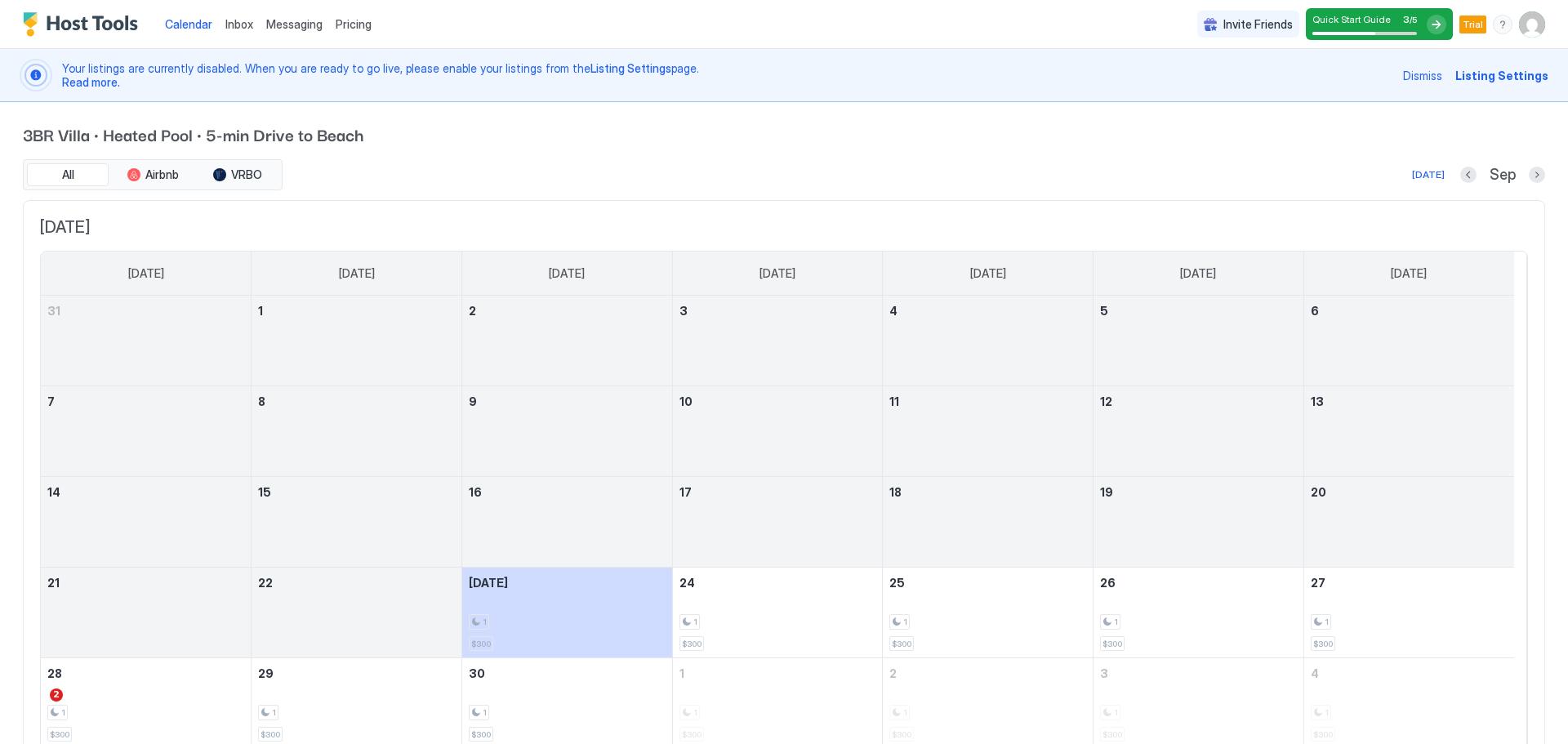
click at [1499, 78] on span "Listing Settings" at bounding box center [1501, 76] width 93 height 18
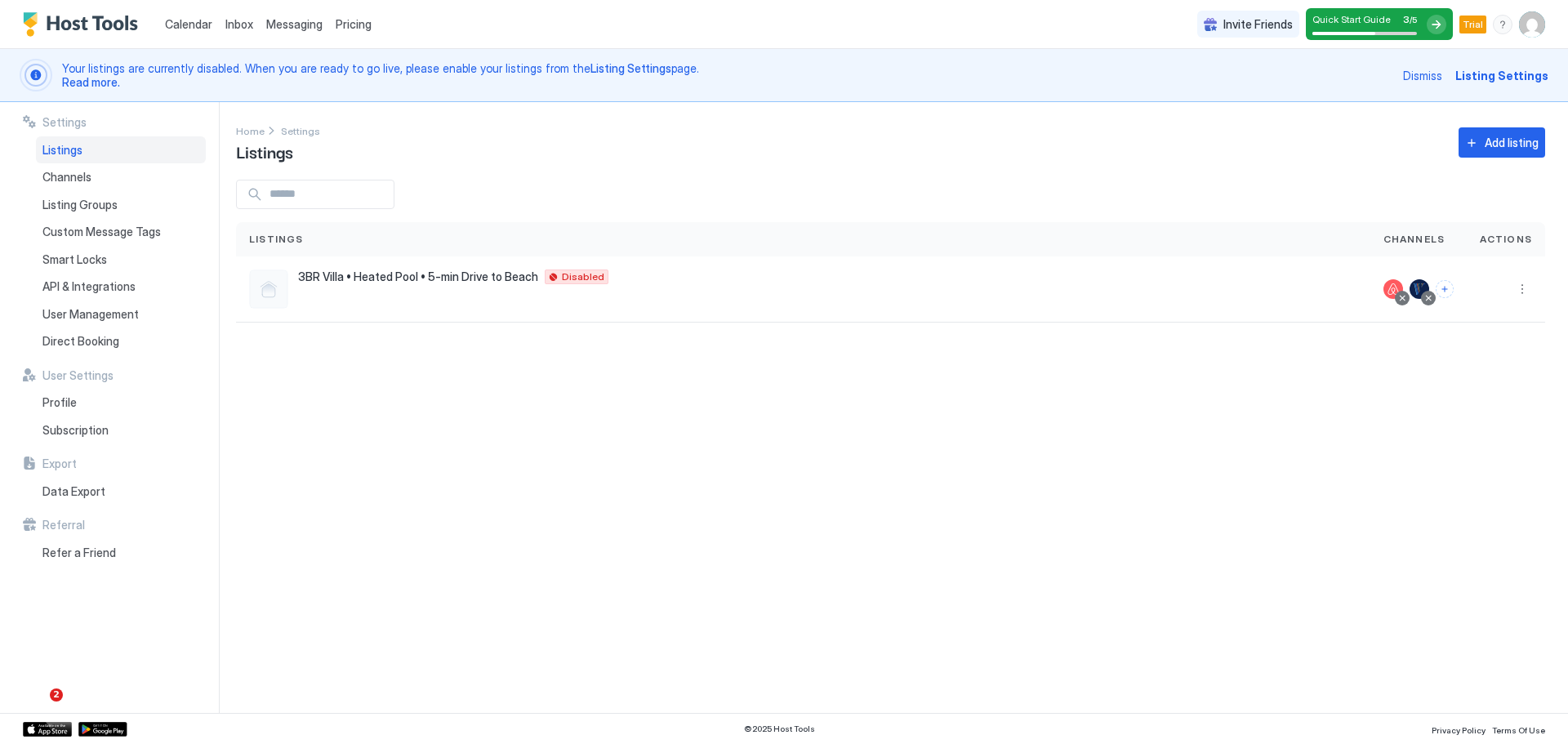
click at [649, 423] on div "Settings Home Settings Listings Add listing Listings Channels Actions 3BR Villa…" at bounding box center [902, 408] width 1332 height 610
drag, startPoint x: 758, startPoint y: 28, endPoint x: 791, endPoint y: 40, distance: 35.1
click at [777, 37] on div "Calendar Inbox Messaging Pricing Invite Friends Quick Start Guide 3 / 5 Trial EM" at bounding box center [784, 24] width 1568 height 49
click at [787, 25] on div "Calendar Inbox Messaging Pricing Invite Friends Quick Start Guide 3 / 5 Trial EM" at bounding box center [784, 24] width 1568 height 49
click at [1435, 21] on div at bounding box center [1436, 24] width 20 height 20
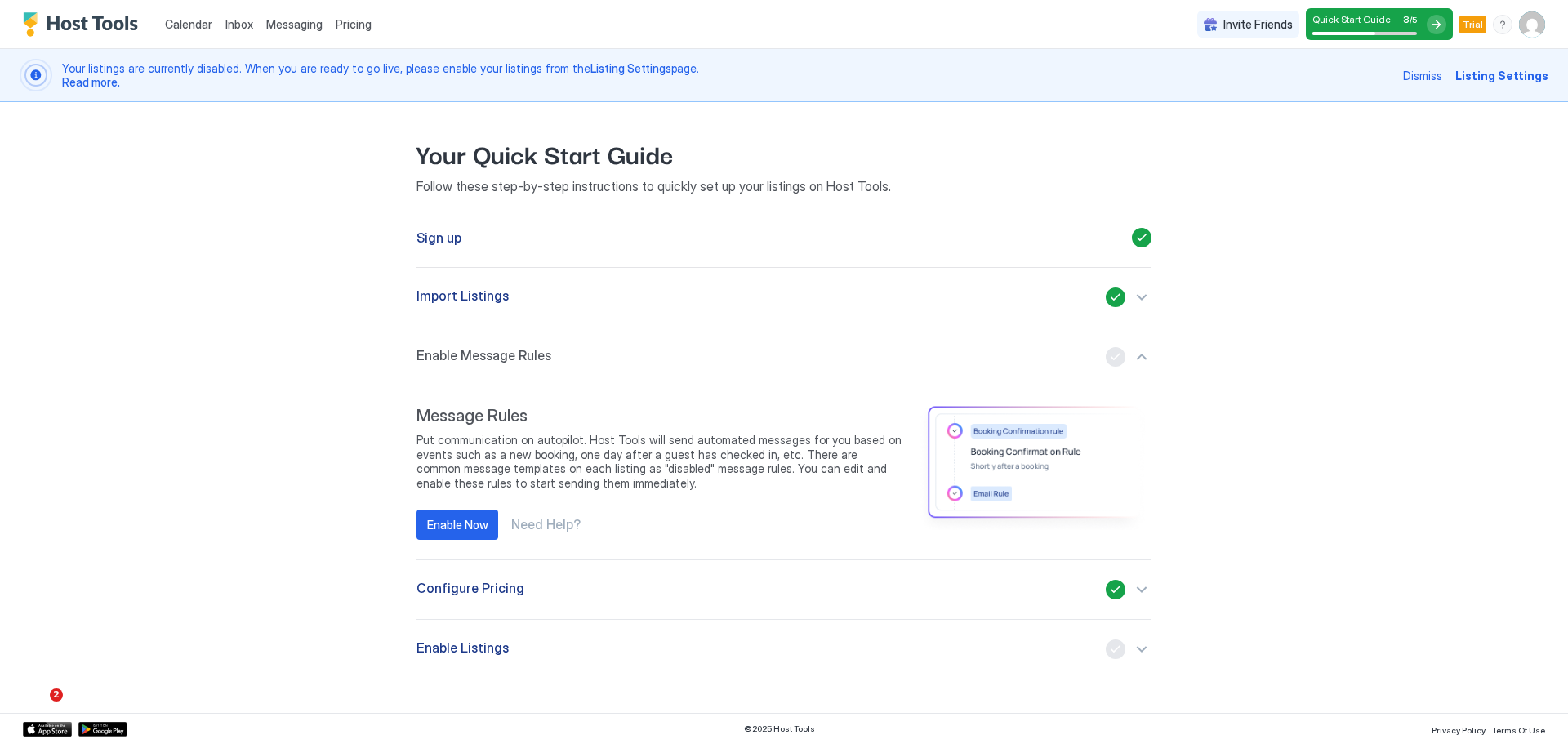
click at [95, 22] on img "Host Tools Logo" at bounding box center [84, 24] width 123 height 24
